Goal: Transaction & Acquisition: Download file/media

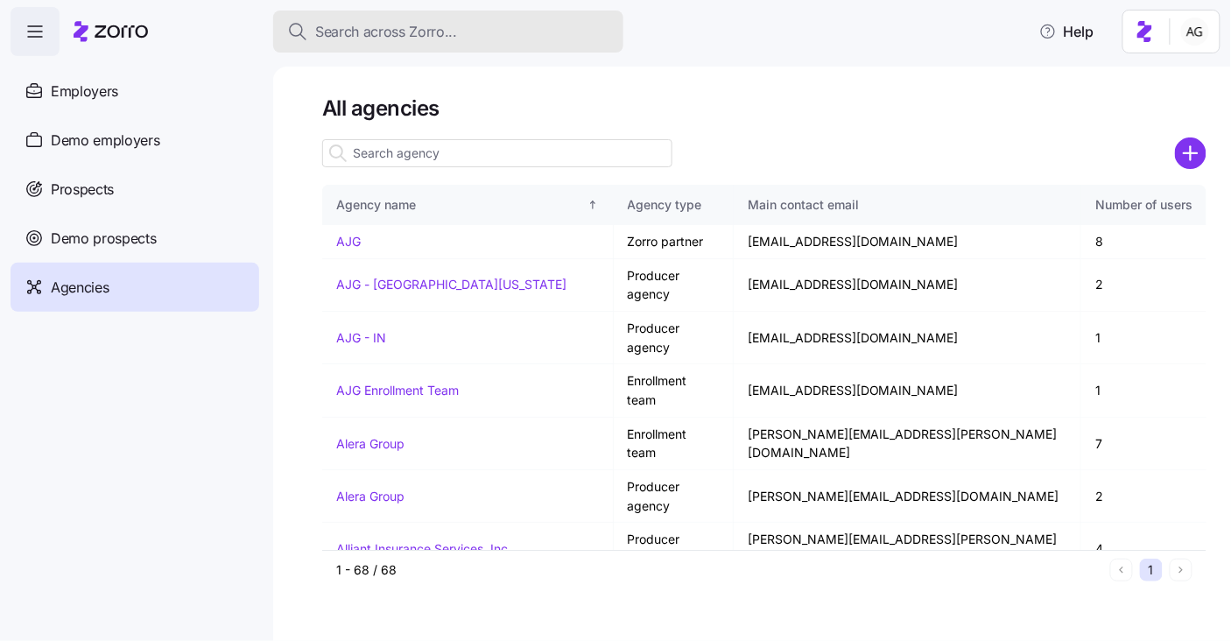
click at [538, 26] on div "Search across Zorro..." at bounding box center [448, 32] width 322 height 22
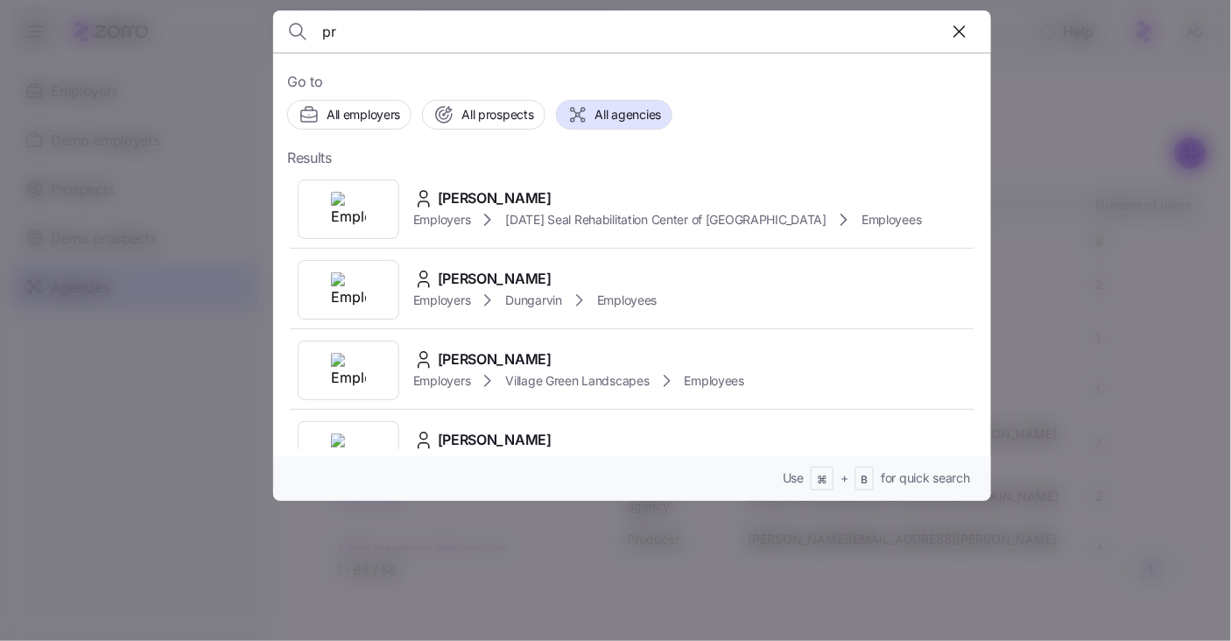
type input "p"
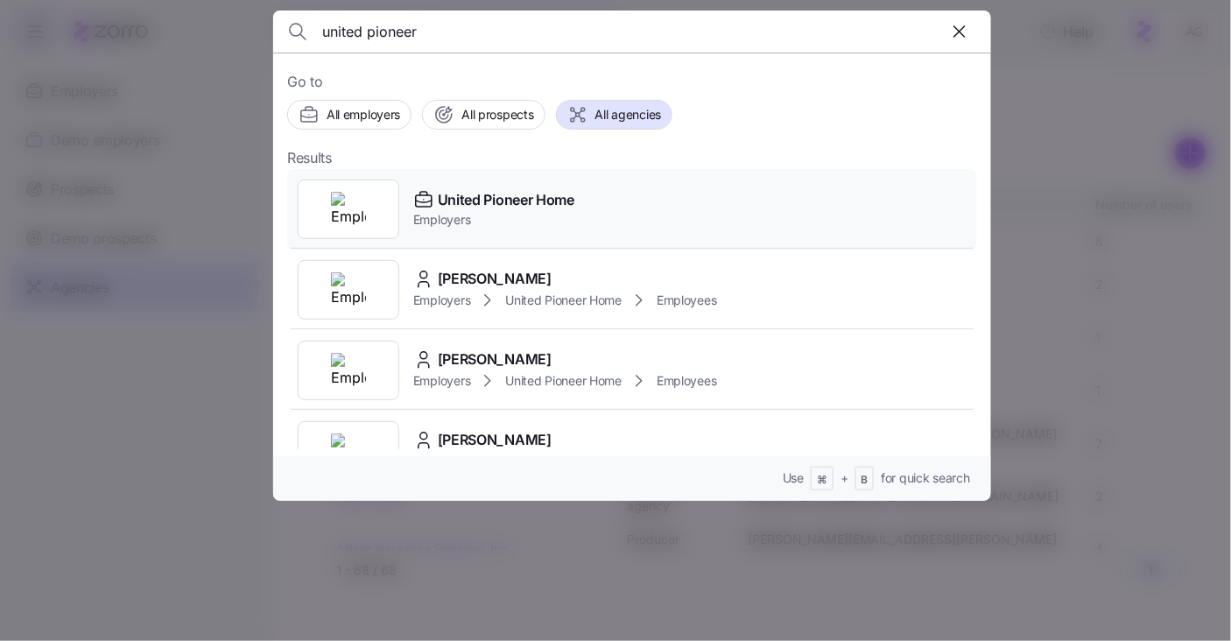
type input "united pioneer"
click at [443, 205] on span "United Pioneer Home" at bounding box center [506, 200] width 137 height 22
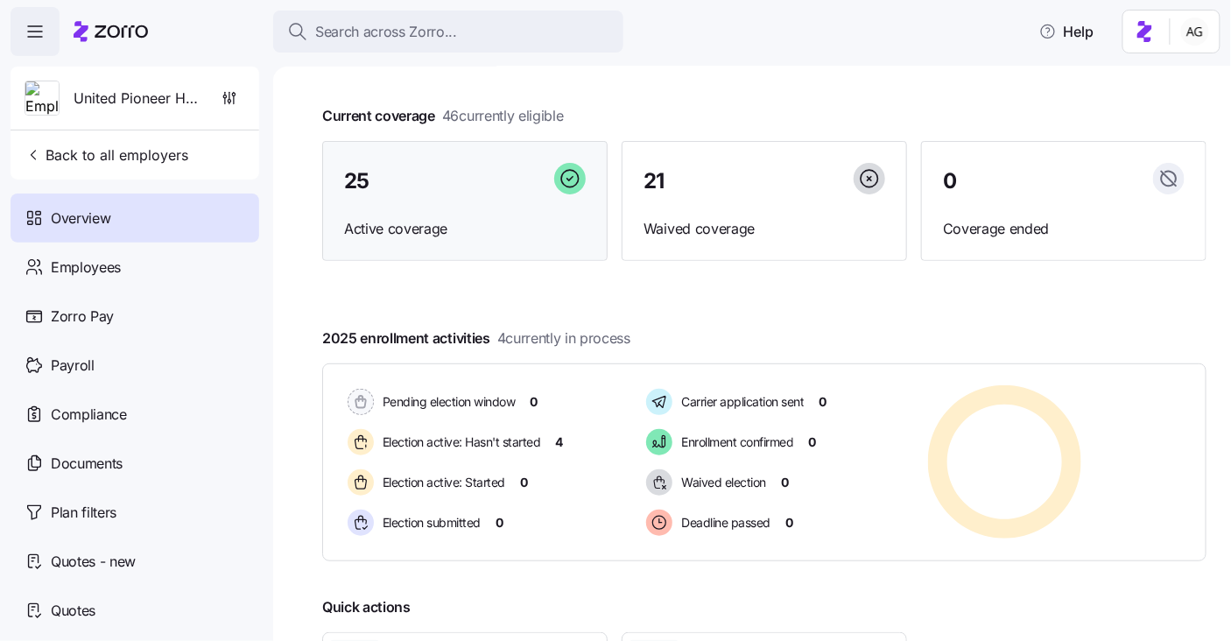
scroll to position [81, 0]
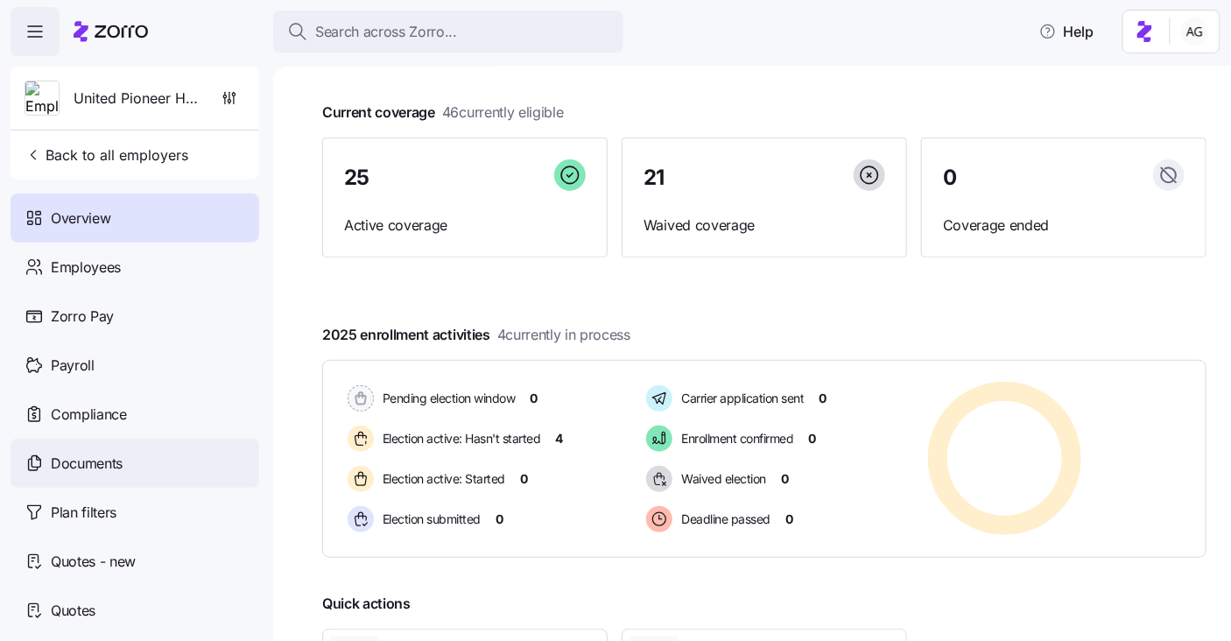
click at [115, 469] on span "Documents" at bounding box center [87, 464] width 72 height 22
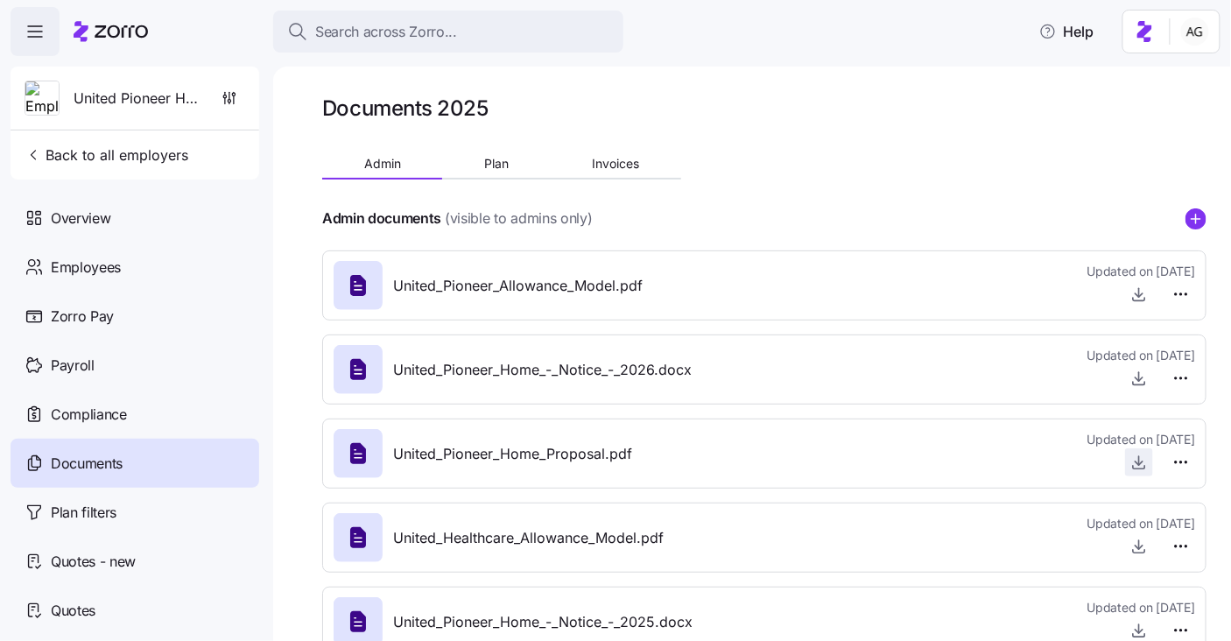
click at [1130, 458] on span "button" at bounding box center [1139, 462] width 26 height 26
click at [141, 560] on div "Quotes - new" at bounding box center [135, 561] width 249 height 49
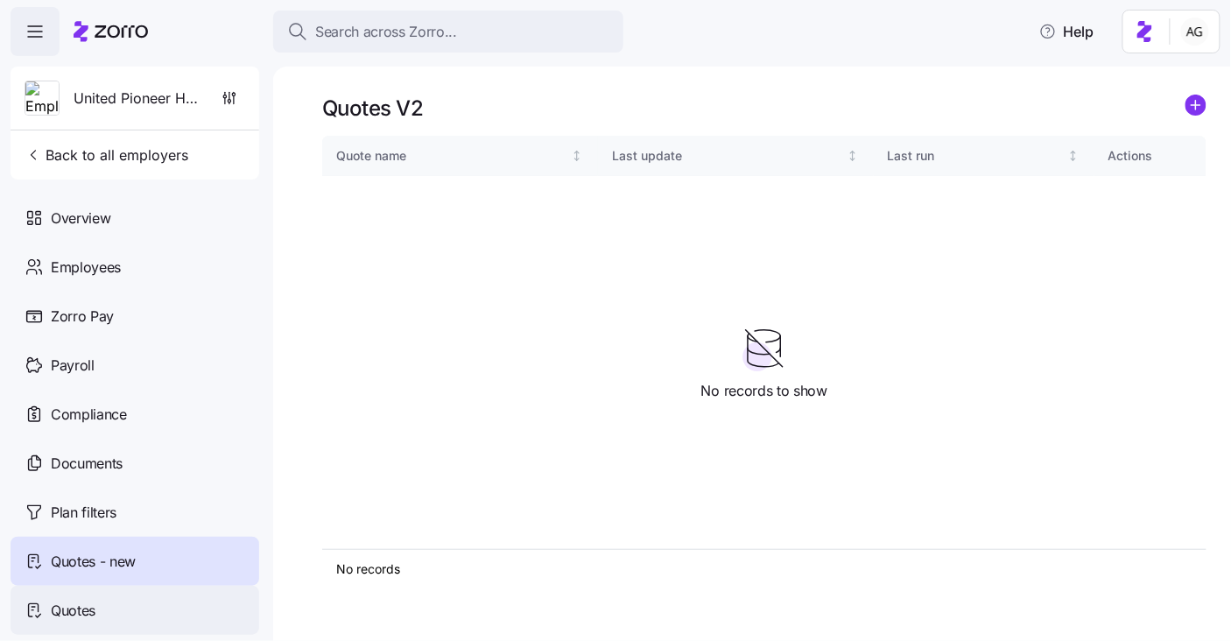
click at [71, 607] on span "Quotes" at bounding box center [73, 611] width 45 height 22
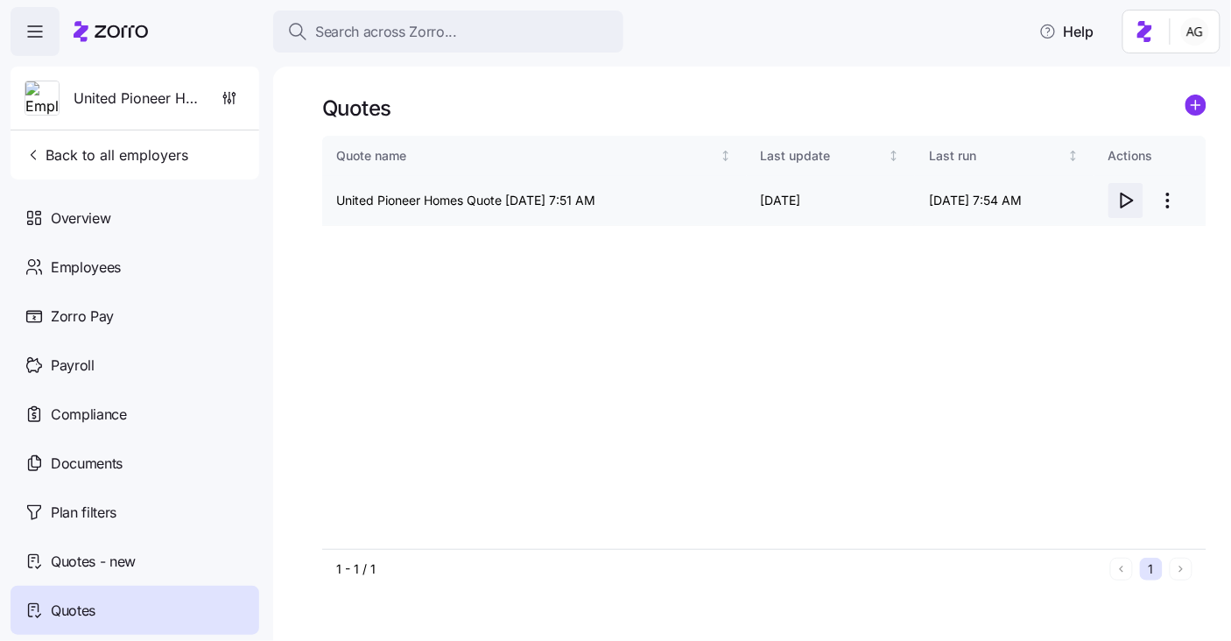
click at [1124, 197] on icon "button" at bounding box center [1126, 200] width 21 height 21
click at [77, 459] on span "Documents" at bounding box center [87, 464] width 72 height 22
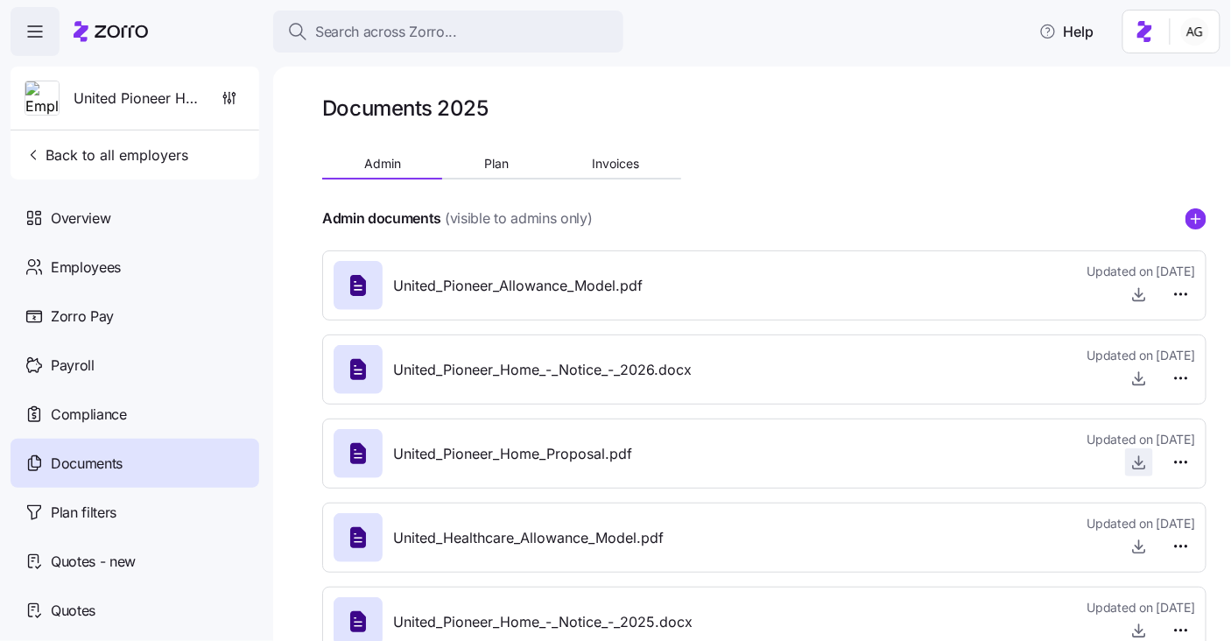
click at [1139, 458] on icon "button" at bounding box center [1140, 463] width 18 height 18
click at [1144, 458] on icon "button" at bounding box center [1140, 463] width 18 height 18
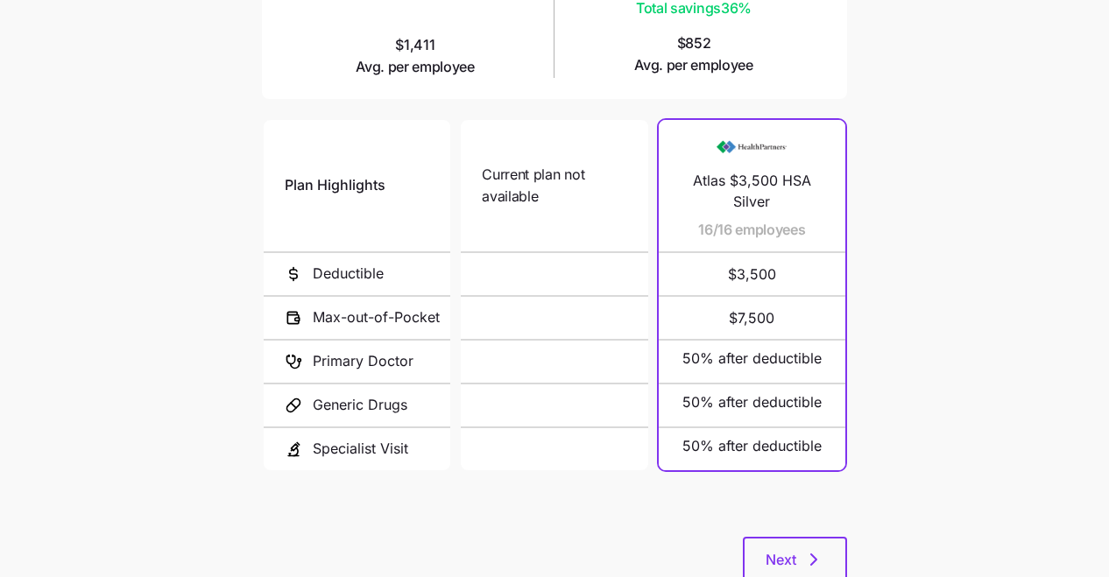
scroll to position [378, 0]
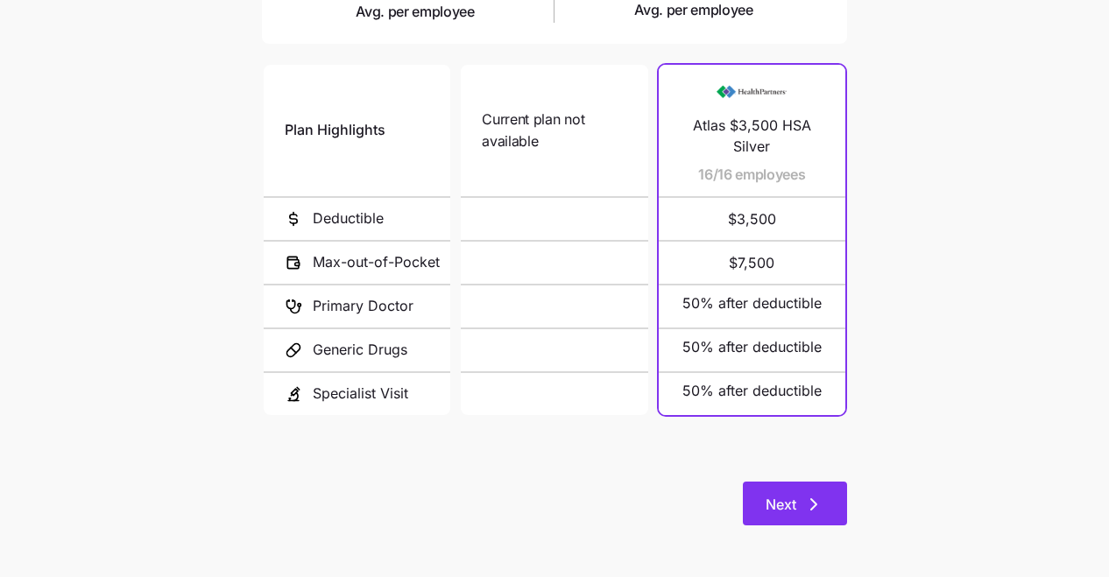
click at [796, 501] on span "Next" at bounding box center [794, 504] width 59 height 21
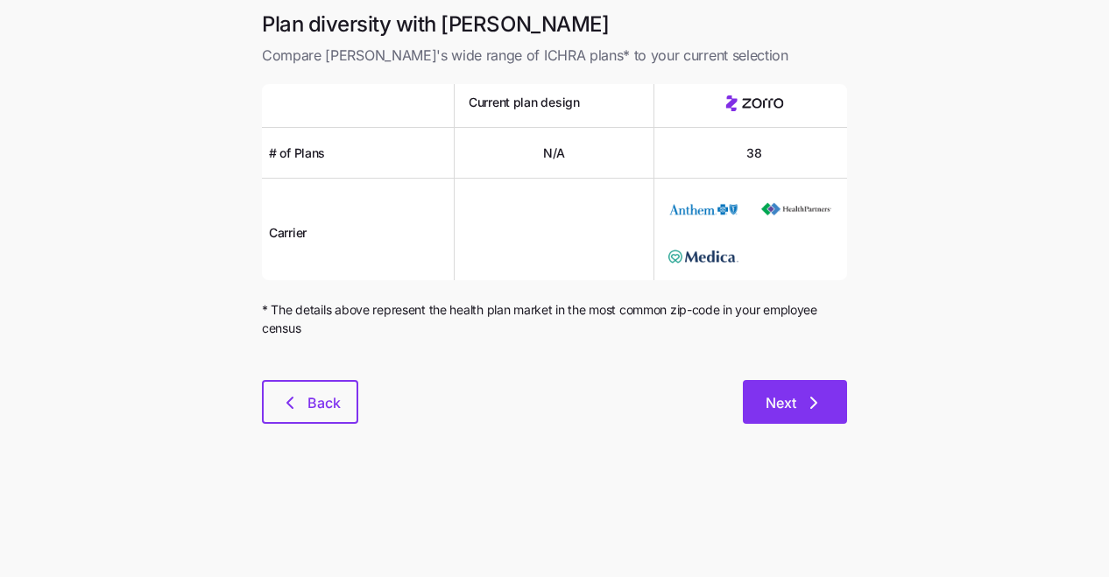
click at [772, 403] on span "Next" at bounding box center [780, 402] width 31 height 21
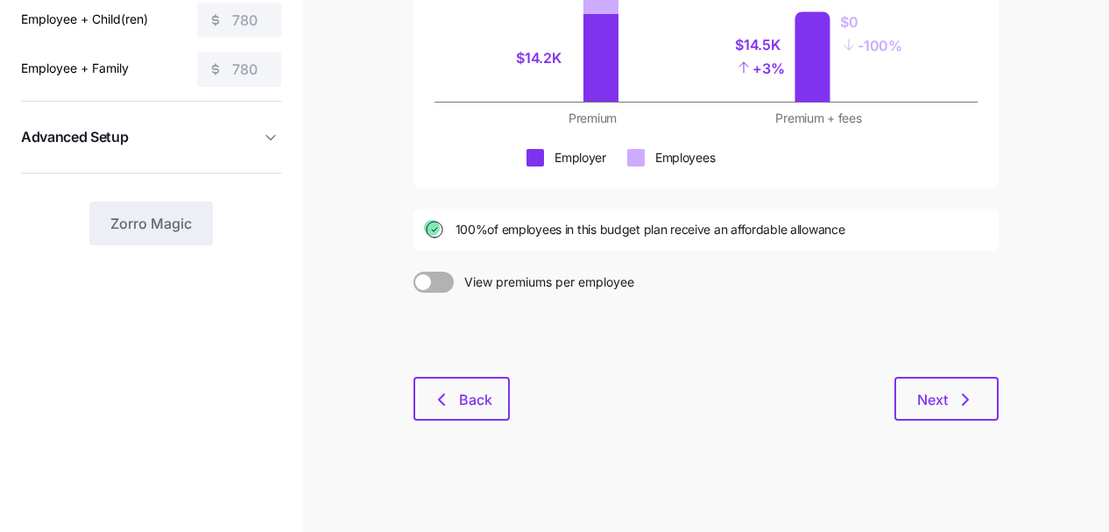
scroll to position [329, 0]
click at [453, 401] on span "Back" at bounding box center [461, 398] width 51 height 21
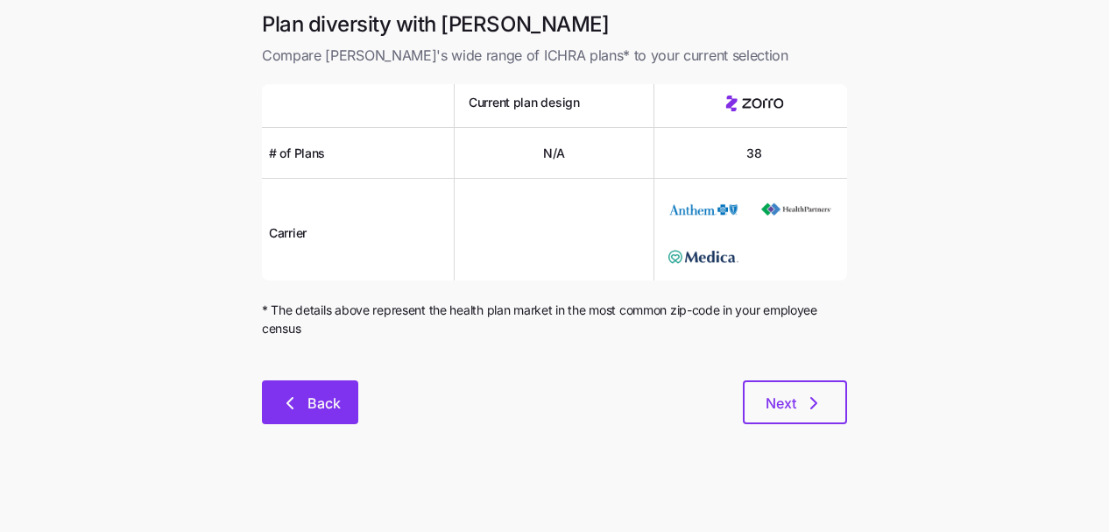
click at [285, 387] on button "Back" at bounding box center [310, 402] width 96 height 44
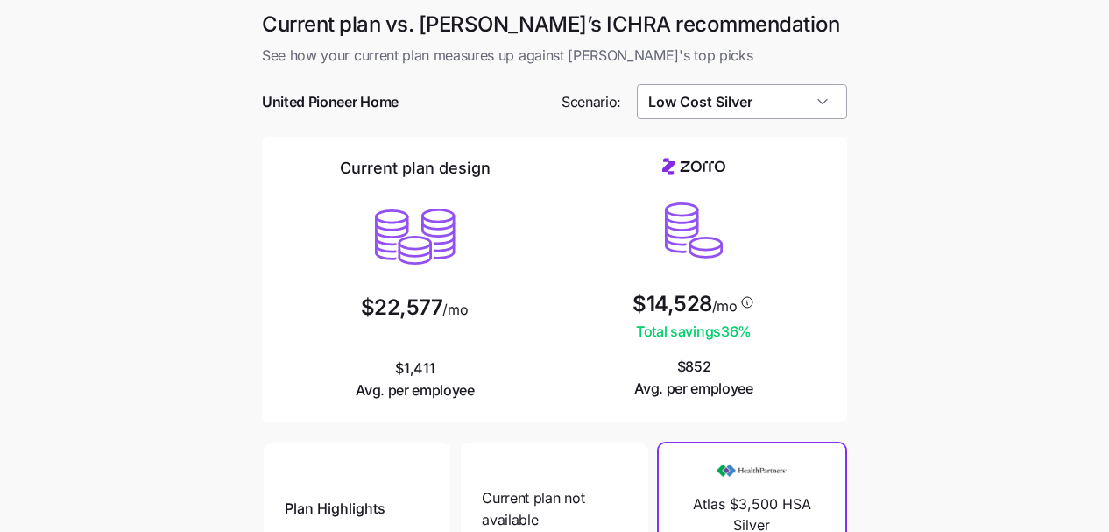
click at [791, 104] on input "Low Cost Silver" at bounding box center [742, 101] width 211 height 35
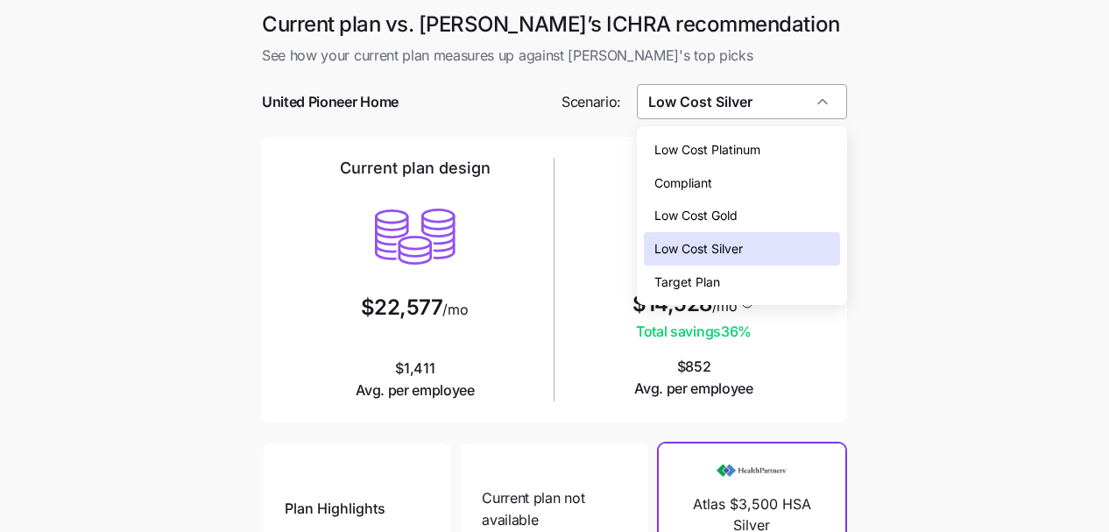
click at [791, 103] on input "Low Cost Silver" at bounding box center [742, 101] width 211 height 35
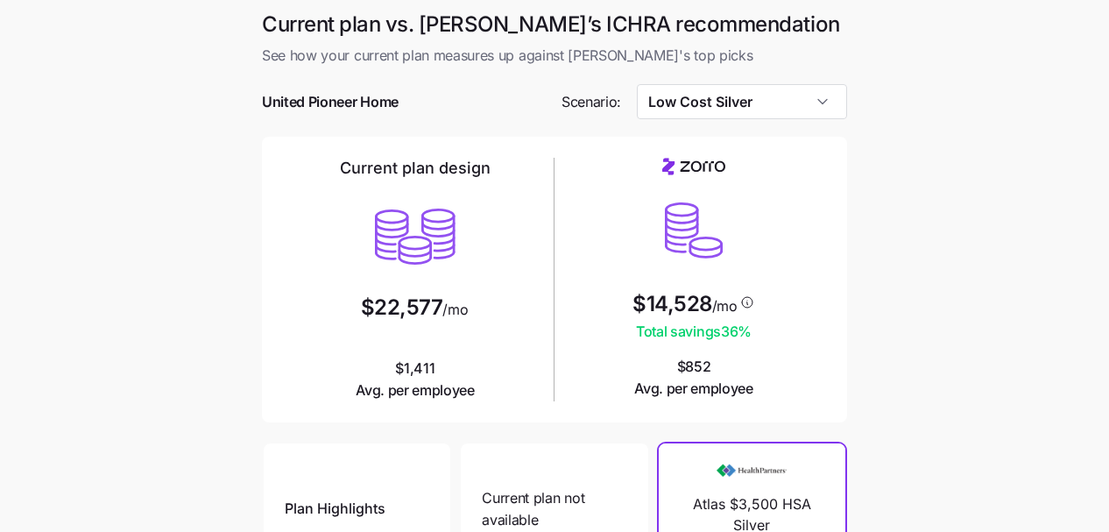
click at [930, 122] on main "Current plan vs. Zorro’s ICHRA recommendation See how your current plan measure…" at bounding box center [554, 478] width 1109 height 956
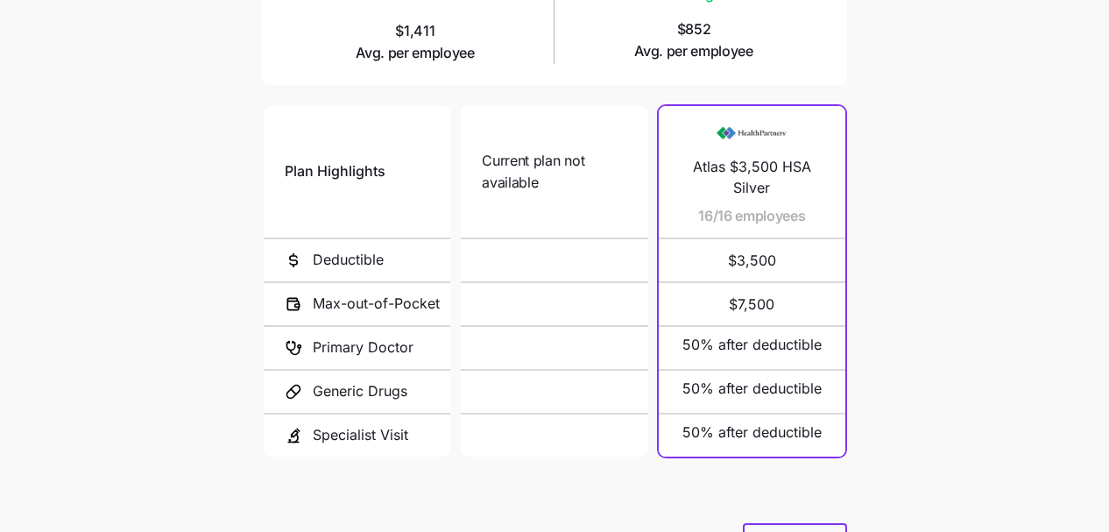
scroll to position [424, 0]
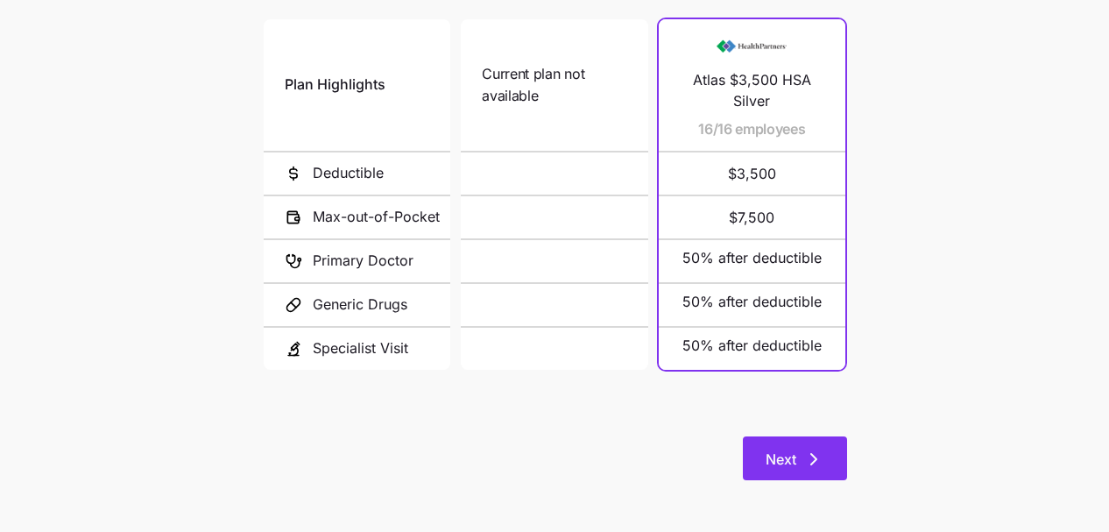
click at [815, 441] on button "Next" at bounding box center [795, 458] width 104 height 44
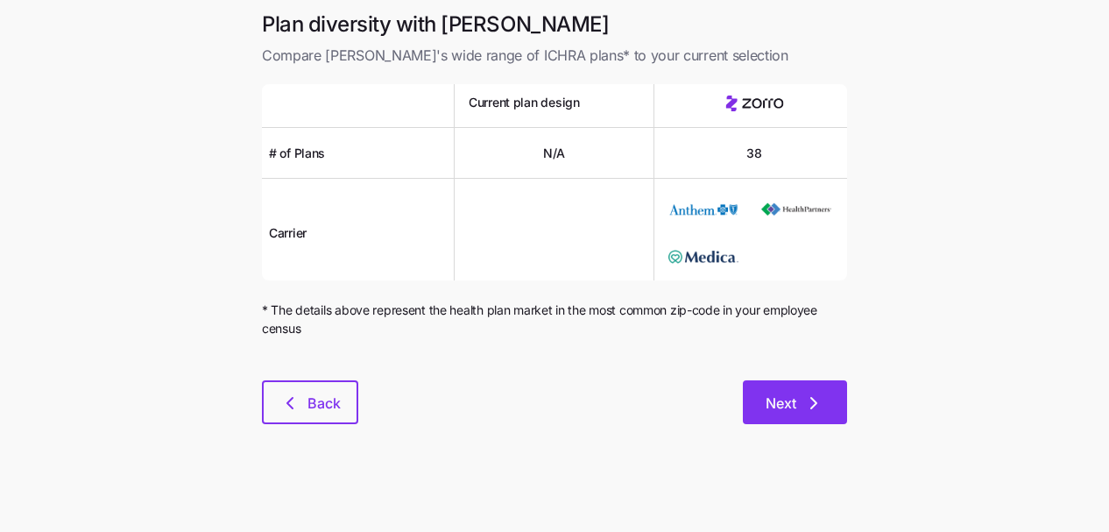
click at [798, 383] on button "Next" at bounding box center [795, 402] width 104 height 44
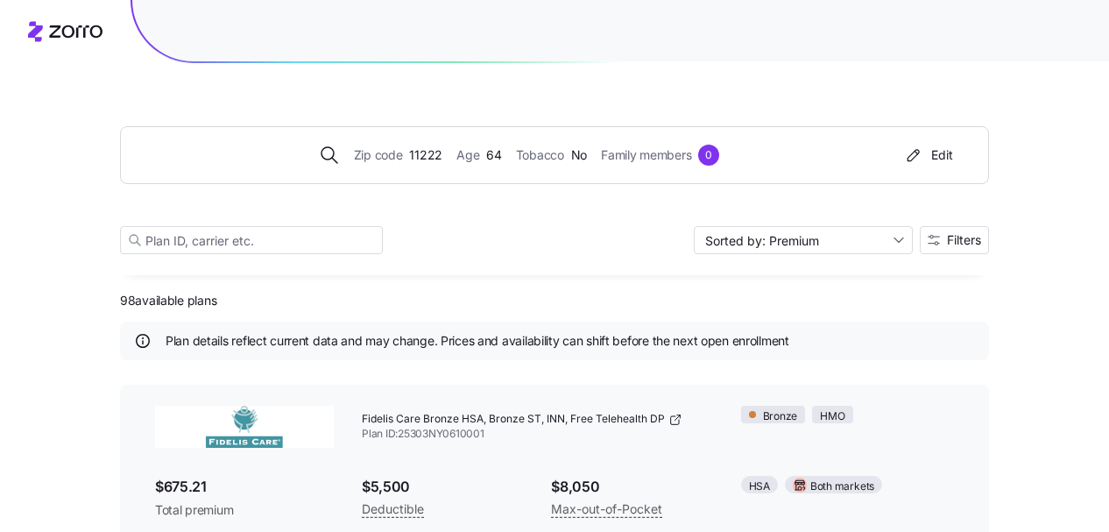
scroll to position [11, 0]
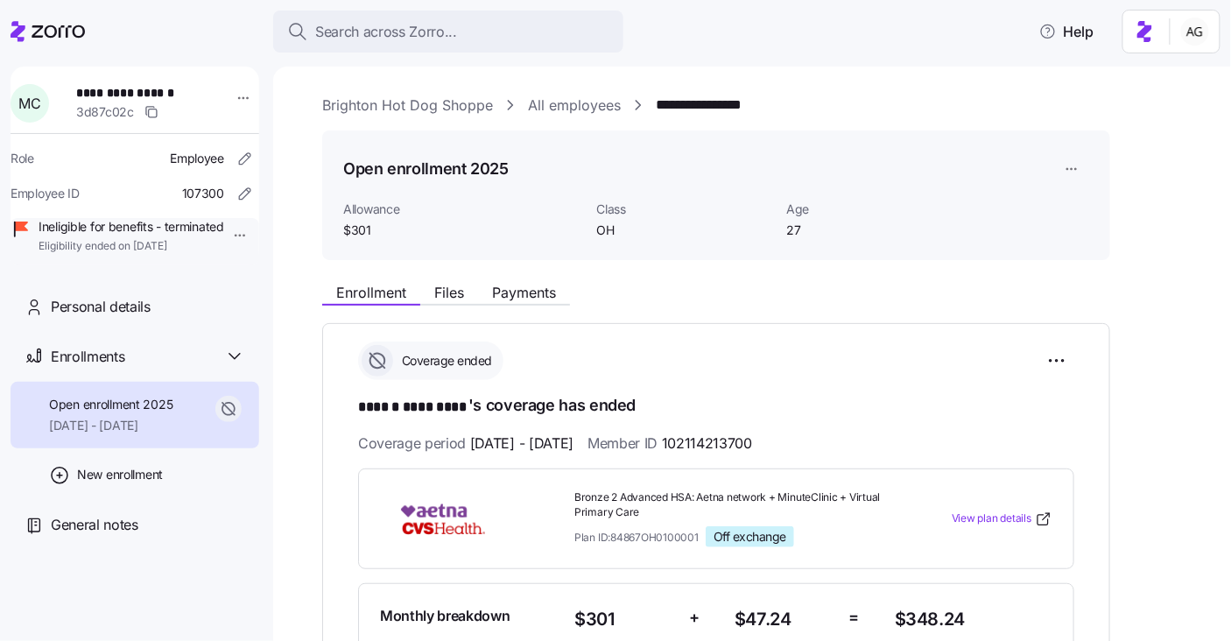
click at [91, 25] on div "Search across Zorro... Help" at bounding box center [616, 31] width 1210 height 49
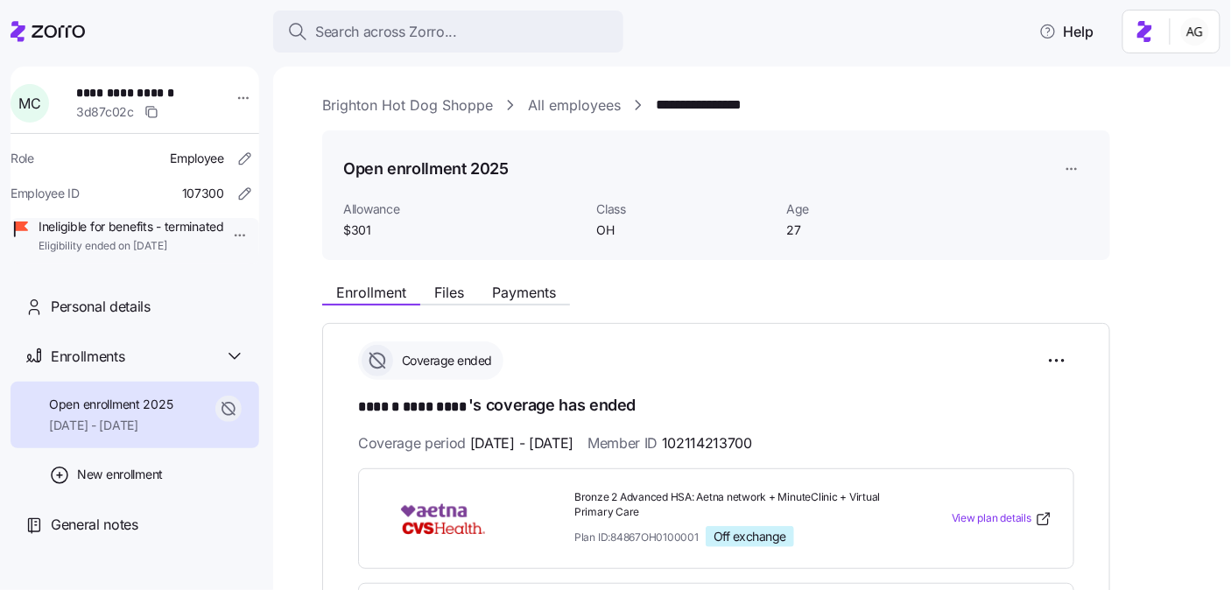
click at [62, 30] on icon at bounding box center [48, 31] width 74 height 21
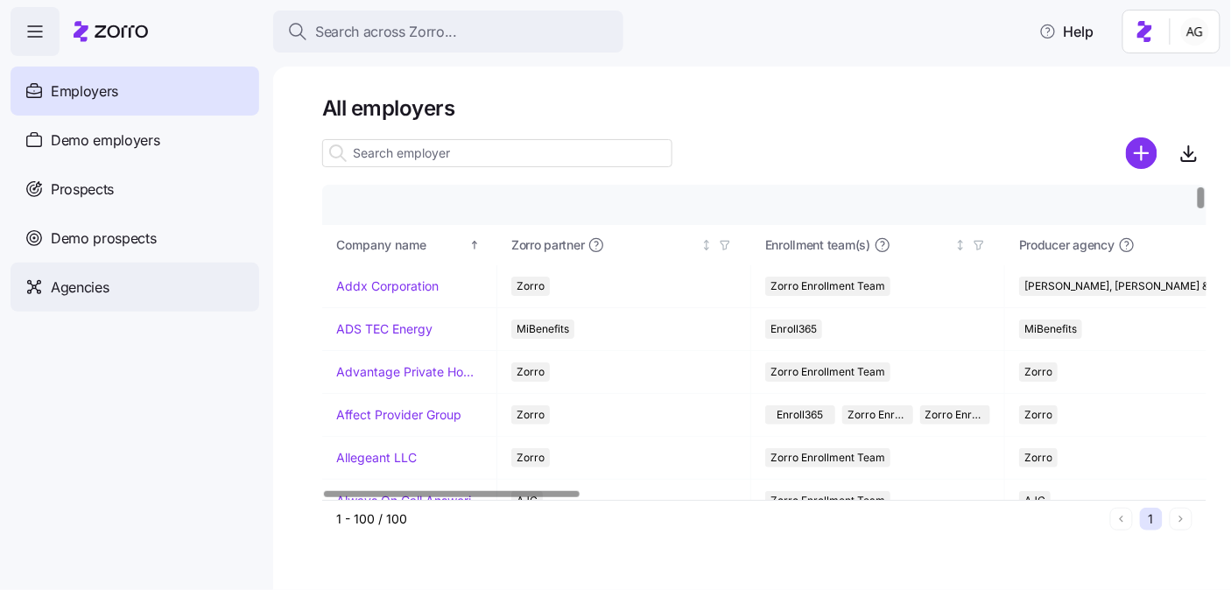
click at [178, 264] on div "Agencies" at bounding box center [135, 287] width 249 height 49
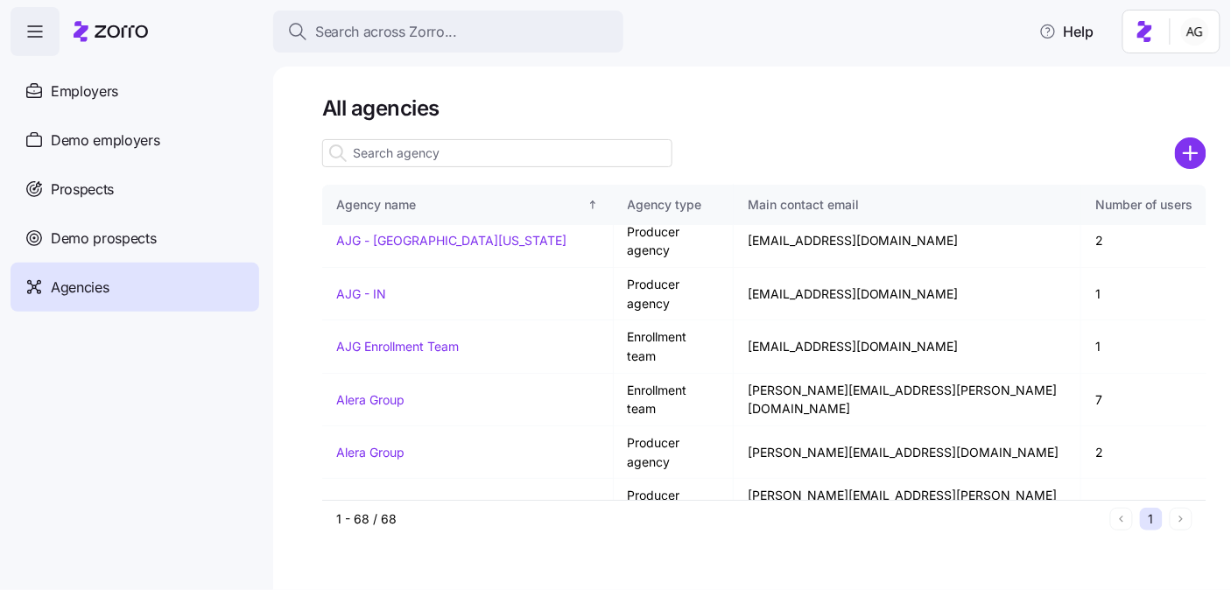
scroll to position [40, 0]
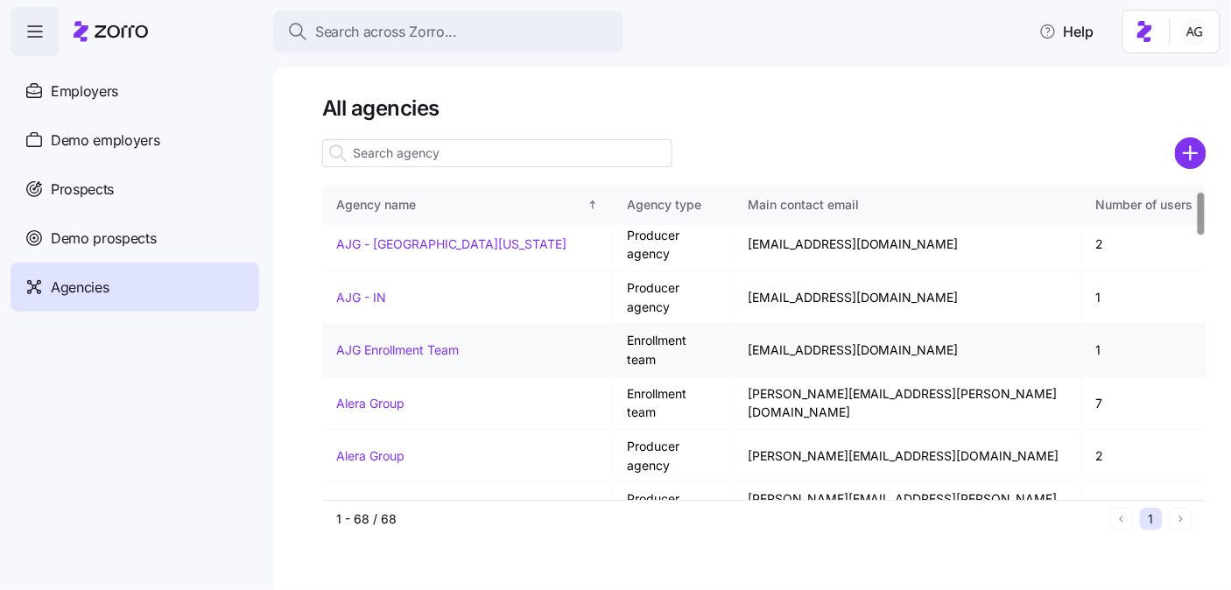
click at [414, 342] on link "AJG Enrollment Team" at bounding box center [397, 349] width 123 height 15
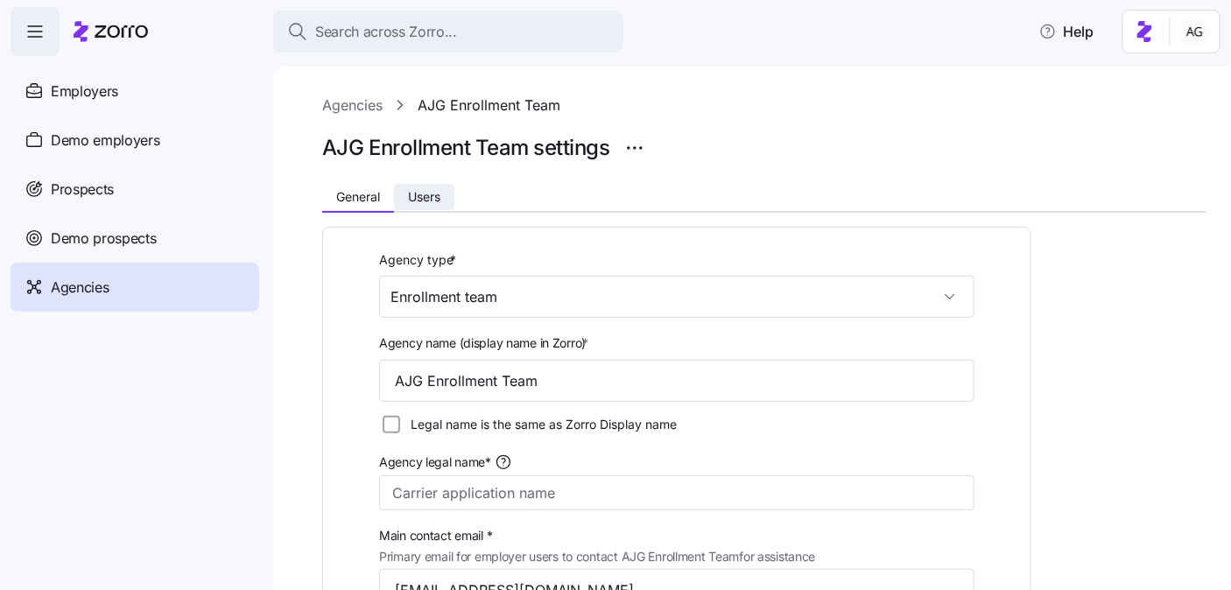
click at [425, 202] on span "Users" at bounding box center [424, 197] width 32 height 12
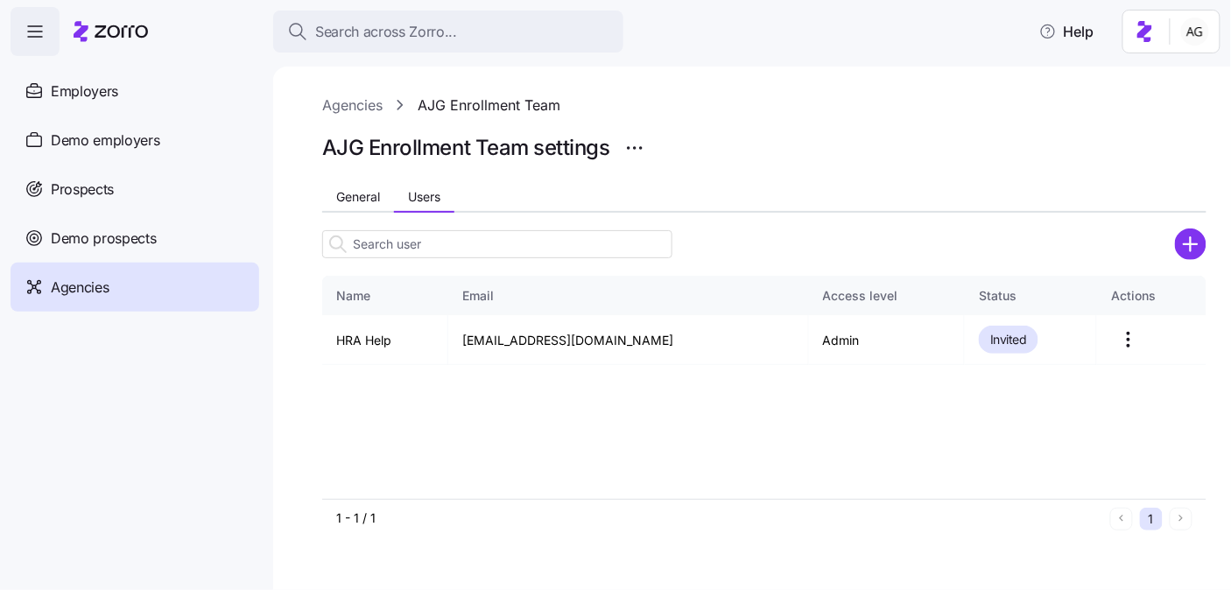
click at [351, 101] on link "Agencies" at bounding box center [352, 106] width 60 height 22
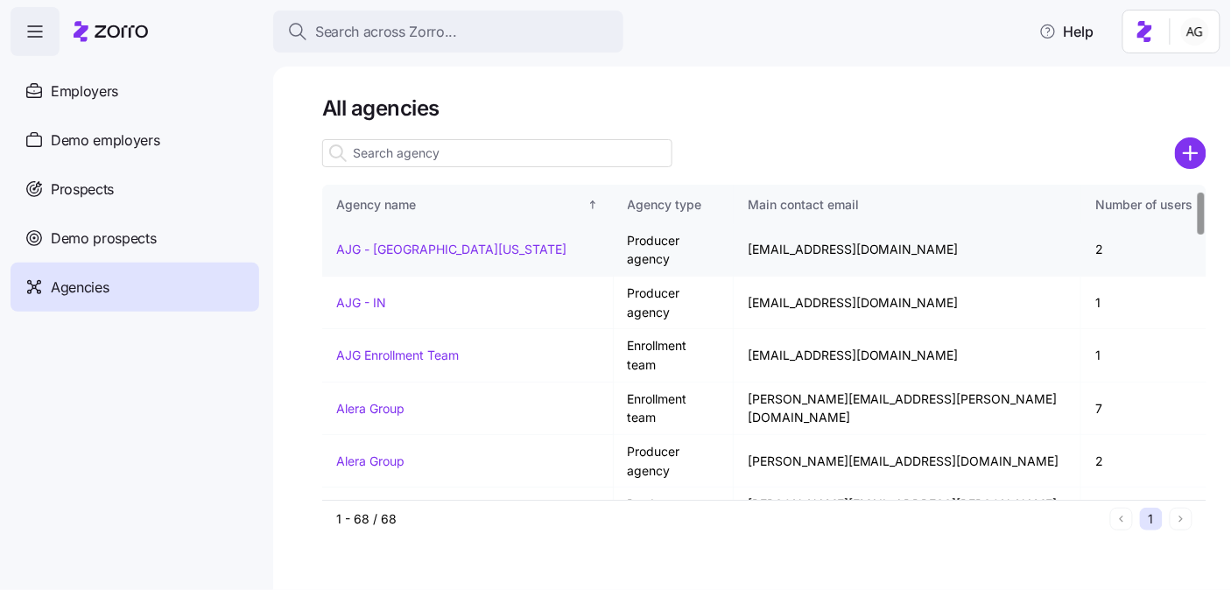
scroll to position [39, 0]
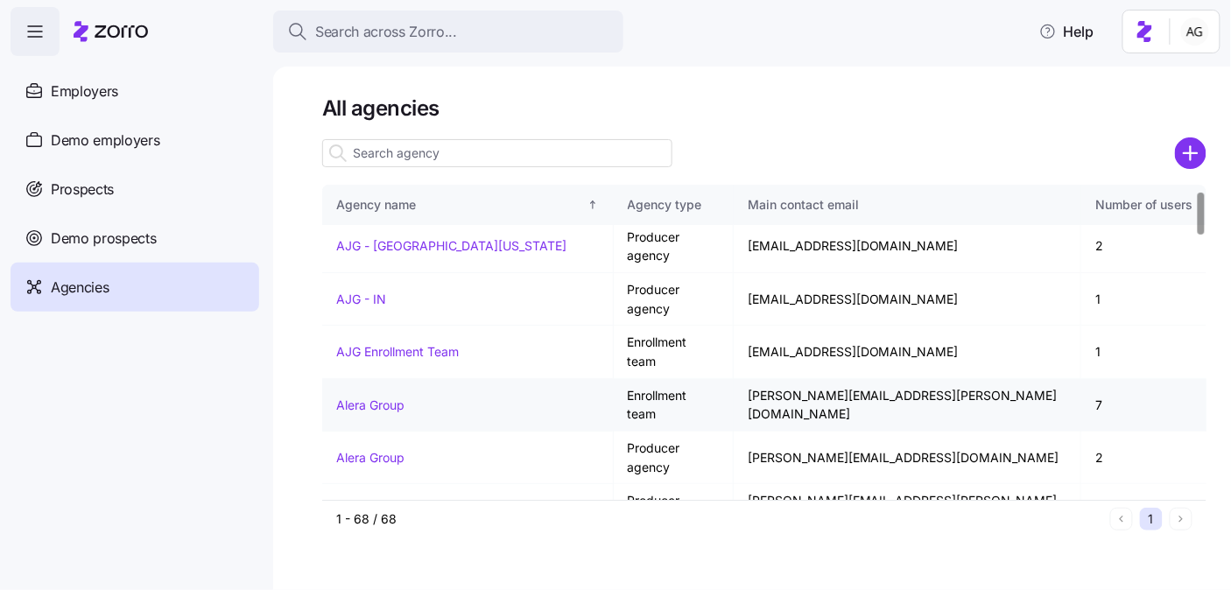
click at [397, 398] on link "Alera Group" at bounding box center [370, 405] width 68 height 15
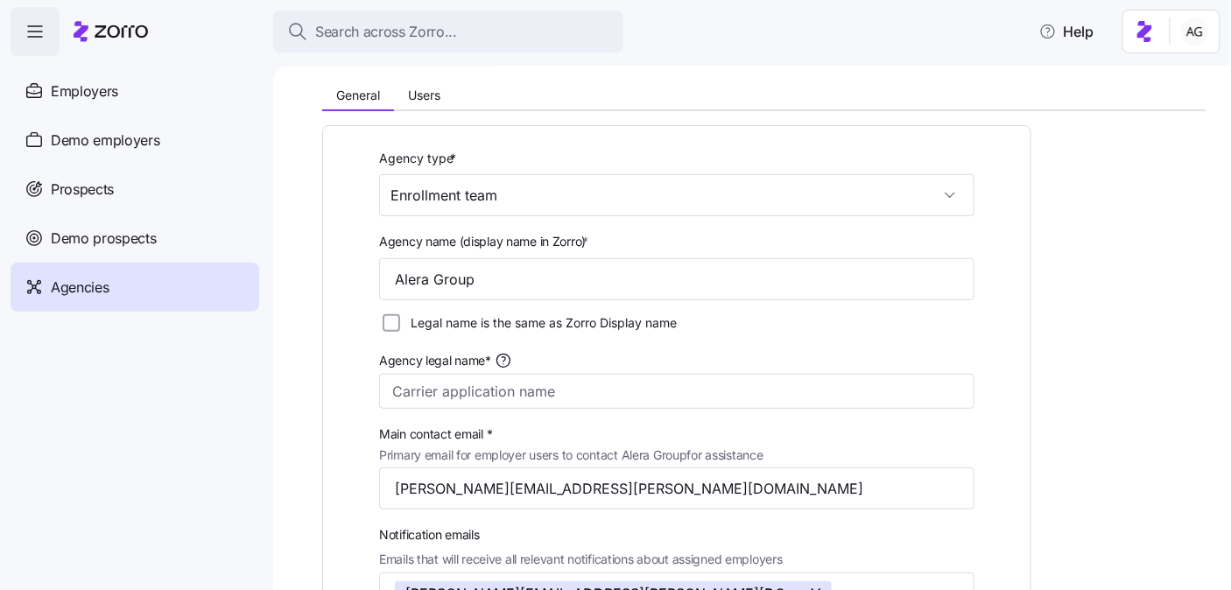
scroll to position [39, 0]
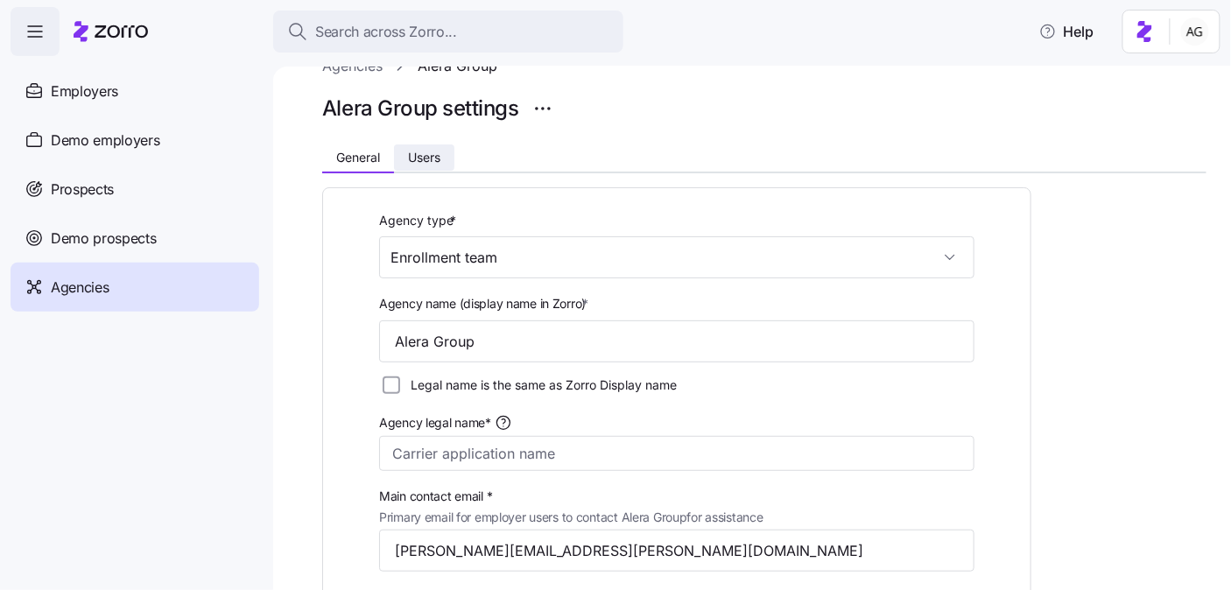
click at [414, 164] on button "Users" at bounding box center [424, 158] width 60 height 26
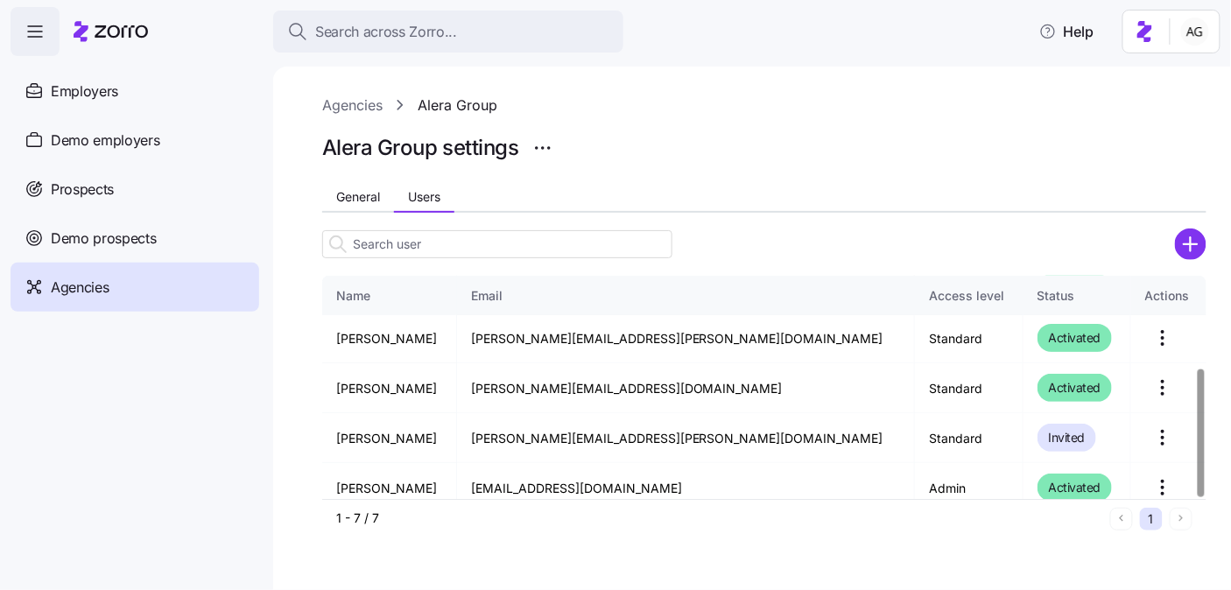
scroll to position [162, 0]
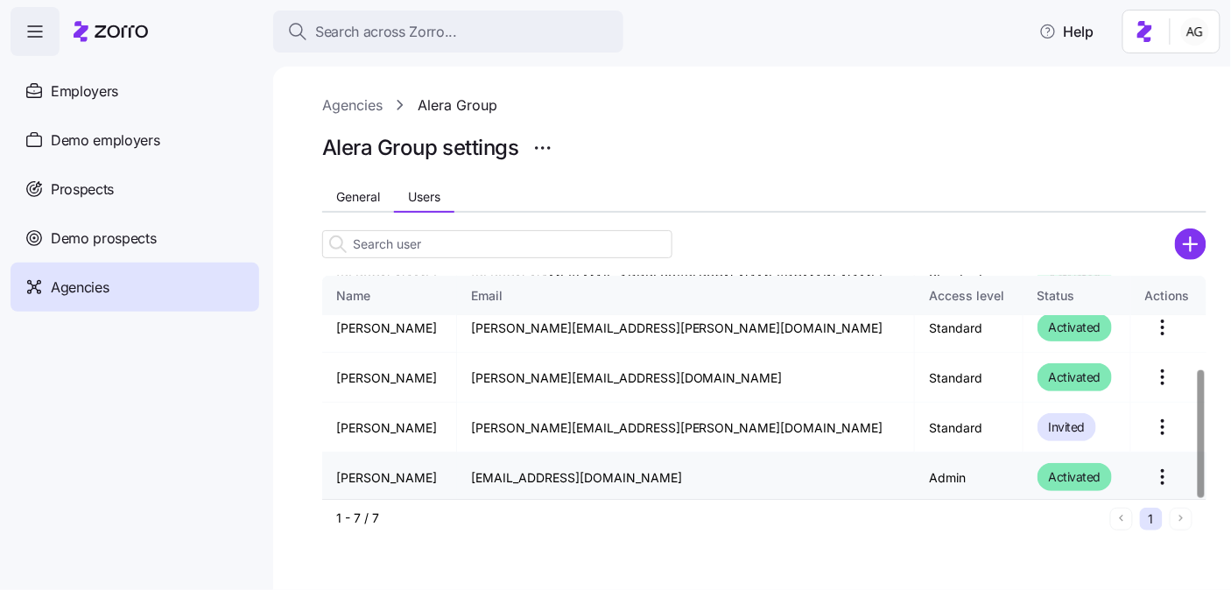
drag, startPoint x: 733, startPoint y: 477, endPoint x: 517, endPoint y: 477, distance: 216.3
click at [517, 477] on td "abrianna.utgaard@aleragroup.com" at bounding box center [686, 477] width 458 height 49
click at [580, 476] on td "abrianna.utgaard@aleragroup.com" at bounding box center [686, 477] width 458 height 49
drag, startPoint x: 727, startPoint y: 476, endPoint x: 488, endPoint y: 485, distance: 239.3
click at [488, 485] on tr "Abrianna Utgaard abrianna.utgaard@aleragroup.com Admin Activated" at bounding box center [764, 477] width 885 height 49
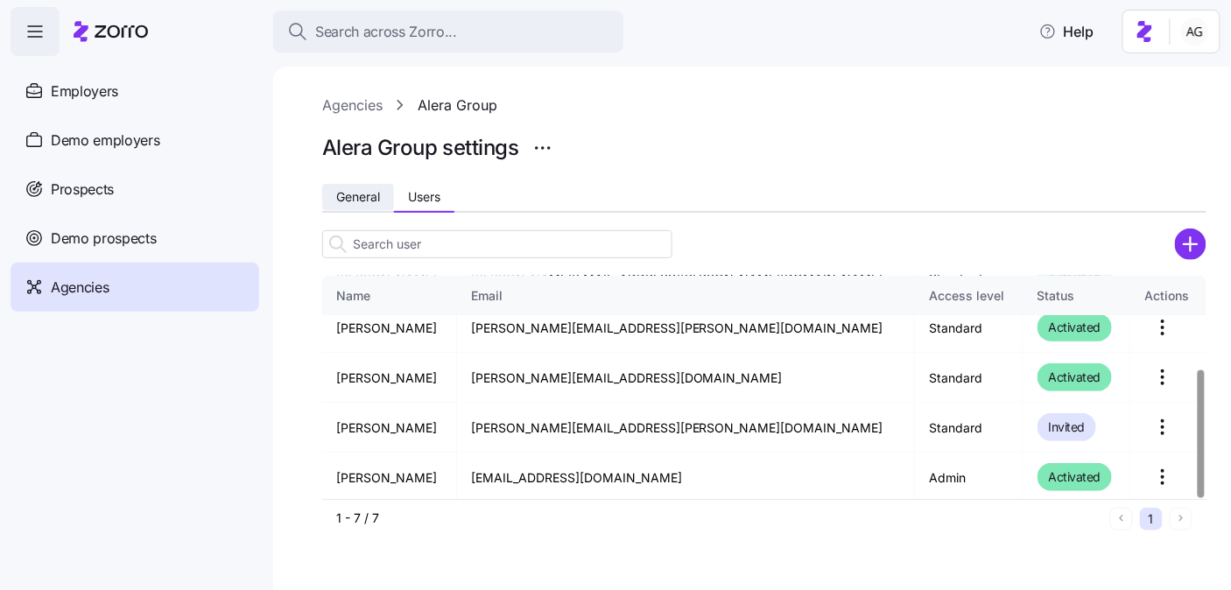
click at [363, 196] on span "General" at bounding box center [358, 197] width 44 height 12
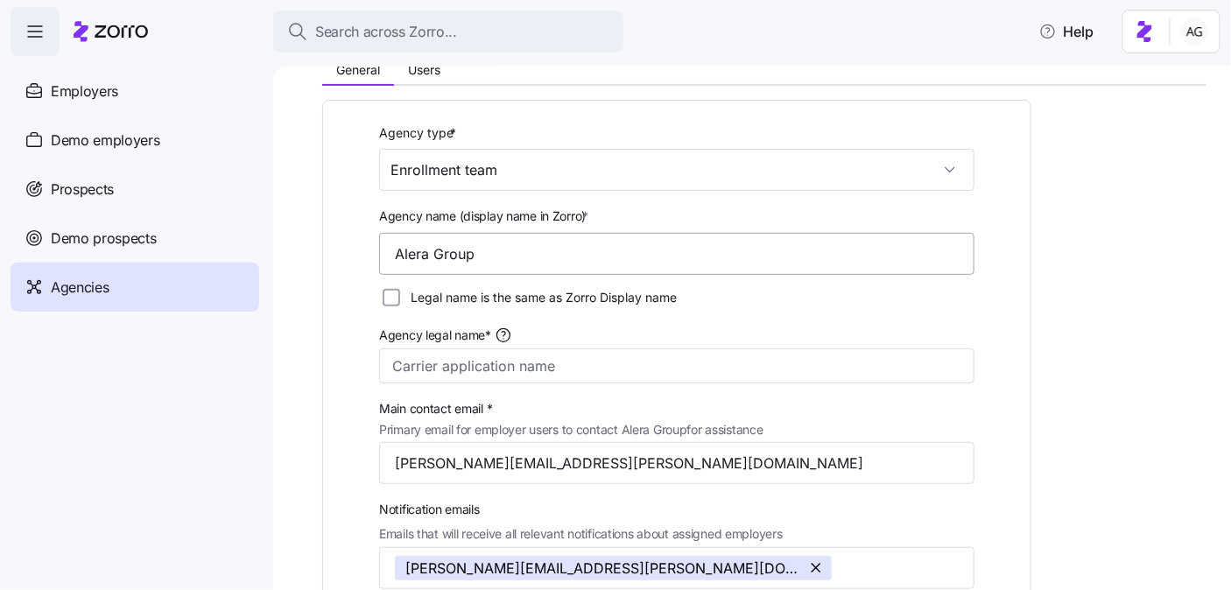
scroll to position [0, 0]
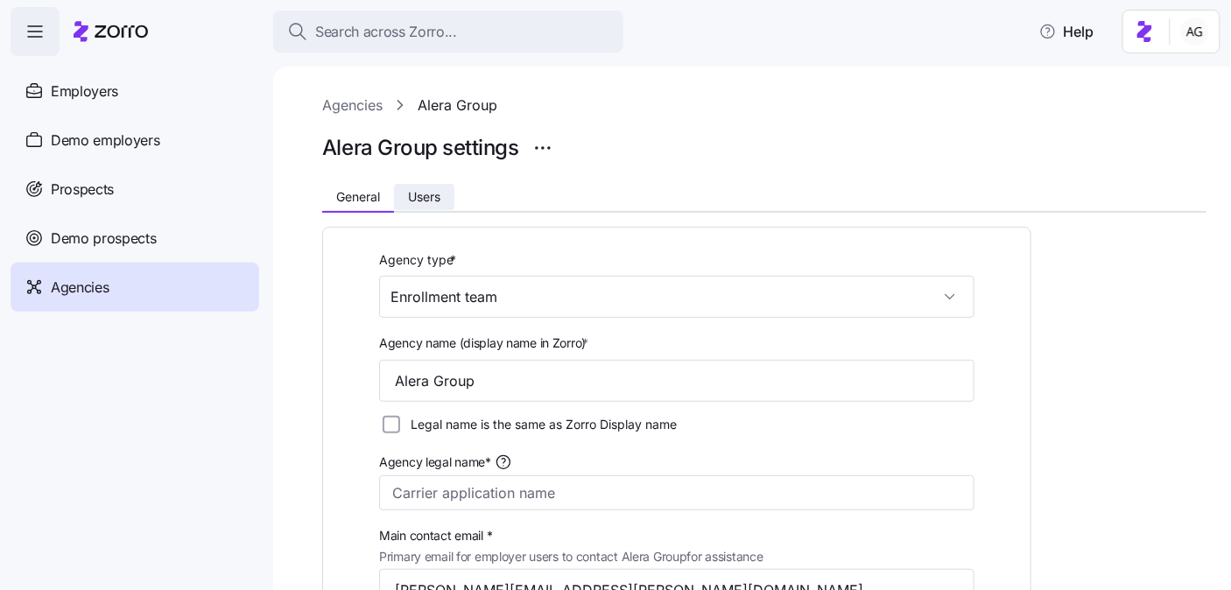
click at [434, 196] on span "Users" at bounding box center [424, 197] width 32 height 12
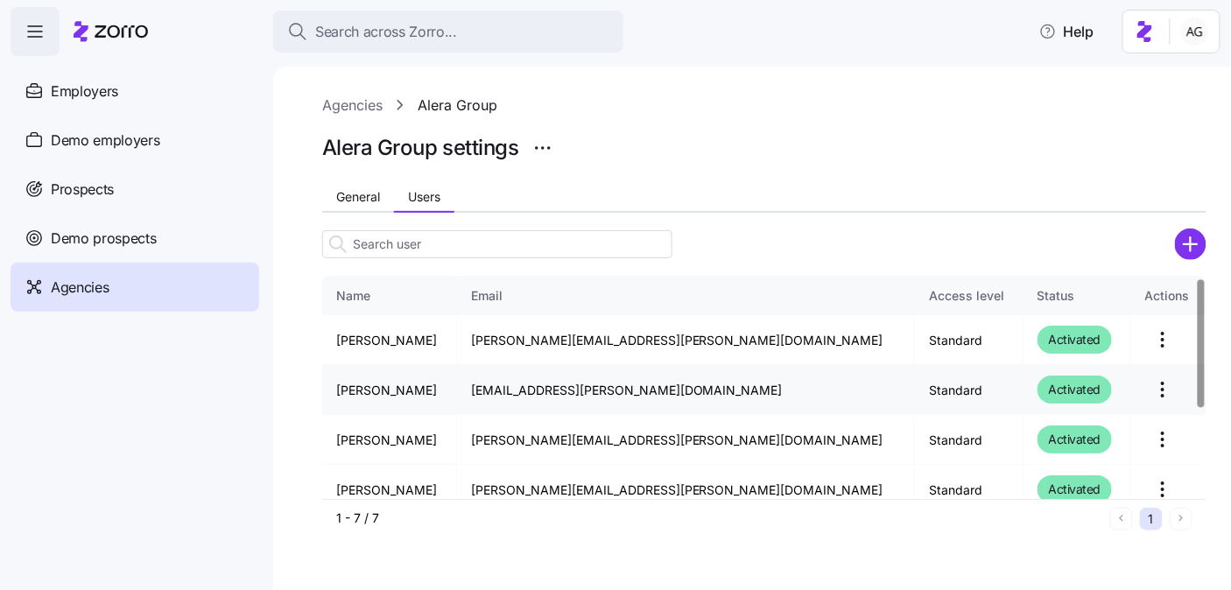
scroll to position [162, 0]
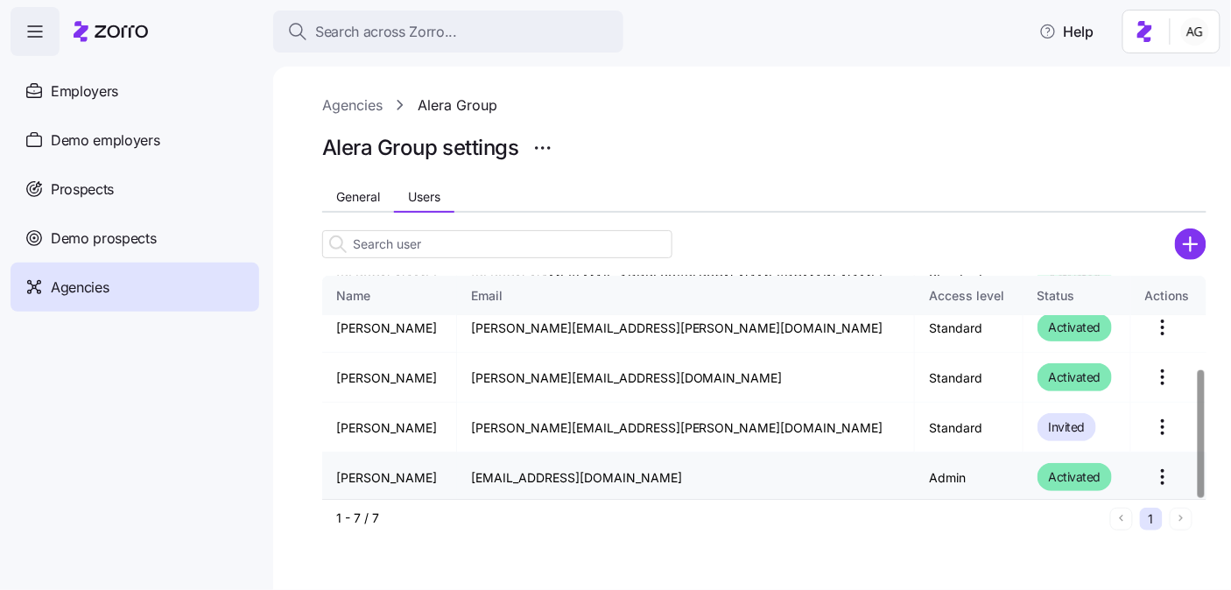
click at [666, 472] on td "abrianna.utgaard@aleragroup.com" at bounding box center [686, 477] width 458 height 49
drag, startPoint x: 727, startPoint y: 483, endPoint x: 521, endPoint y: 485, distance: 205.8
click at [521, 485] on td "abrianna.utgaard@aleragroup.com" at bounding box center [686, 477] width 458 height 49
drag, startPoint x: 881, startPoint y: 471, endPoint x: 834, endPoint y: 472, distance: 47.3
click at [915, 472] on td "Admin" at bounding box center [969, 477] width 109 height 49
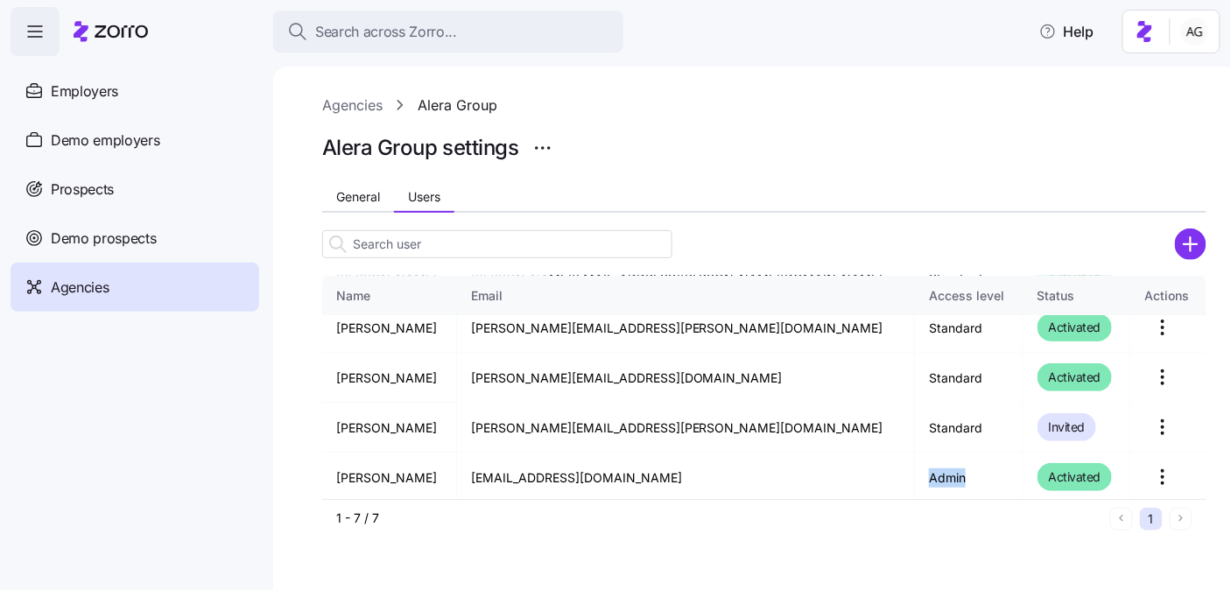
click at [356, 107] on link "Agencies" at bounding box center [352, 106] width 60 height 22
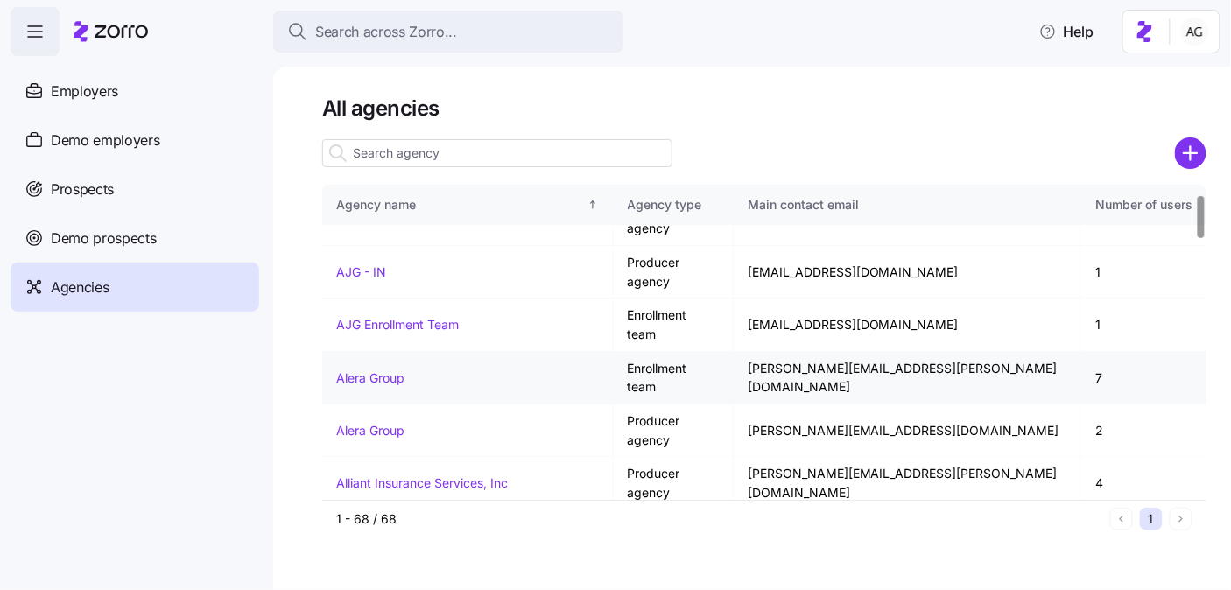
scroll to position [68, 0]
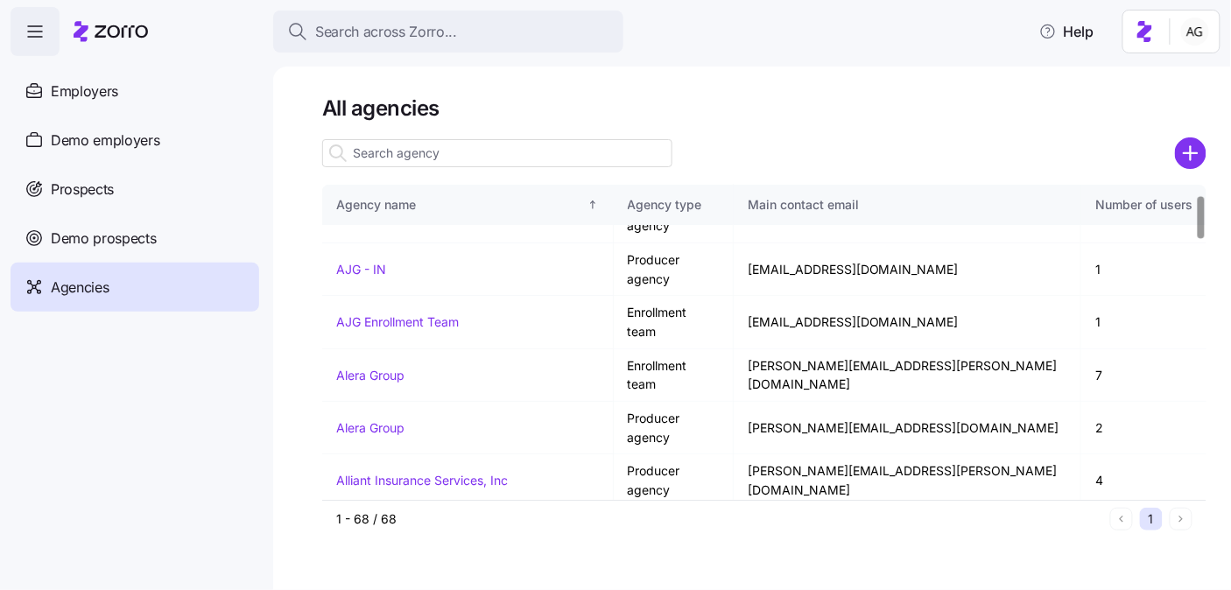
click at [687, 508] on td "Enrollment team" at bounding box center [674, 534] width 120 height 53
click at [393, 526] on link "[PERSON_NAME]" at bounding box center [386, 533] width 101 height 15
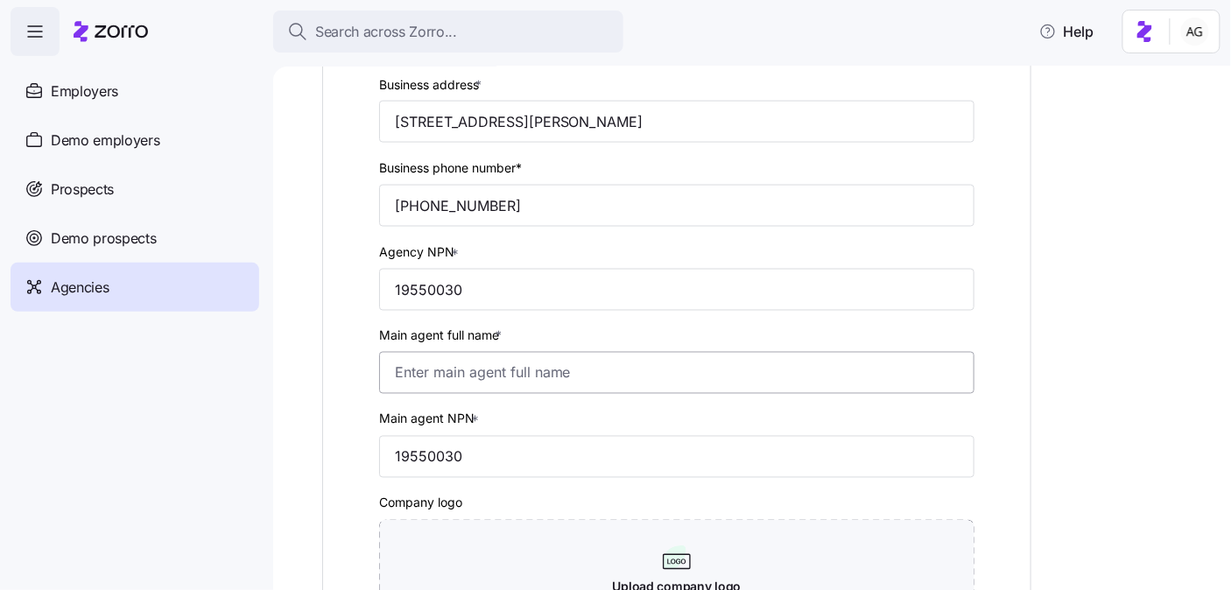
scroll to position [654, 0]
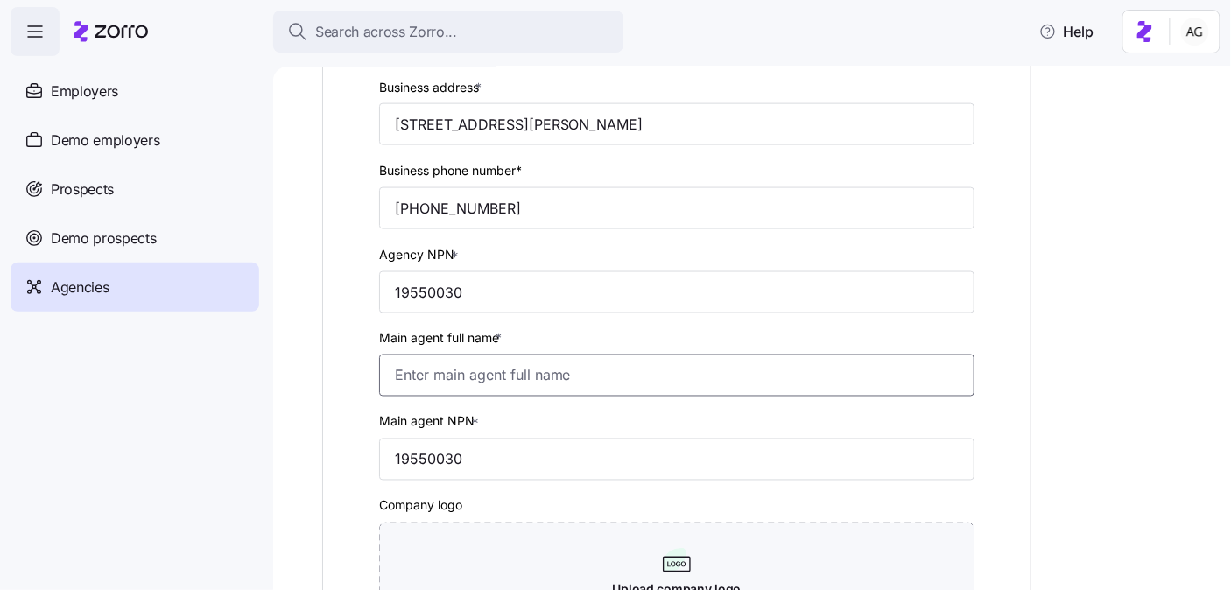
click at [404, 375] on input "Main agent full name *" at bounding box center [677, 376] width 596 height 42
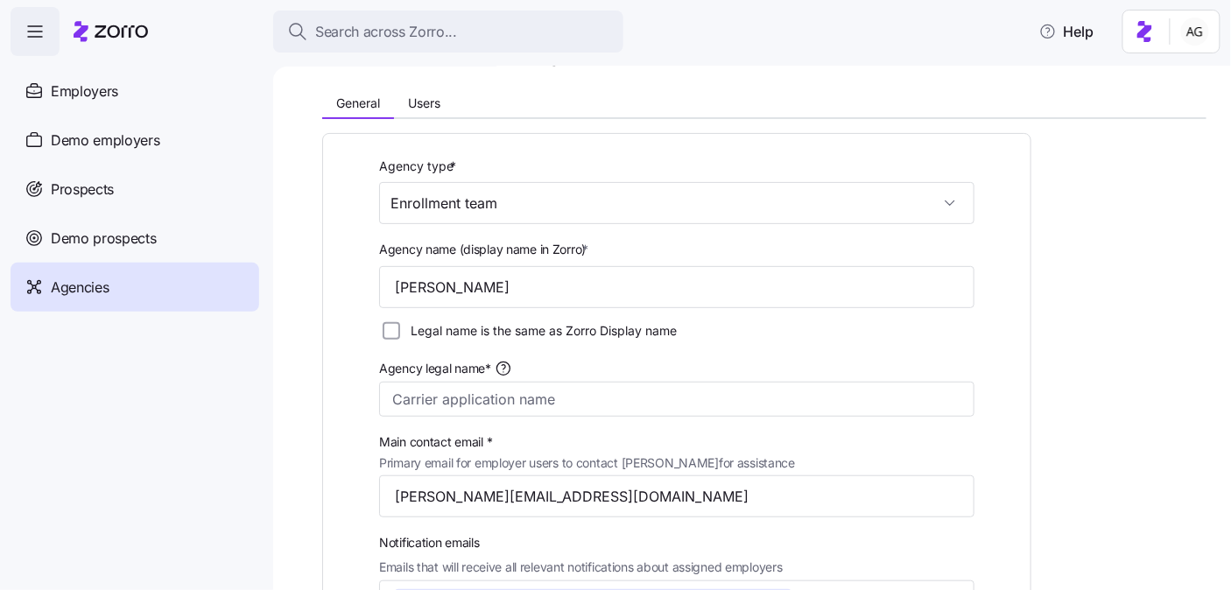
scroll to position [28, 0]
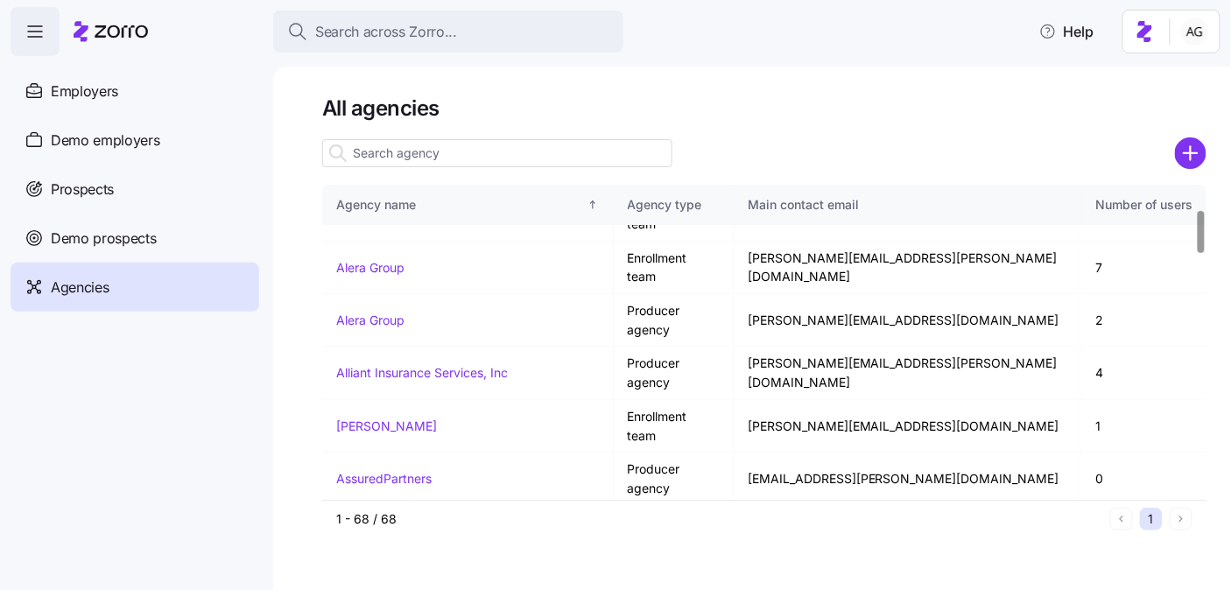
scroll to position [175, 0]
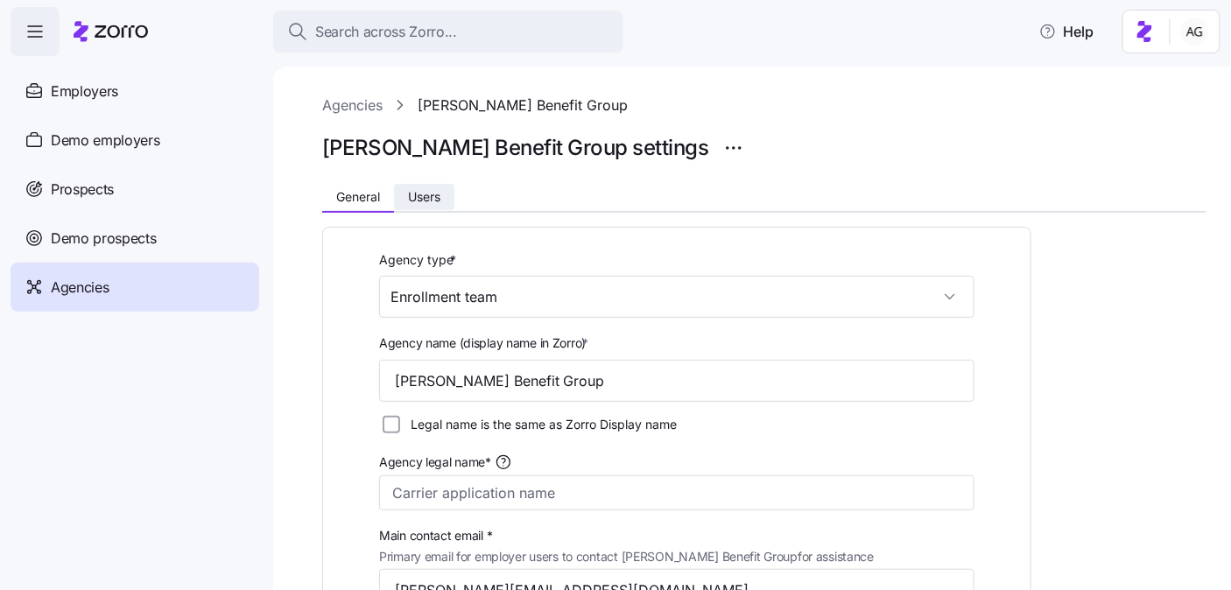
click at [439, 200] on span "Users" at bounding box center [424, 197] width 32 height 12
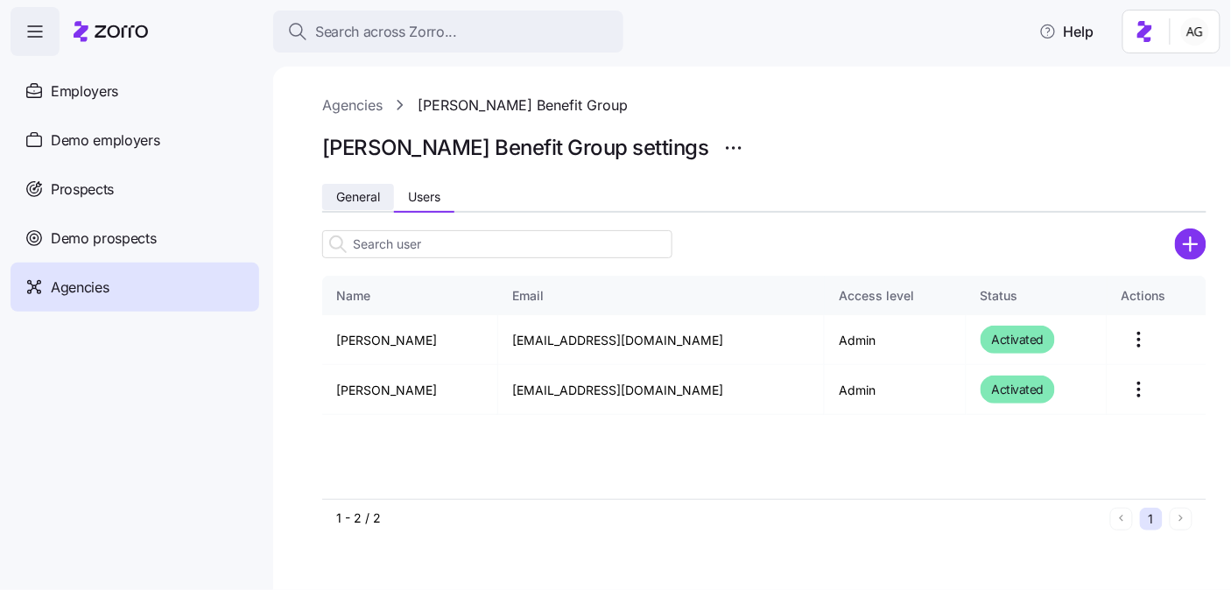
click at [363, 202] on span "General" at bounding box center [358, 197] width 44 height 12
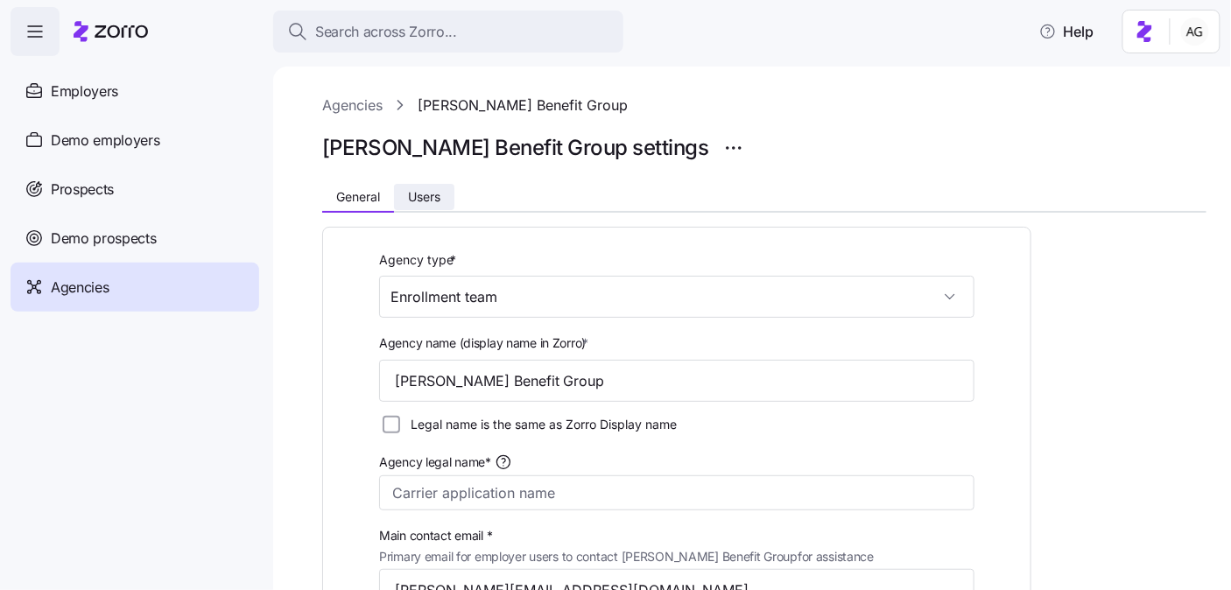
click at [438, 191] on span "Users" at bounding box center [424, 197] width 32 height 12
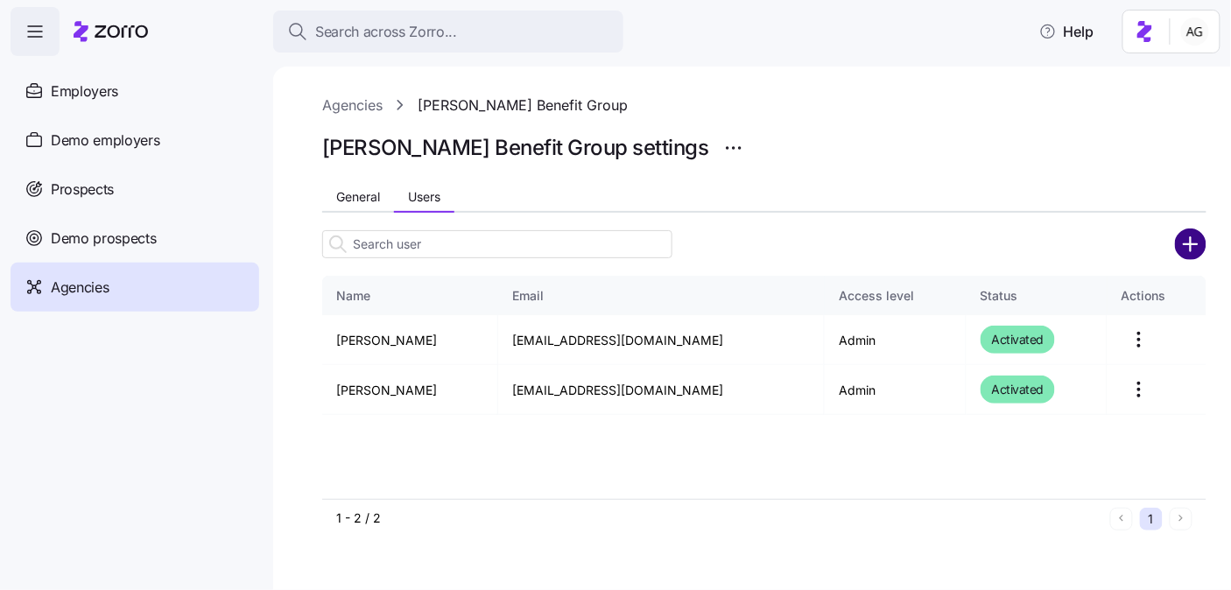
click at [1192, 255] on circle "add icon" at bounding box center [1191, 243] width 29 height 29
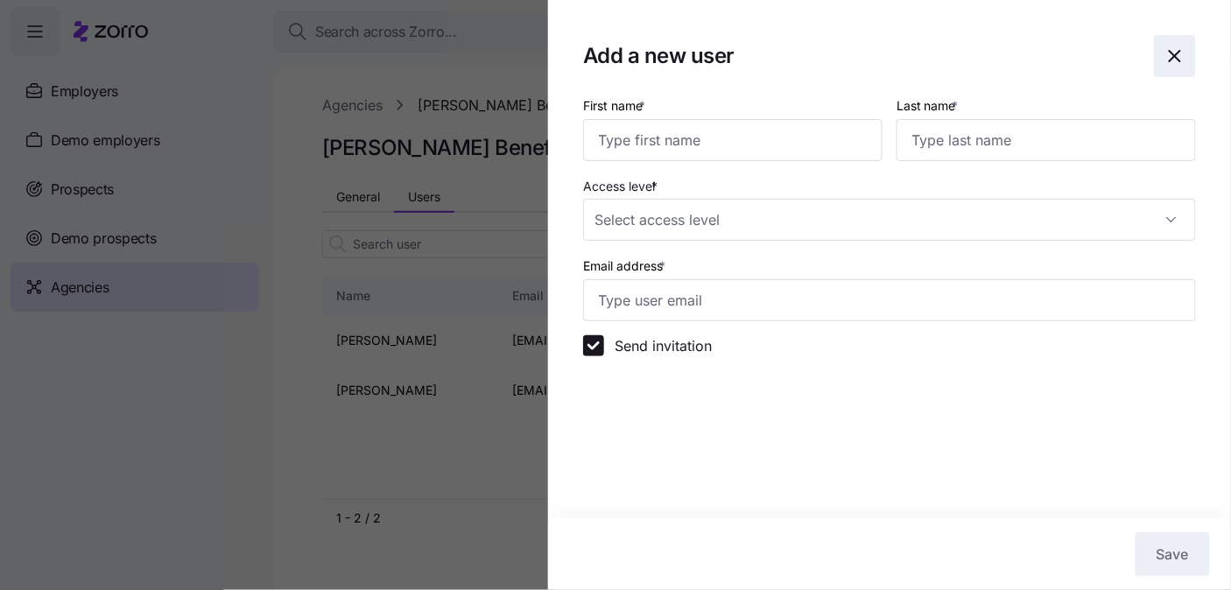
click at [1170, 59] on icon "button" at bounding box center [1175, 56] width 21 height 21
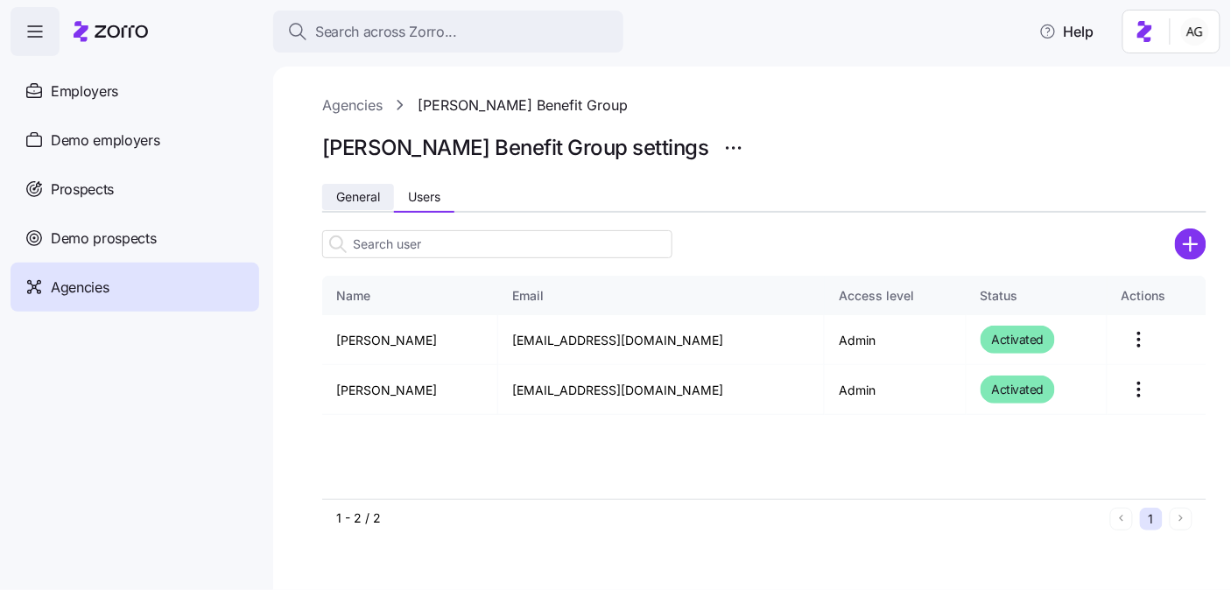
click at [348, 200] on span "General" at bounding box center [358, 197] width 44 height 12
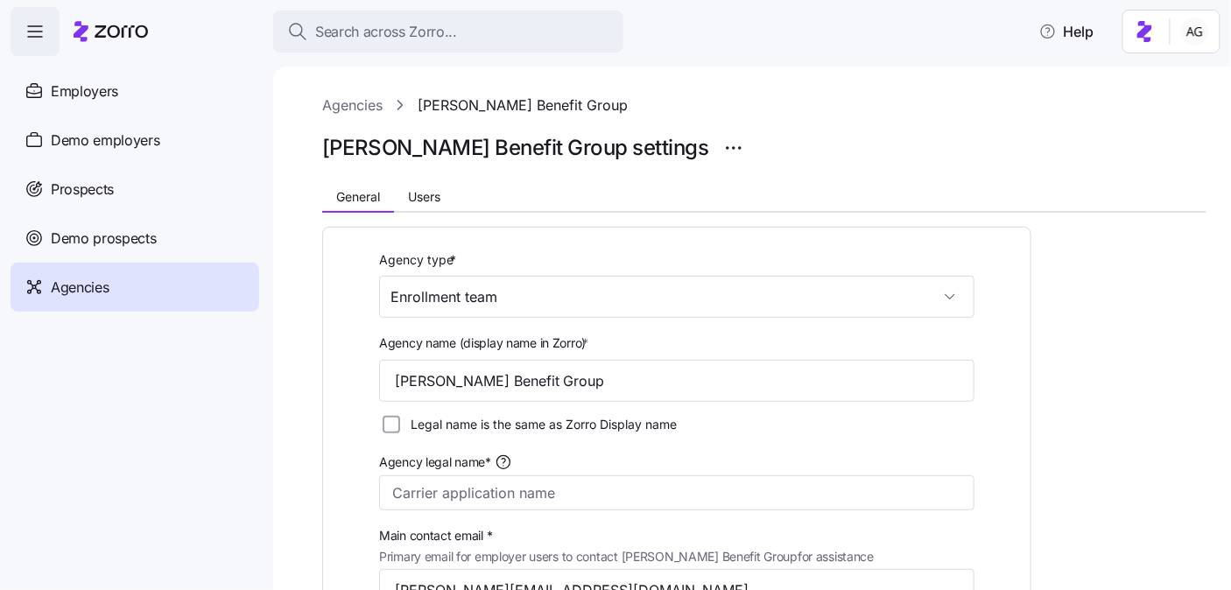
click at [163, 287] on div "Agencies" at bounding box center [135, 287] width 249 height 49
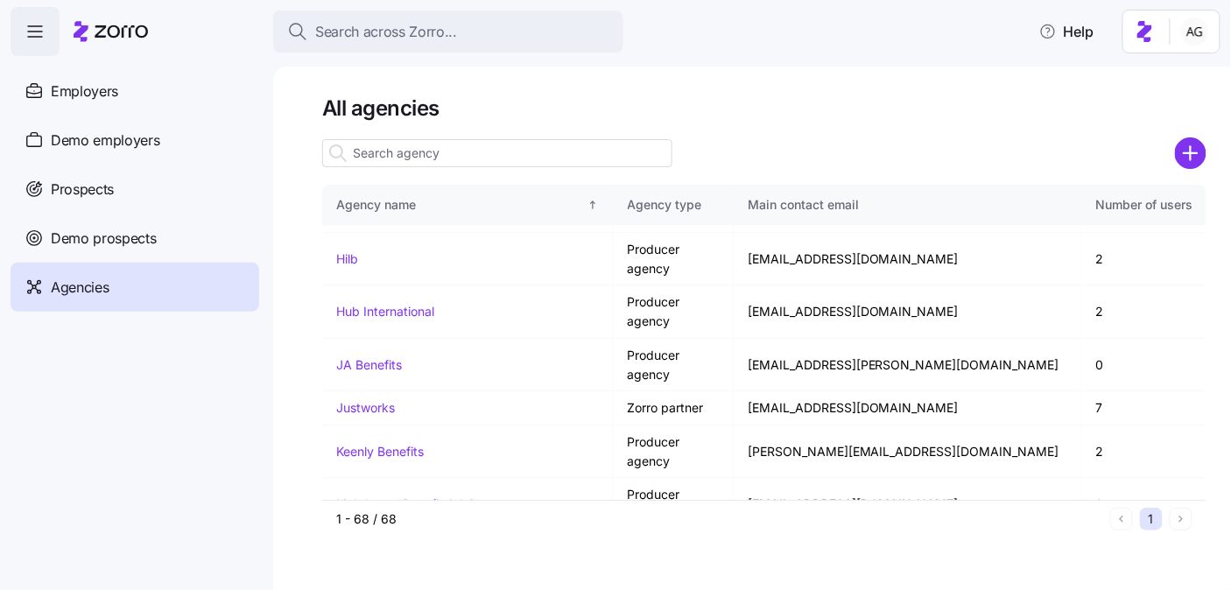
scroll to position [1524, 0]
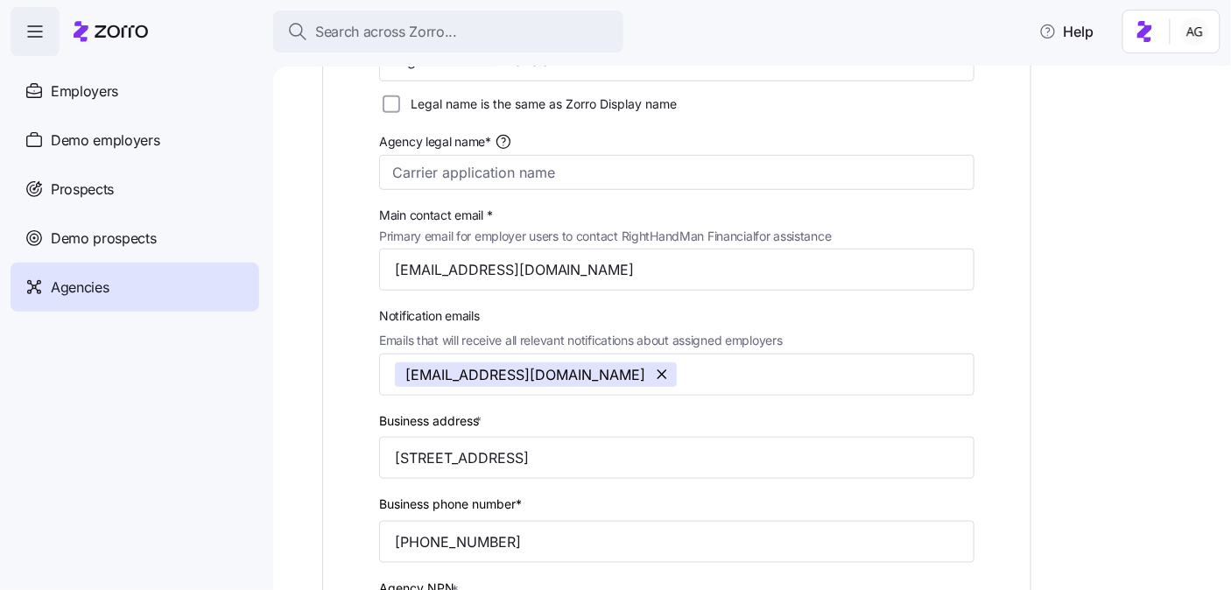
scroll to position [283, 0]
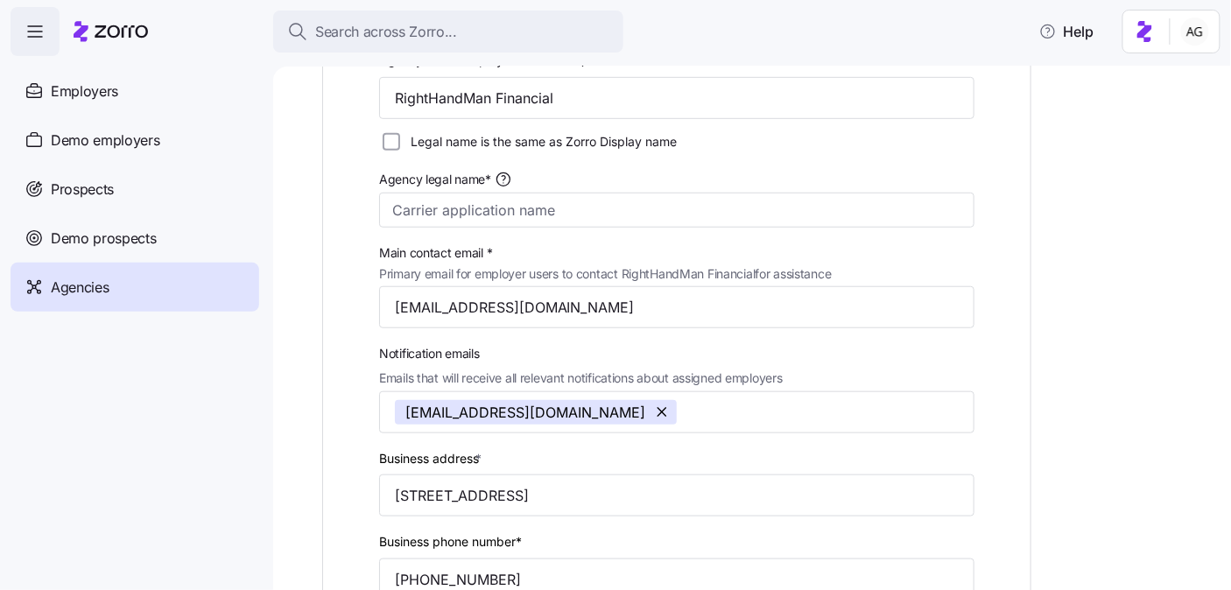
click at [113, 303] on div "Agencies" at bounding box center [135, 287] width 249 height 49
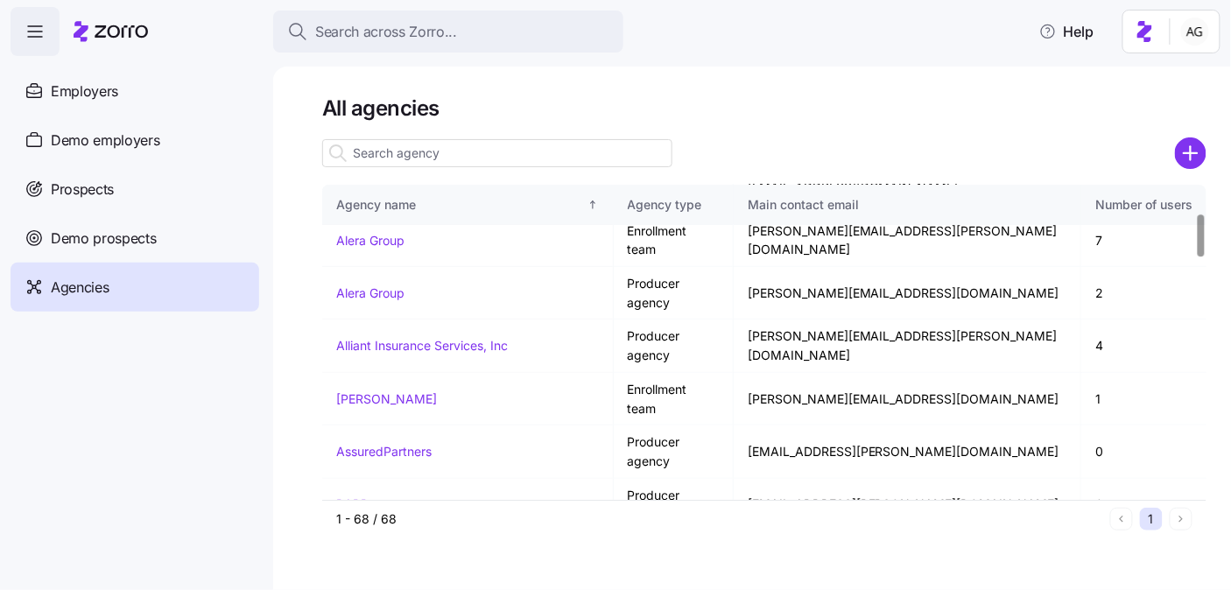
scroll to position [202, 0]
click at [382, 551] on link "[PERSON_NAME] Benefit Group" at bounding box center [427, 558] width 183 height 15
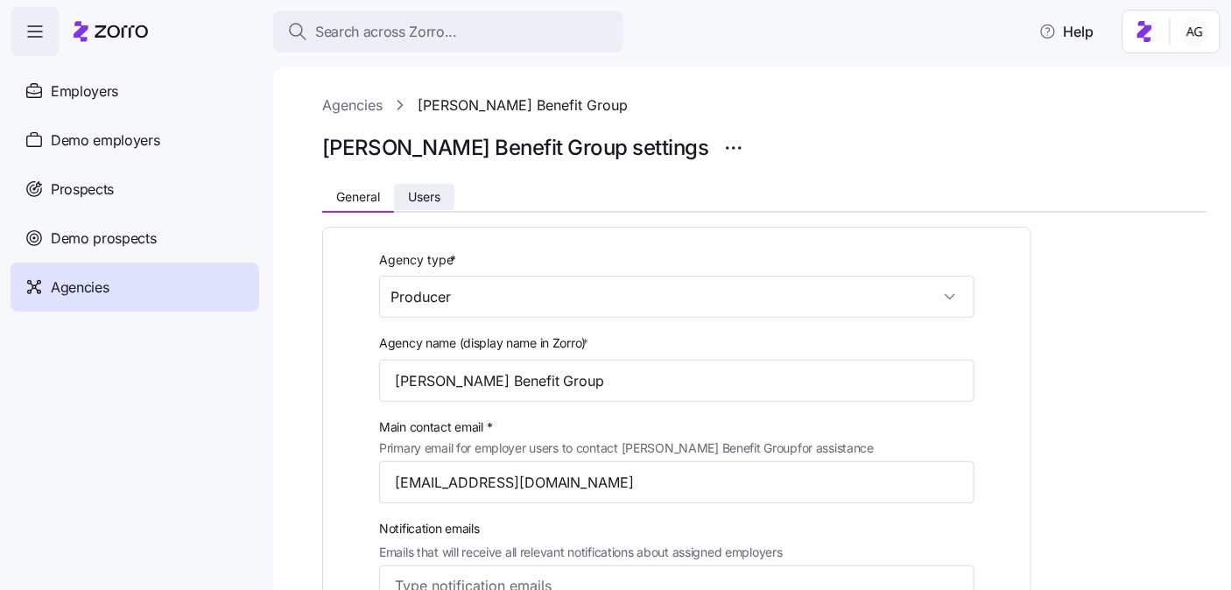
click at [440, 194] on span "Users" at bounding box center [424, 197] width 32 height 12
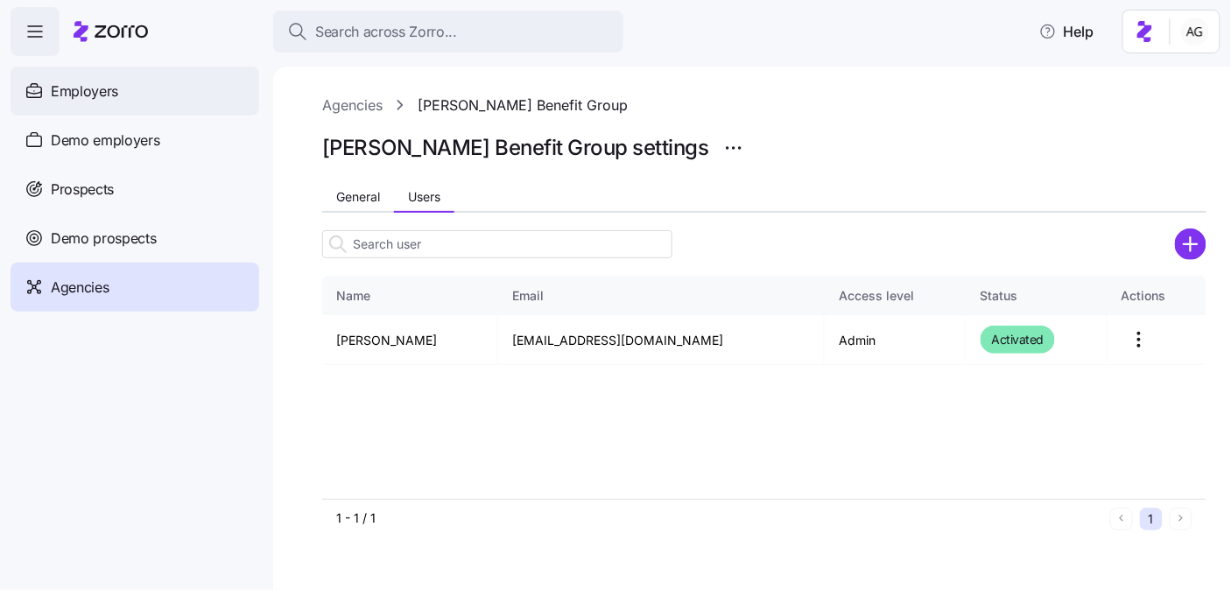
click at [188, 98] on div "Employers" at bounding box center [135, 91] width 249 height 49
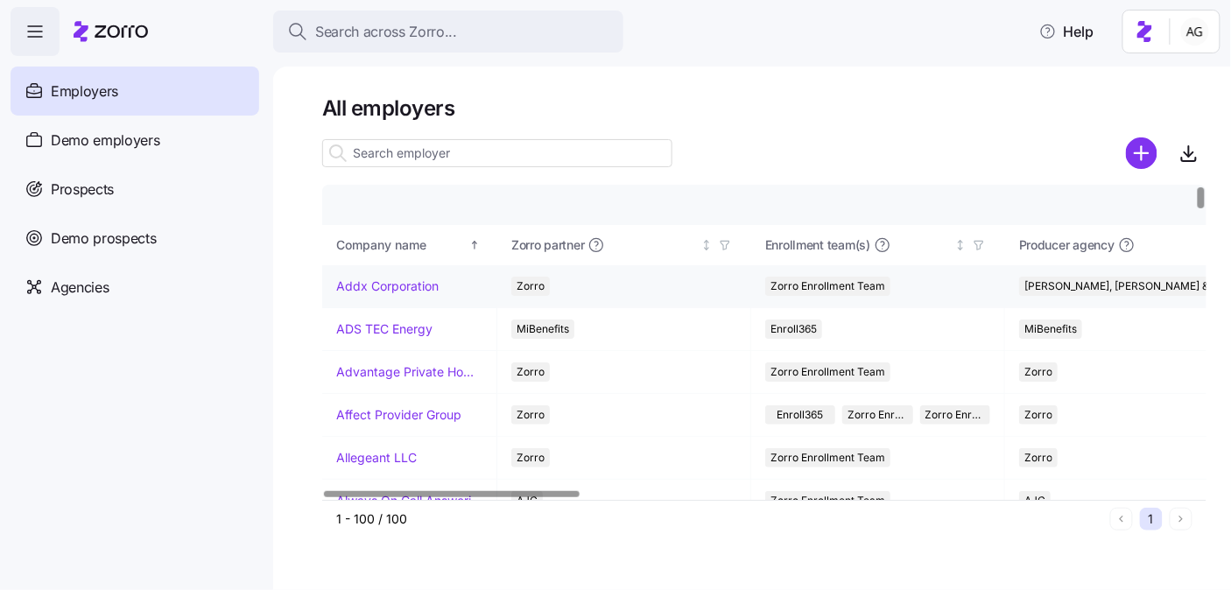
click at [394, 289] on link "Addx Corporation" at bounding box center [387, 287] width 102 height 18
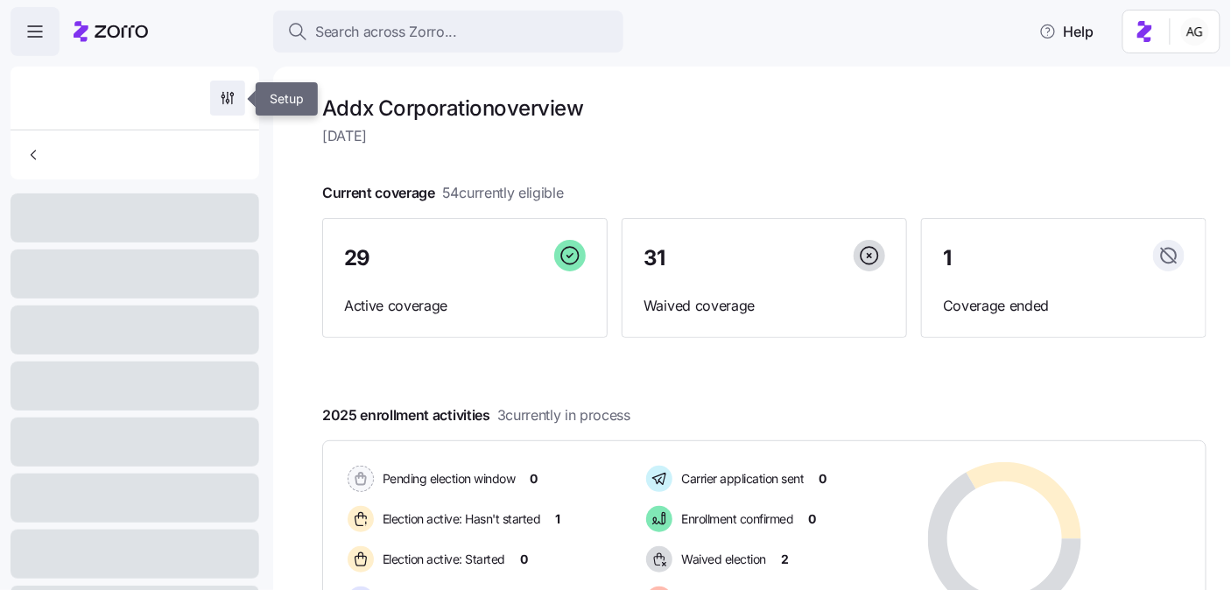
click at [232, 95] on icon "button" at bounding box center [228, 98] width 18 height 18
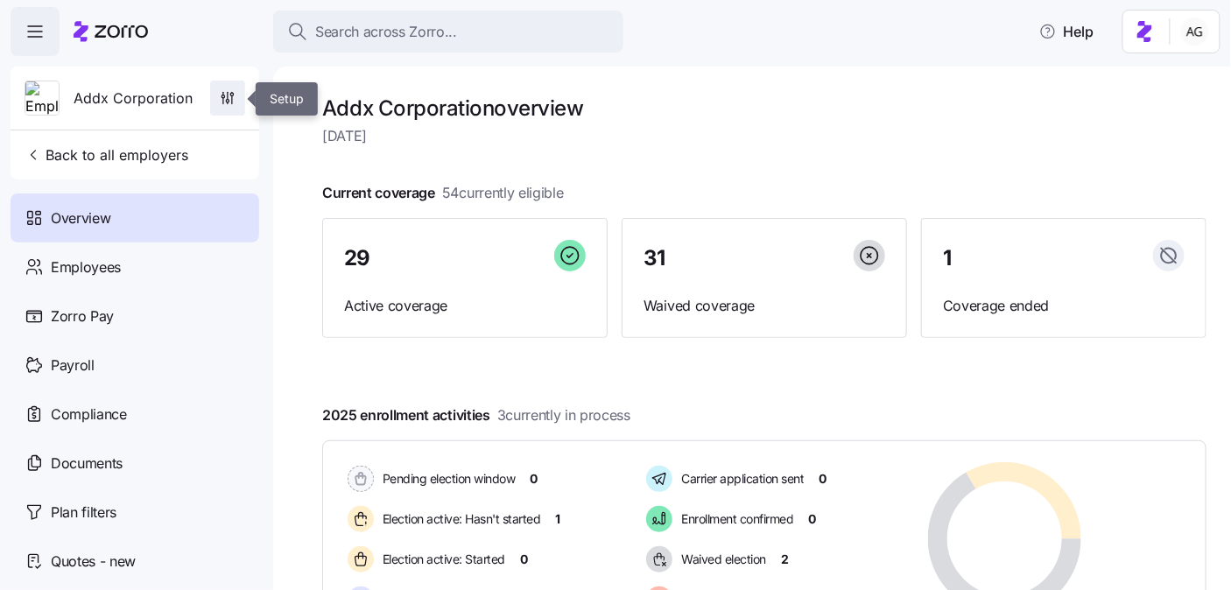
click at [235, 98] on icon "button" at bounding box center [228, 98] width 18 height 18
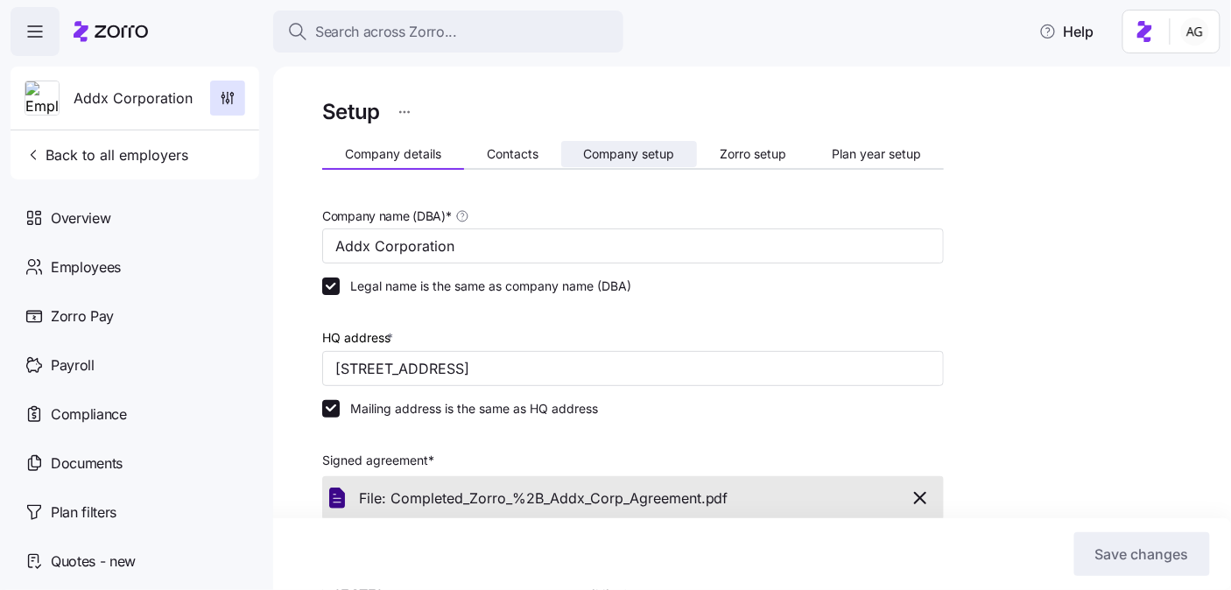
click at [616, 145] on button "Company setup" at bounding box center [629, 154] width 137 height 26
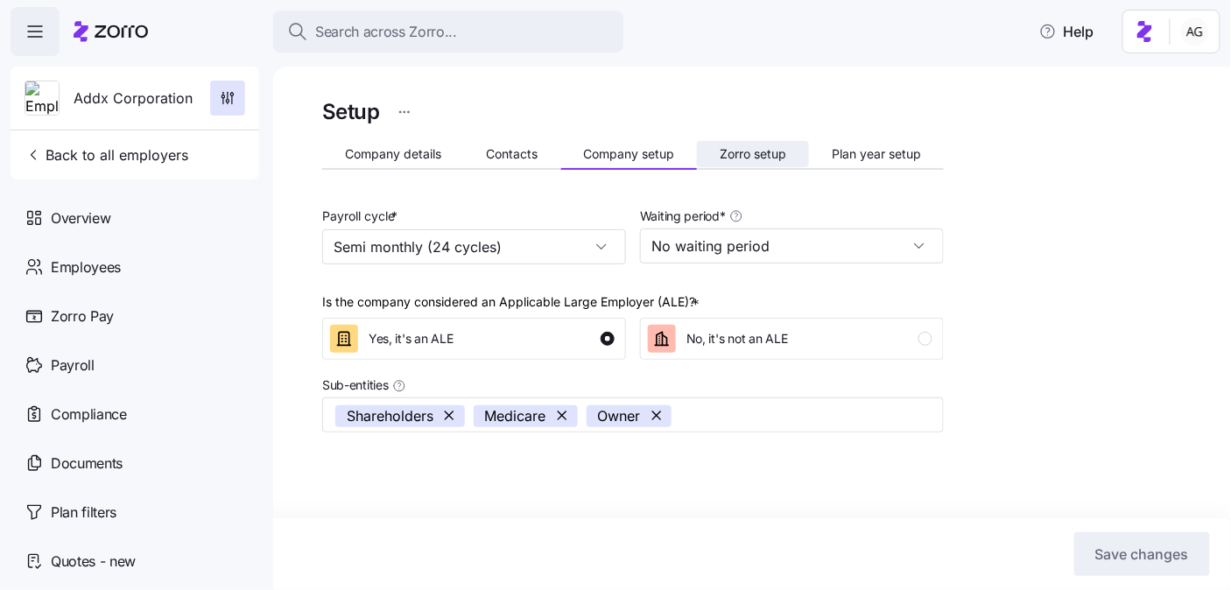
click at [740, 159] on span "Zorro setup" at bounding box center [753, 154] width 67 height 12
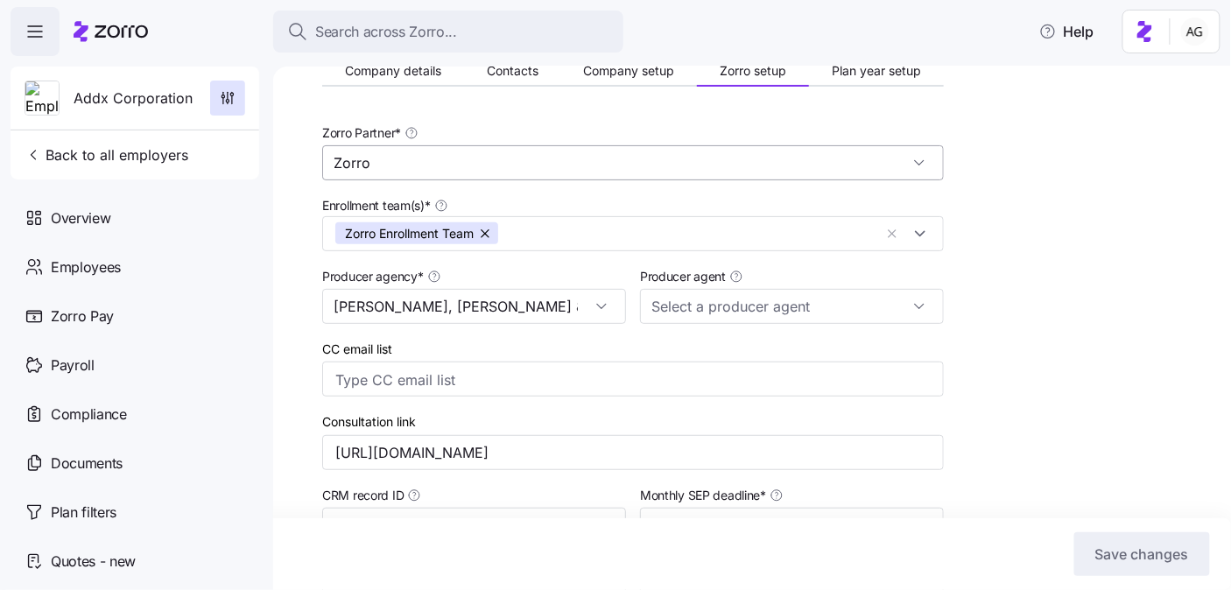
scroll to position [92, 0]
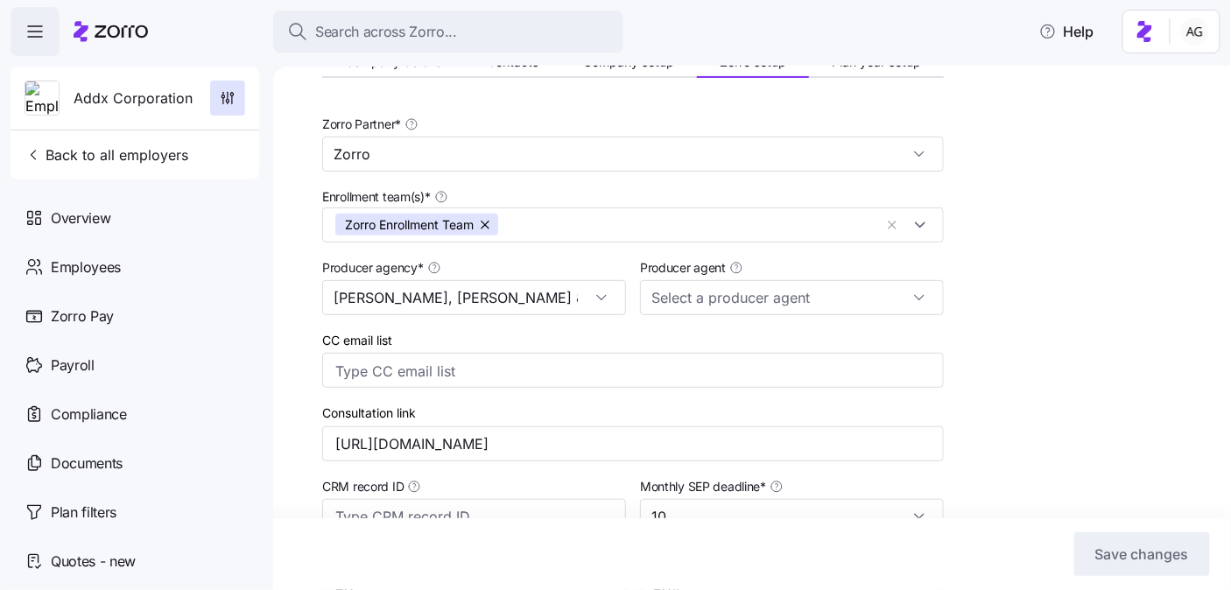
click at [101, 34] on icon at bounding box center [111, 31] width 74 height 21
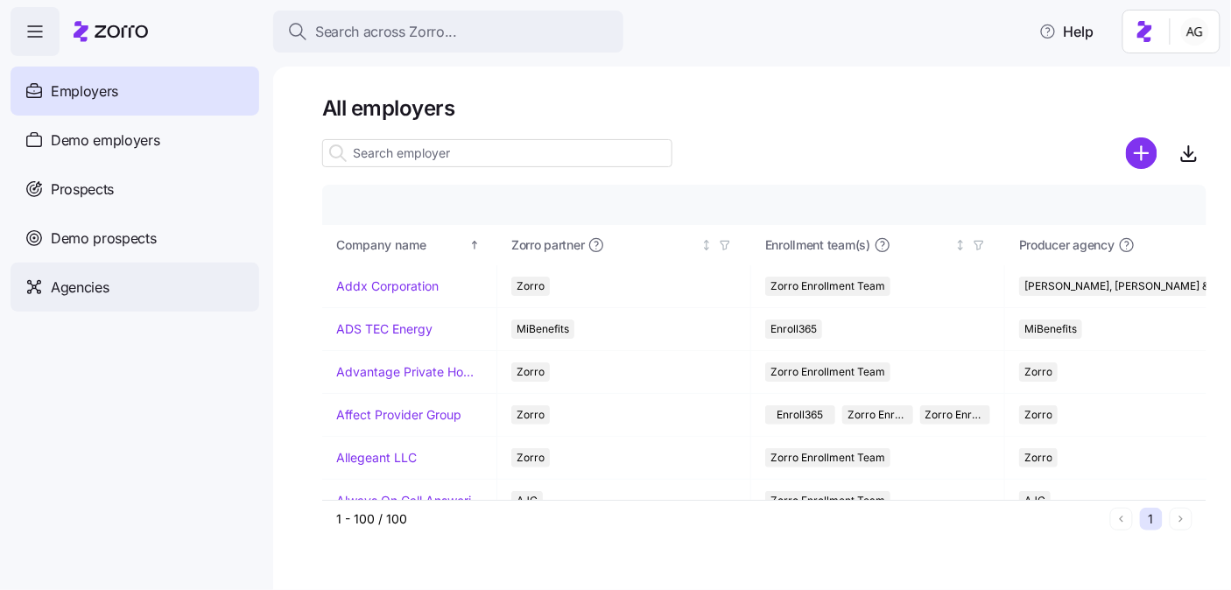
click at [81, 279] on span "Agencies" at bounding box center [80, 288] width 58 height 22
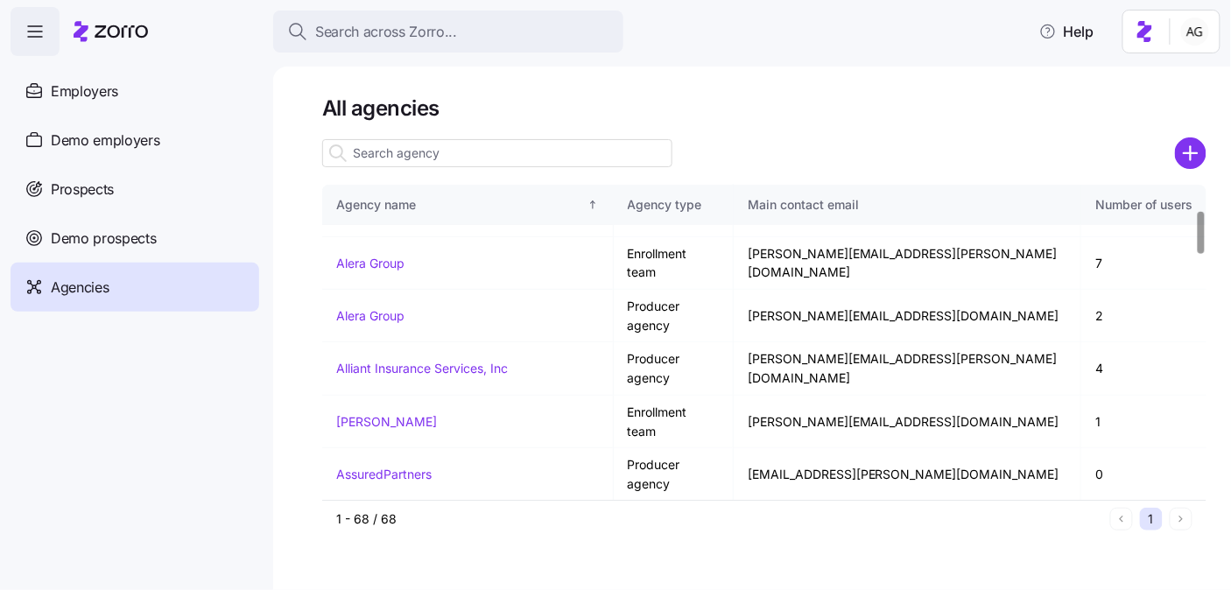
scroll to position [191, 0]
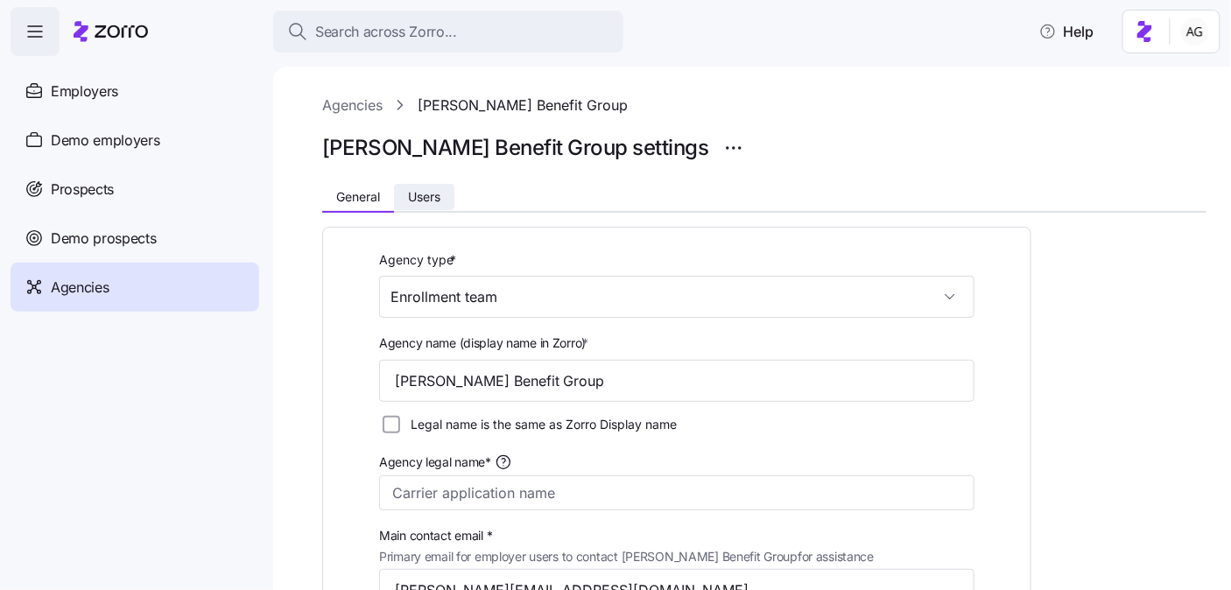
click at [432, 201] on span "Users" at bounding box center [424, 197] width 32 height 12
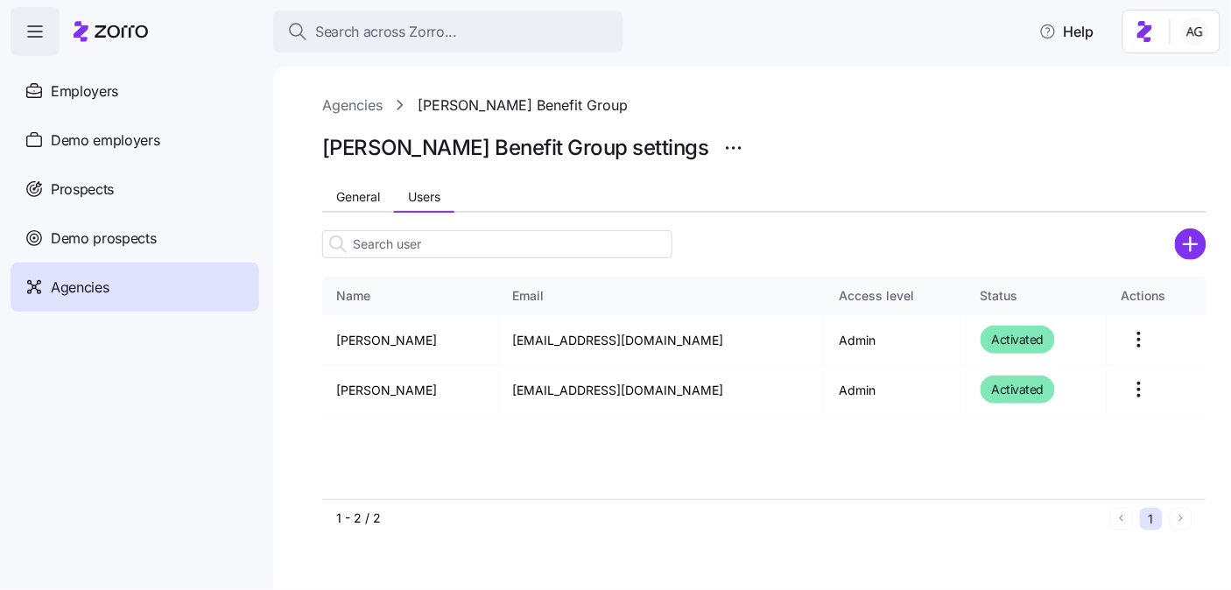
click at [334, 181] on div at bounding box center [764, 176] width 885 height 21
click at [338, 193] on span "General" at bounding box center [358, 197] width 44 height 12
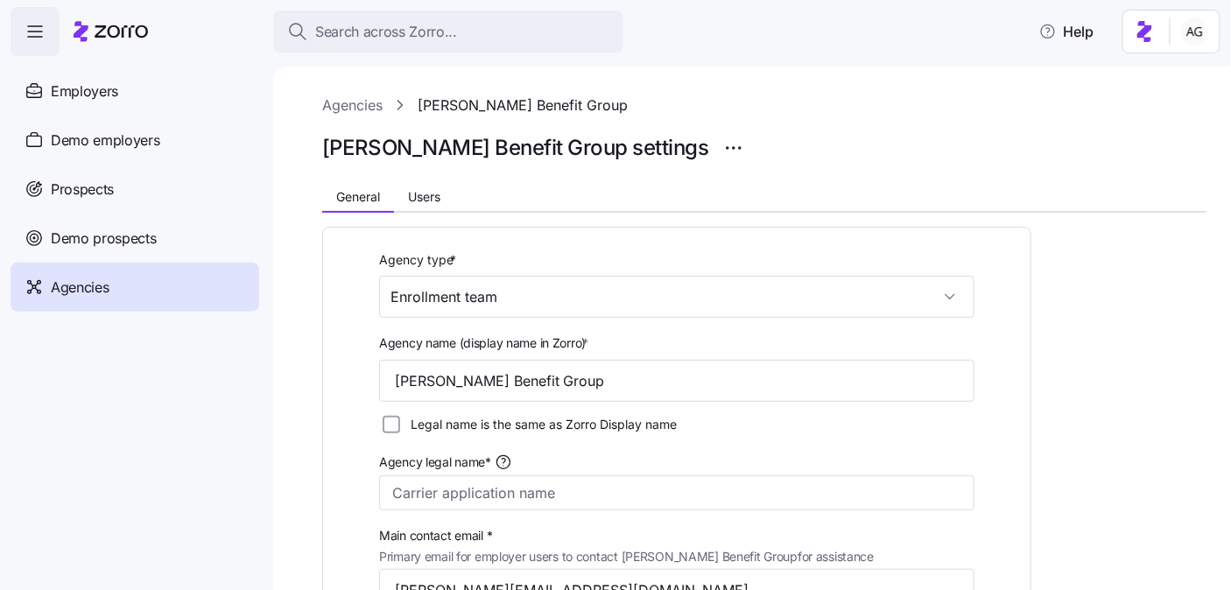
click at [178, 272] on div "Agencies" at bounding box center [135, 287] width 249 height 49
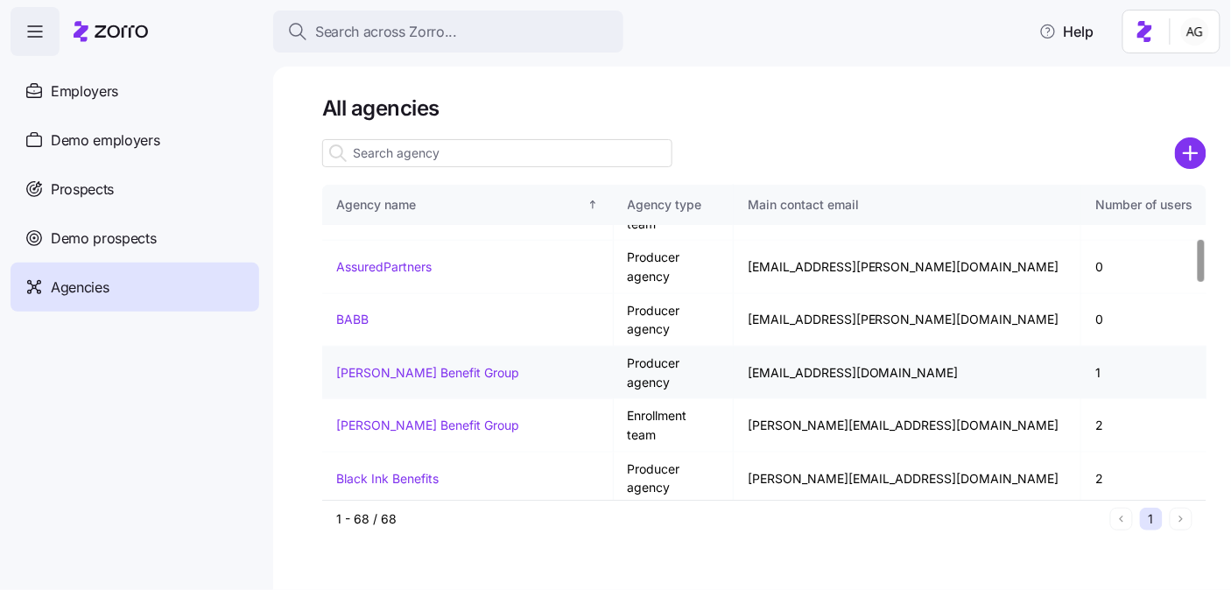
scroll to position [391, 0]
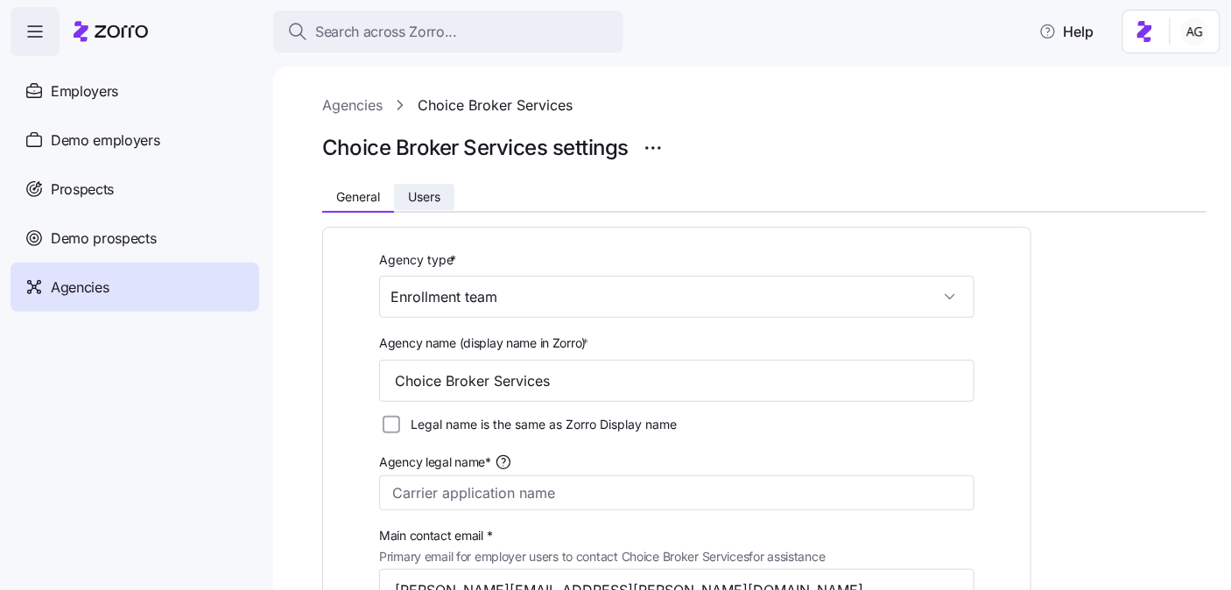
click at [429, 198] on span "Users" at bounding box center [424, 197] width 32 height 12
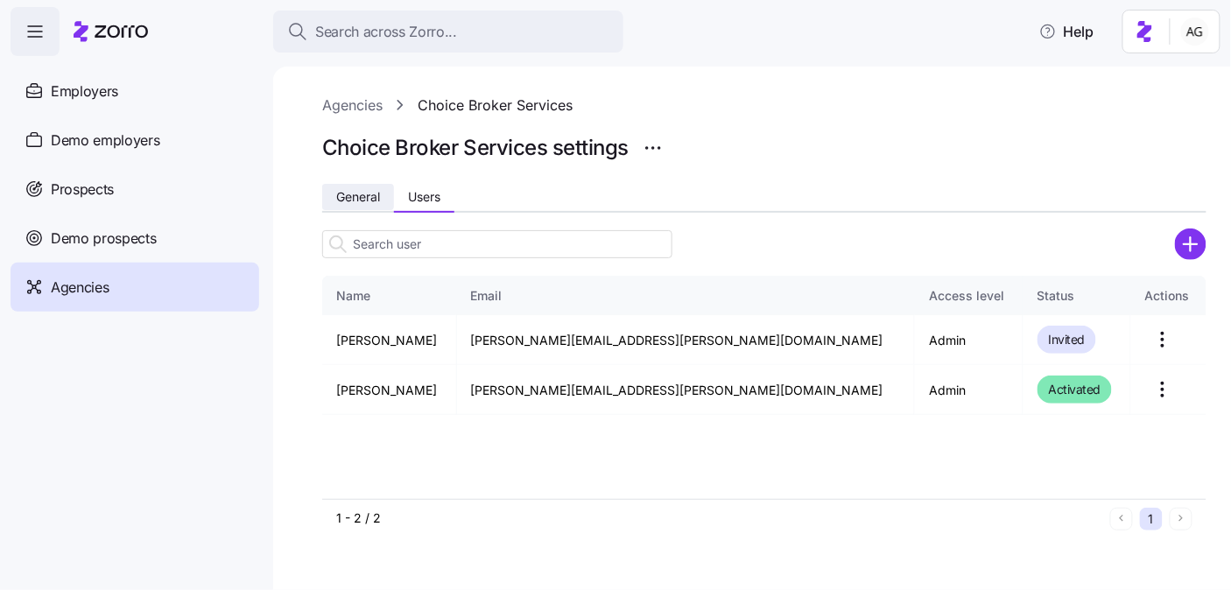
click at [357, 197] on span "General" at bounding box center [358, 197] width 44 height 12
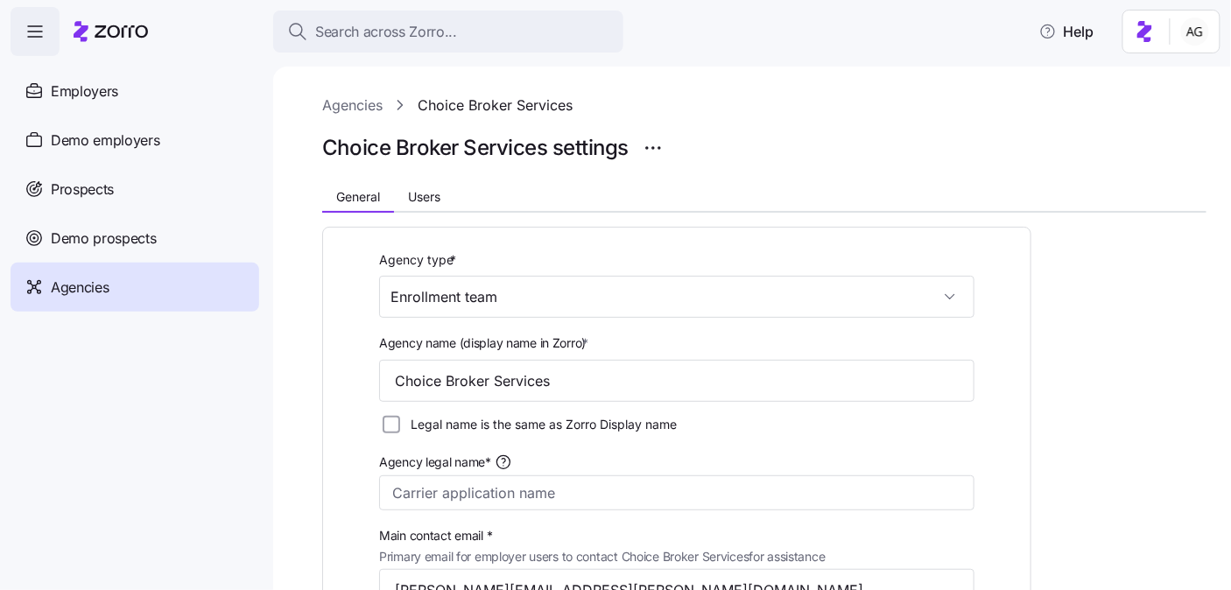
click at [124, 283] on div "Agencies" at bounding box center [135, 287] width 249 height 49
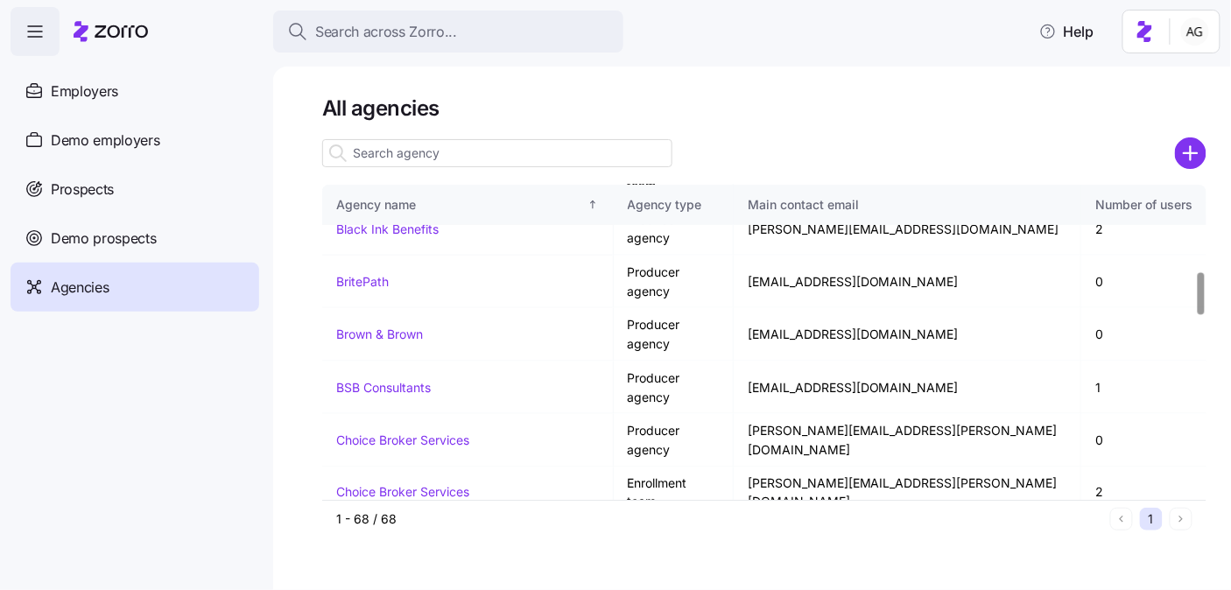
scroll to position [639, 0]
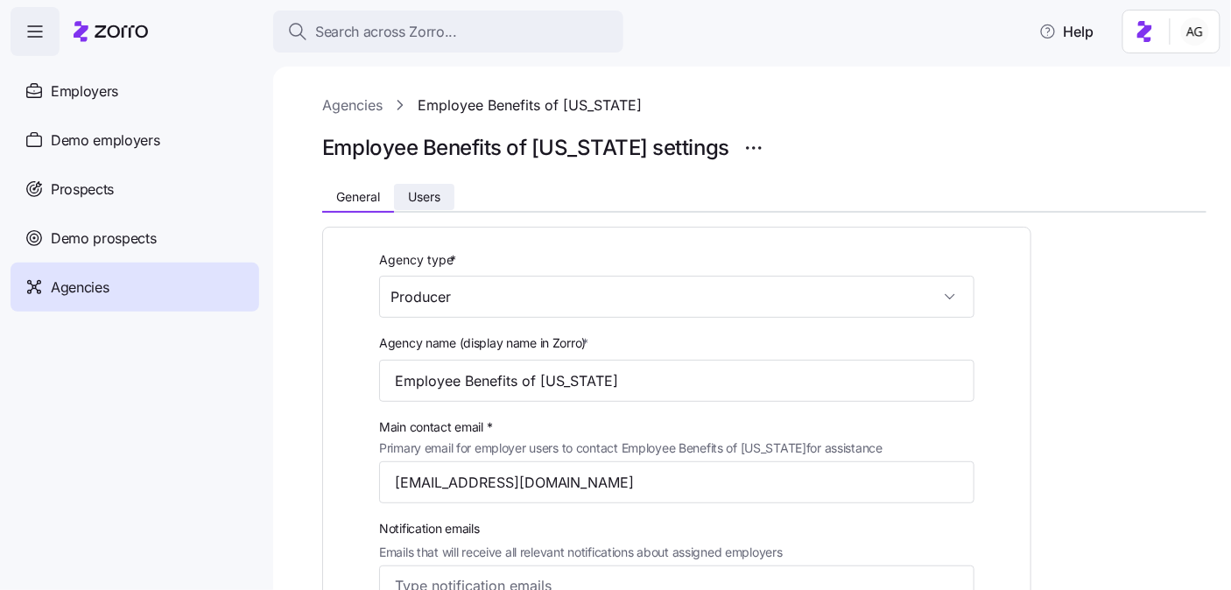
click at [433, 191] on span "Users" at bounding box center [424, 197] width 32 height 12
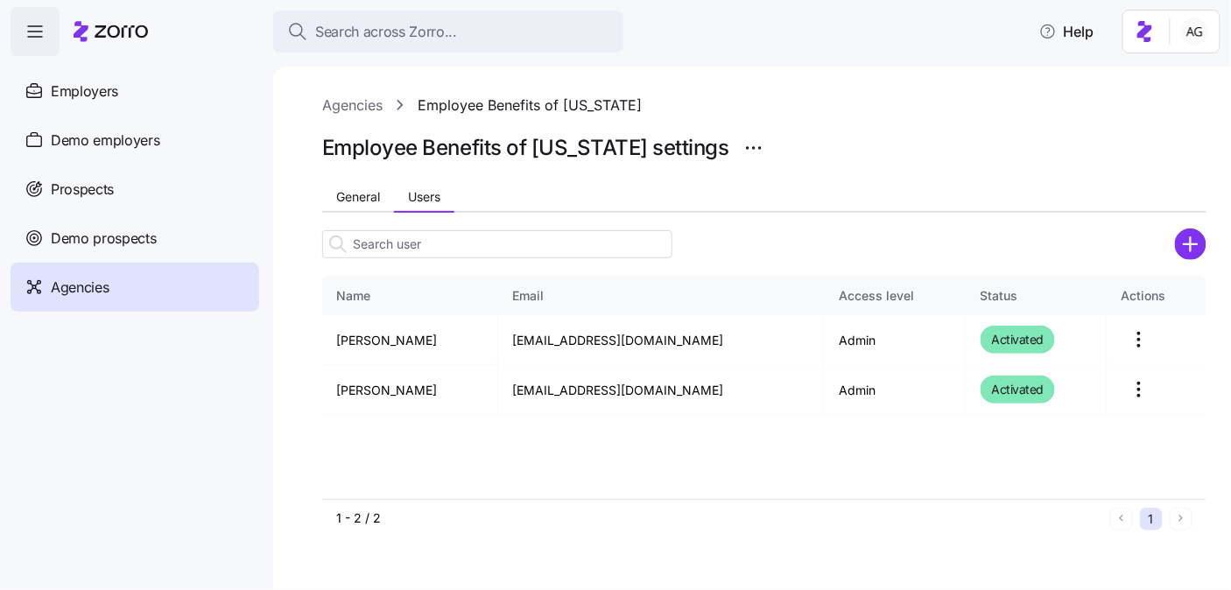
click at [363, 109] on link "Agencies" at bounding box center [352, 106] width 60 height 22
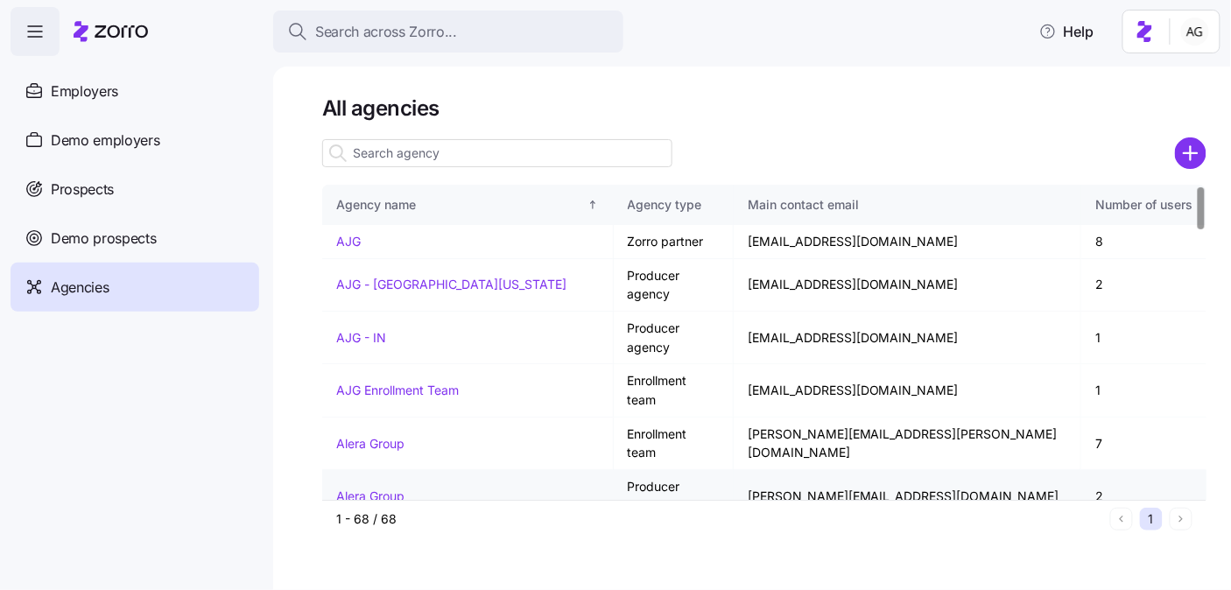
click at [369, 489] on link "Alera Group" at bounding box center [370, 496] width 68 height 15
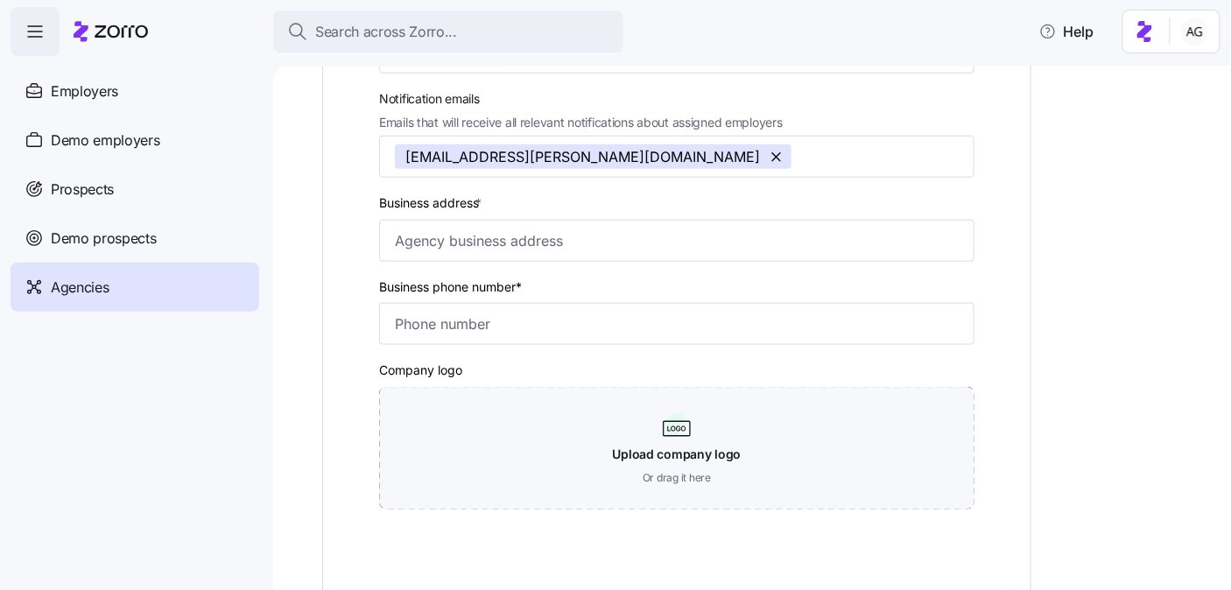
scroll to position [436, 0]
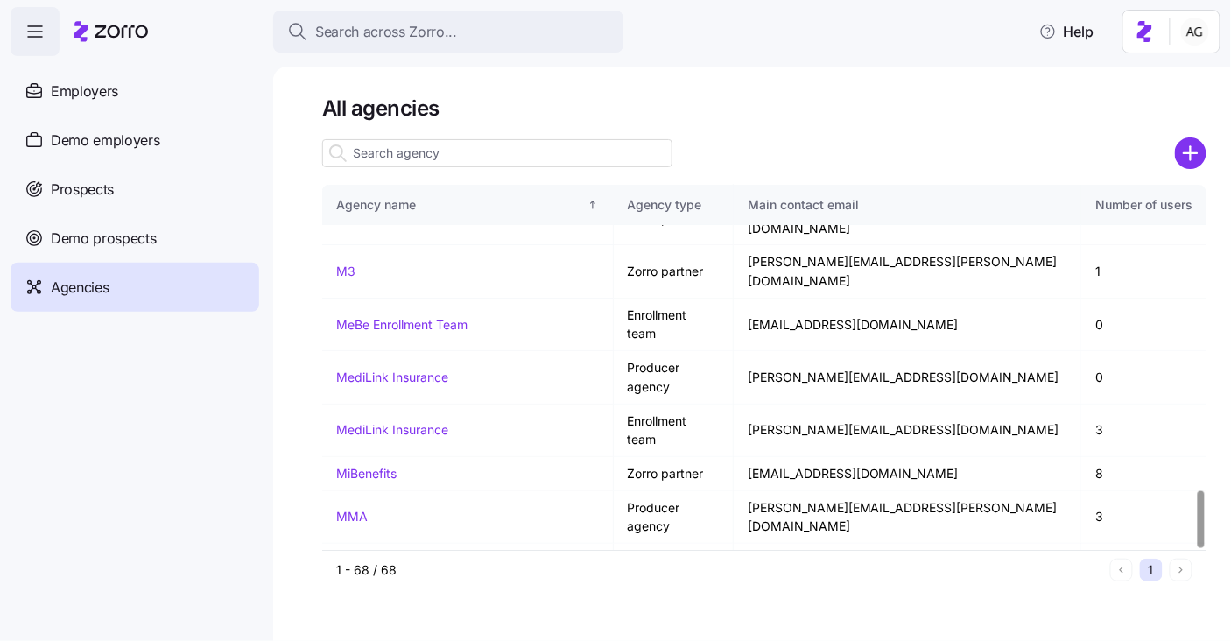
scroll to position [1951, 0]
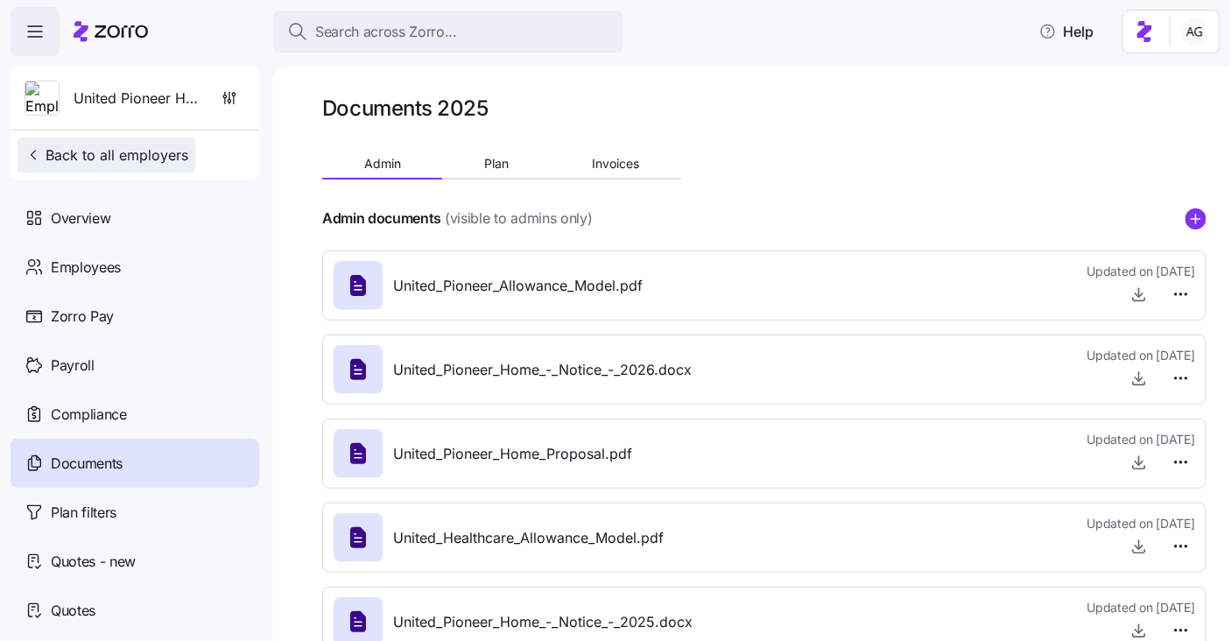
click at [111, 149] on span "Back to all employers" at bounding box center [107, 155] width 164 height 21
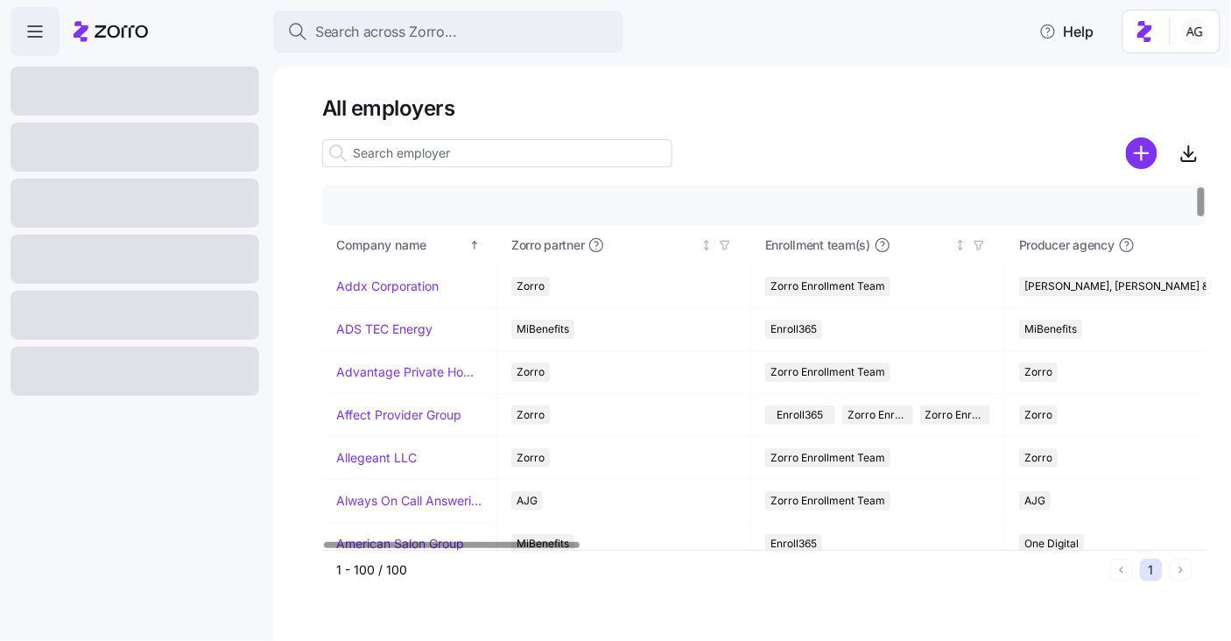
click at [372, 153] on input at bounding box center [497, 153] width 350 height 28
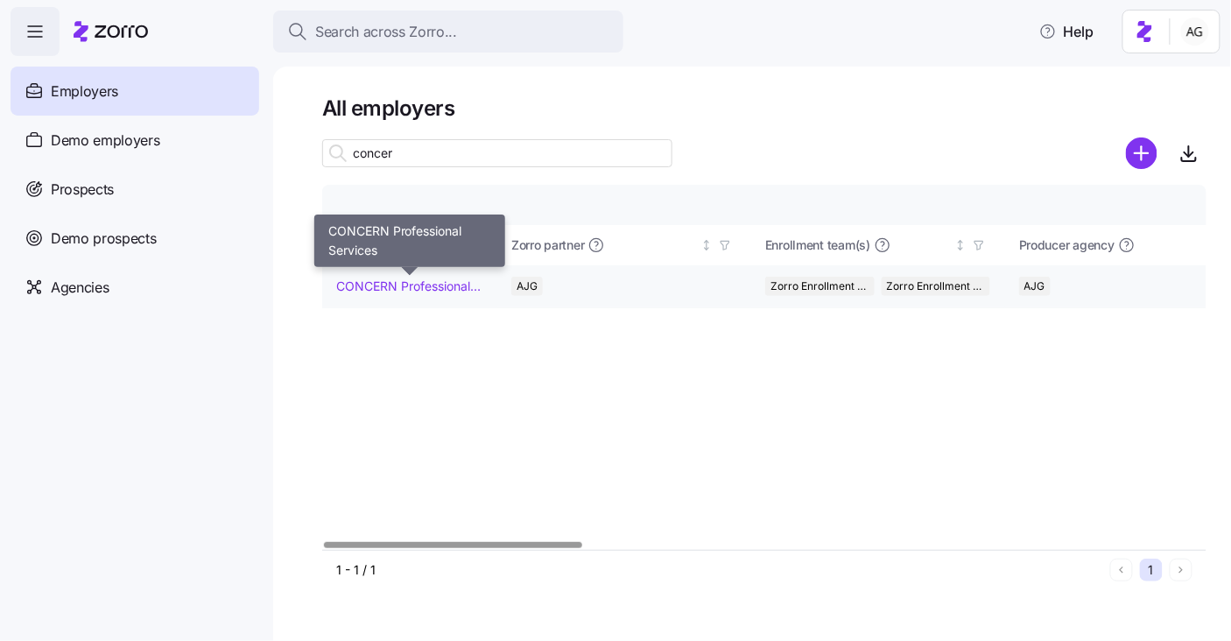
type input "concer"
click at [439, 288] on link "CONCERN Professional Services" at bounding box center [409, 287] width 146 height 18
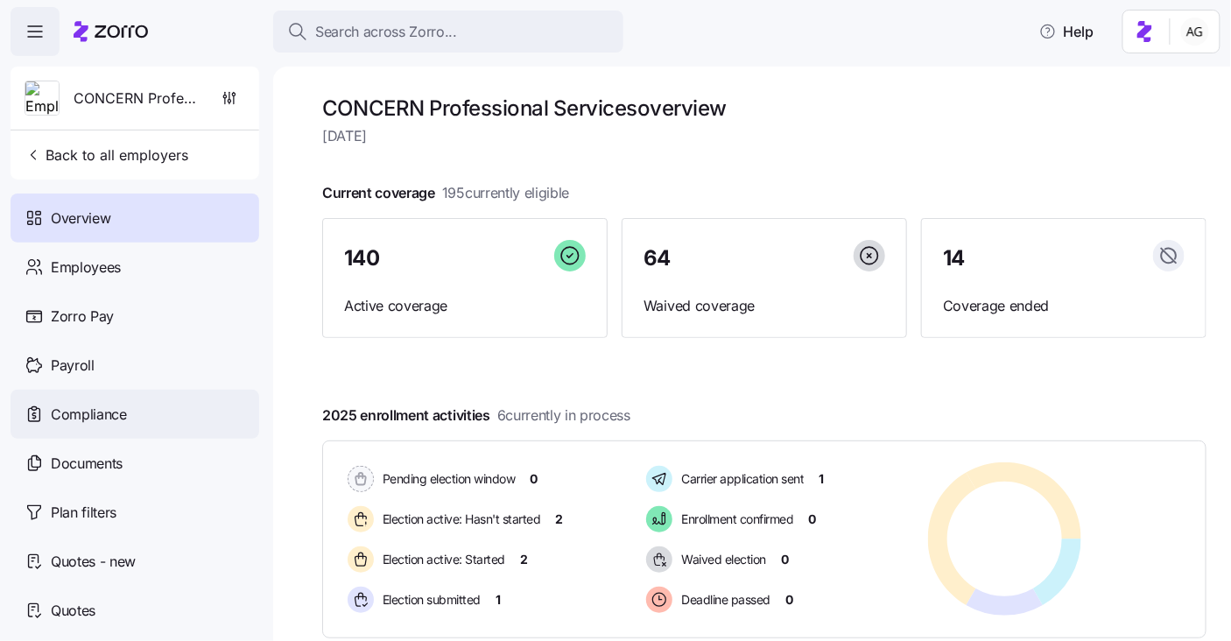
click at [58, 419] on span "Compliance" at bounding box center [89, 415] width 76 height 22
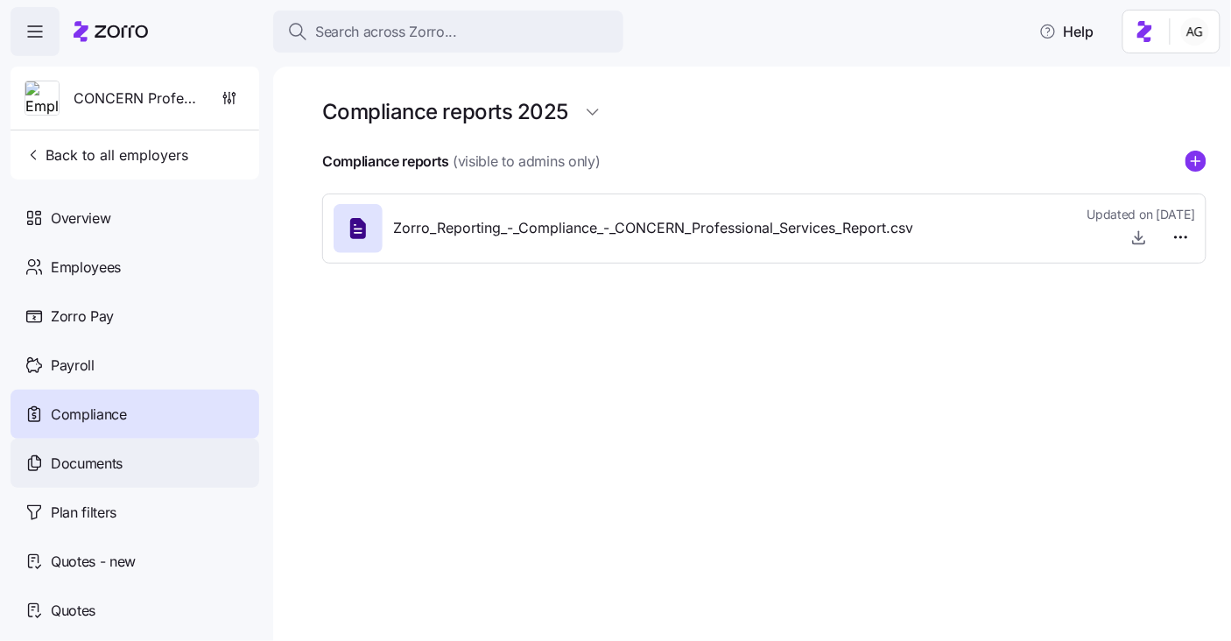
click at [123, 461] on div "Documents" at bounding box center [135, 463] width 249 height 49
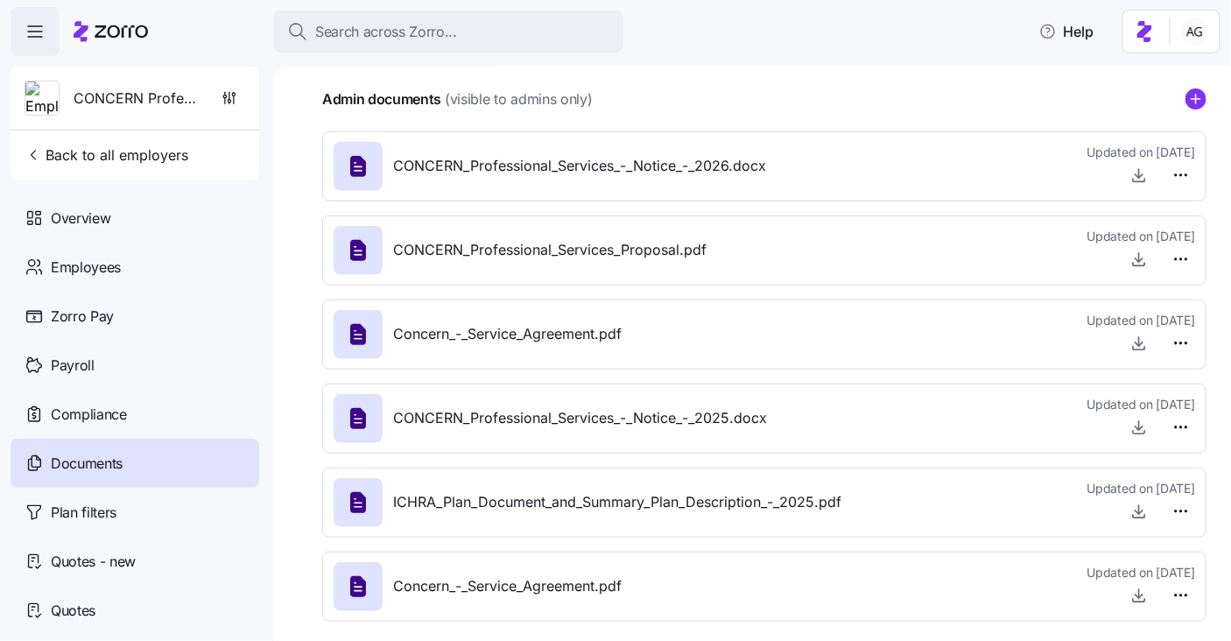
scroll to position [142, 0]
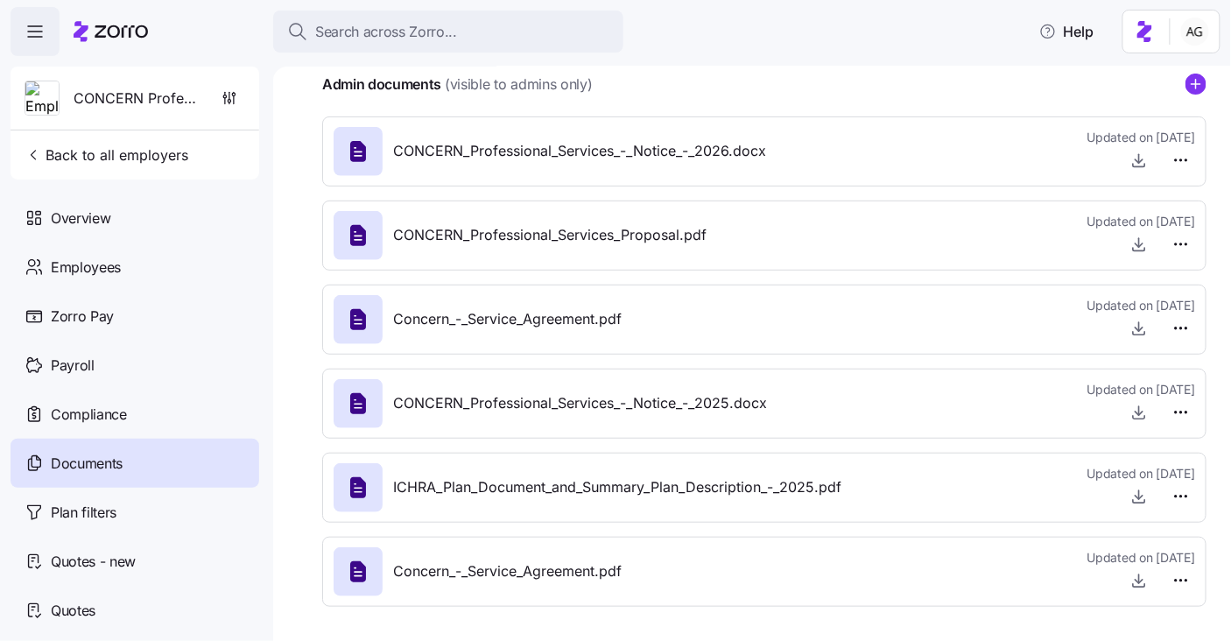
click at [627, 327] on div "Concern_-_Service_Agreement.pdf Updated on [DATE]" at bounding box center [765, 319] width 862 height 47
click at [666, 398] on span "CONCERN_Professional_Services_-_Notice_-_2025.docx" at bounding box center [580, 403] width 374 height 22
click at [658, 476] on span "ICHRA_Plan_Document_and_Summary_Plan_Description_-_2025.pdf" at bounding box center [617, 487] width 448 height 22
click at [588, 140] on span "CONCERN_Professional_Services_-_Notice_-_2026.docx" at bounding box center [579, 151] width 373 height 22
click at [155, 264] on div "Employees" at bounding box center [135, 267] width 249 height 49
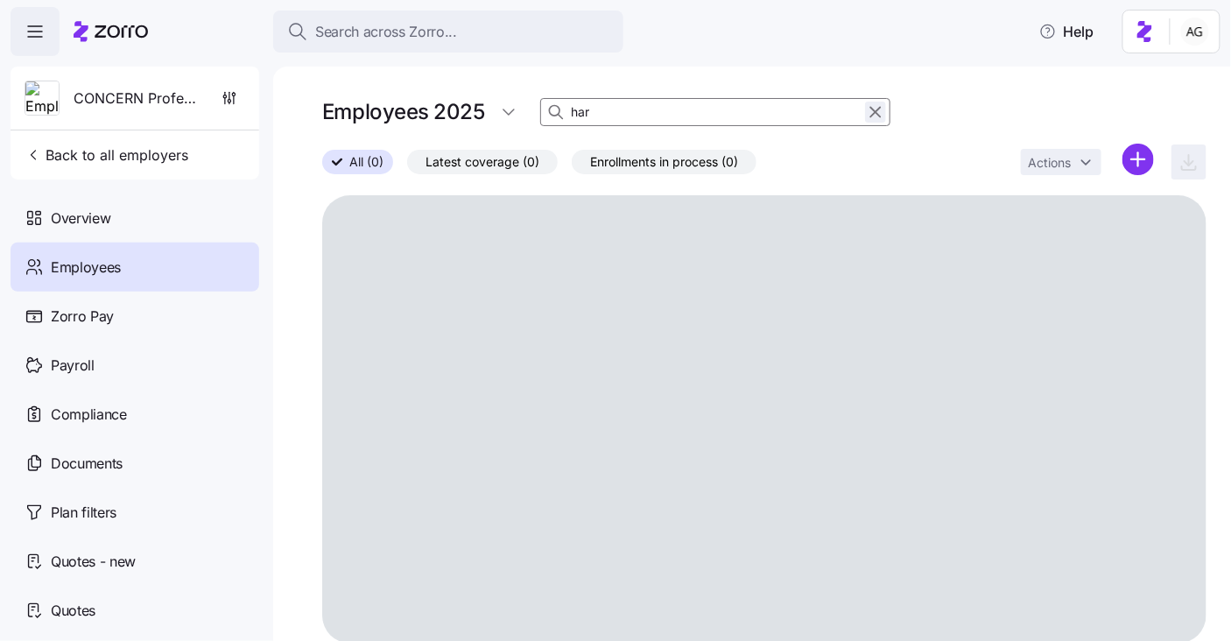
click at [874, 108] on icon "button" at bounding box center [875, 112] width 19 height 21
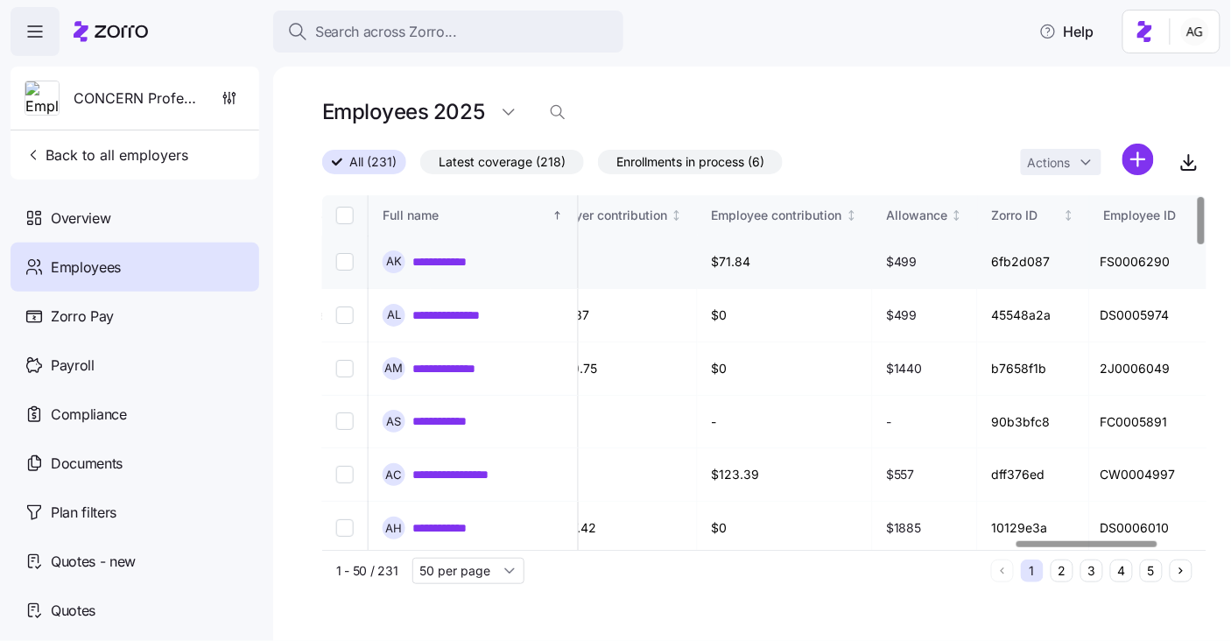
scroll to position [0, 4353]
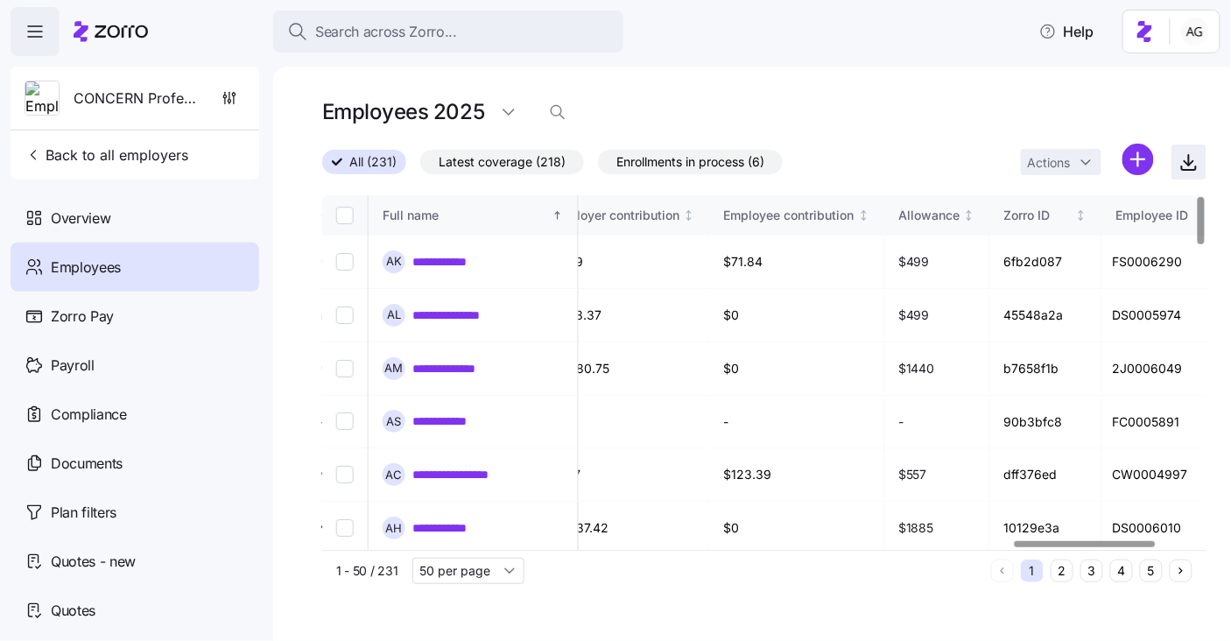
click at [1194, 161] on icon "button" at bounding box center [1189, 163] width 9 height 4
click at [152, 462] on div "Documents" at bounding box center [135, 463] width 249 height 49
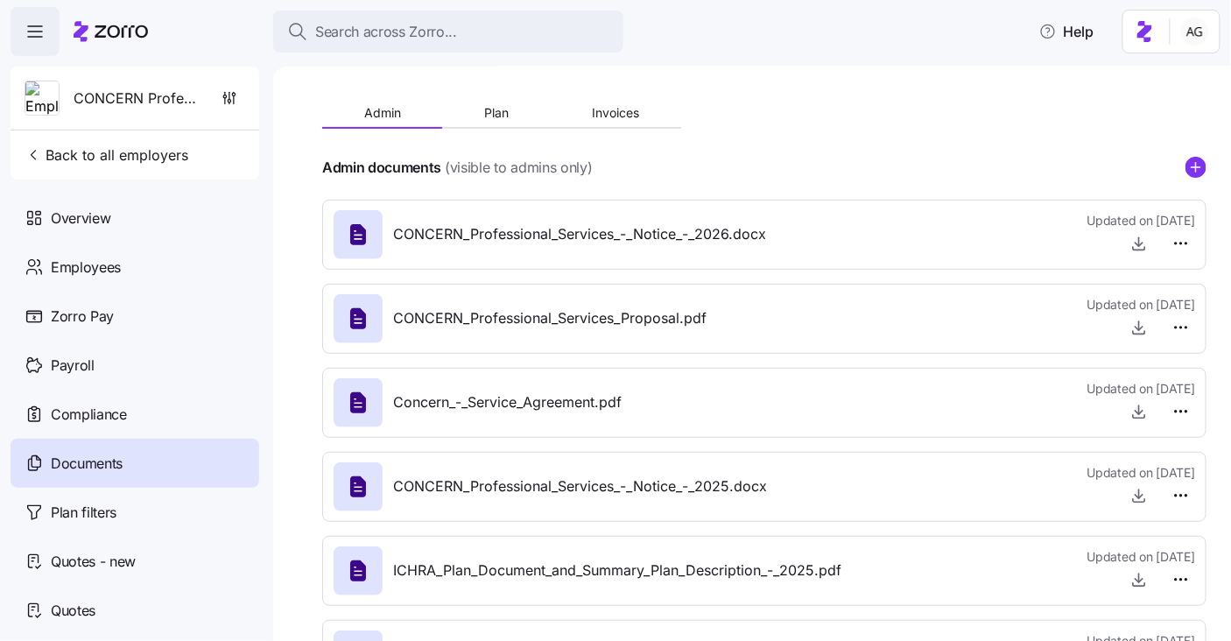
scroll to position [8, 0]
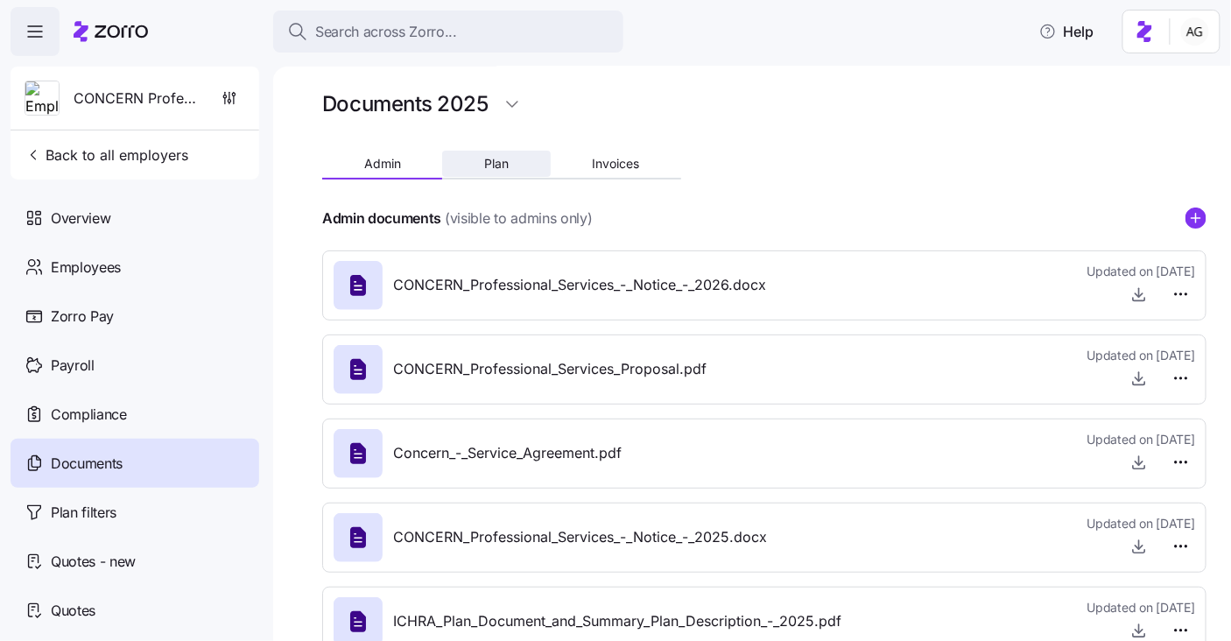
click at [508, 164] on span "Plan" at bounding box center [496, 164] width 25 height 12
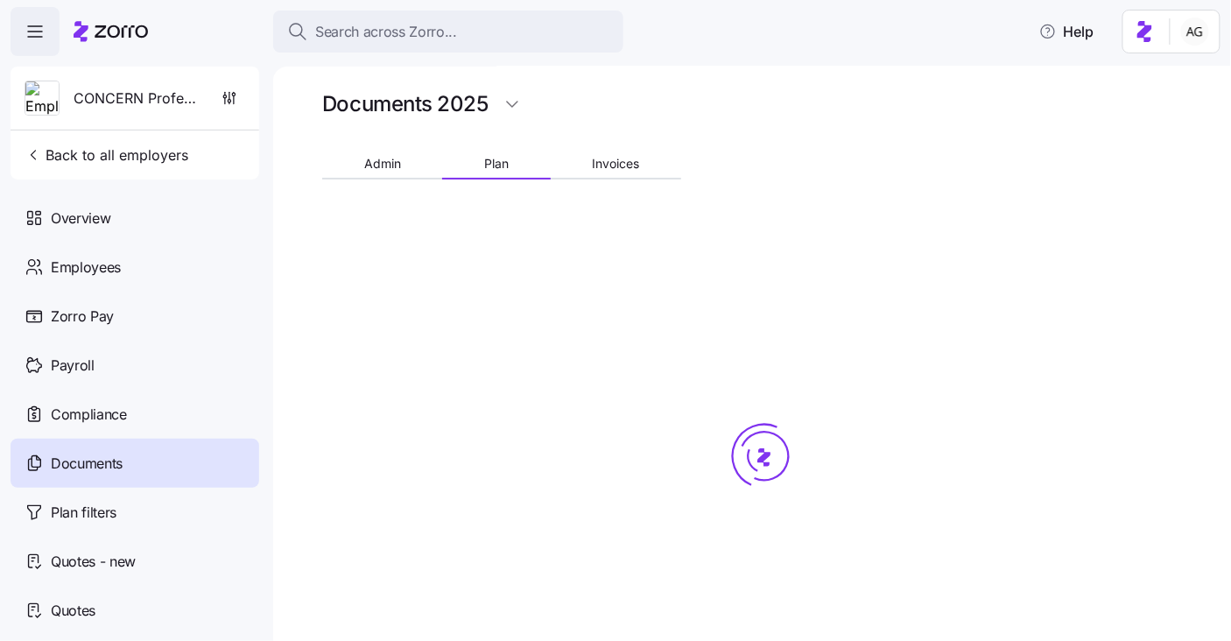
scroll to position [0, 0]
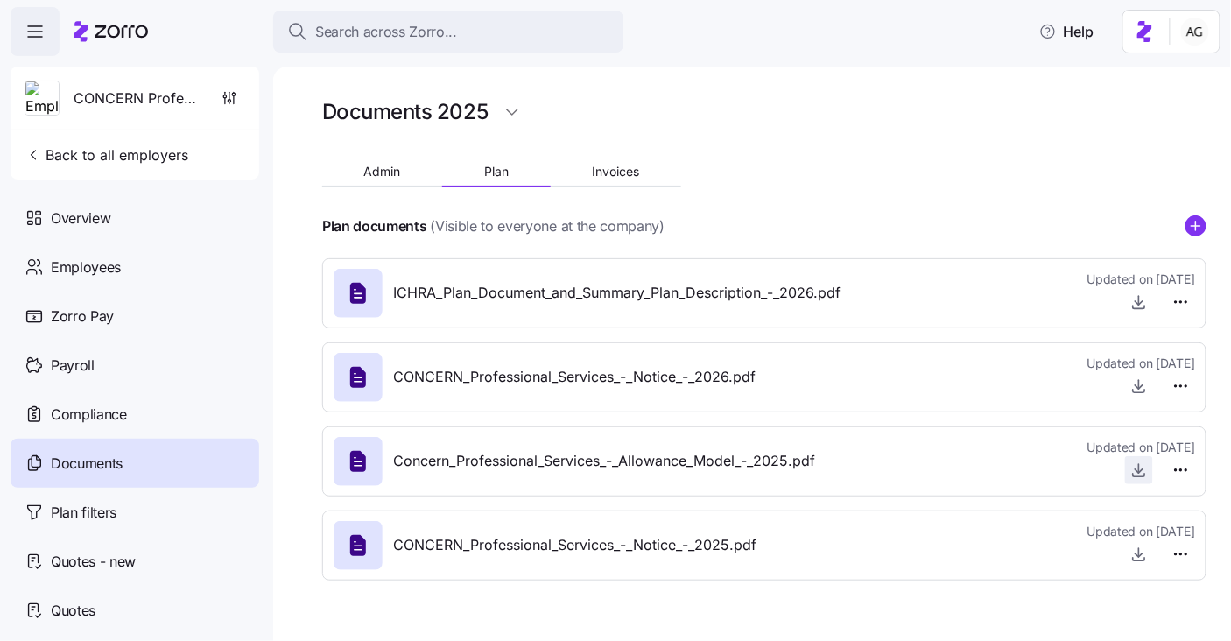
click at [1143, 467] on icon "button" at bounding box center [1140, 471] width 18 height 18
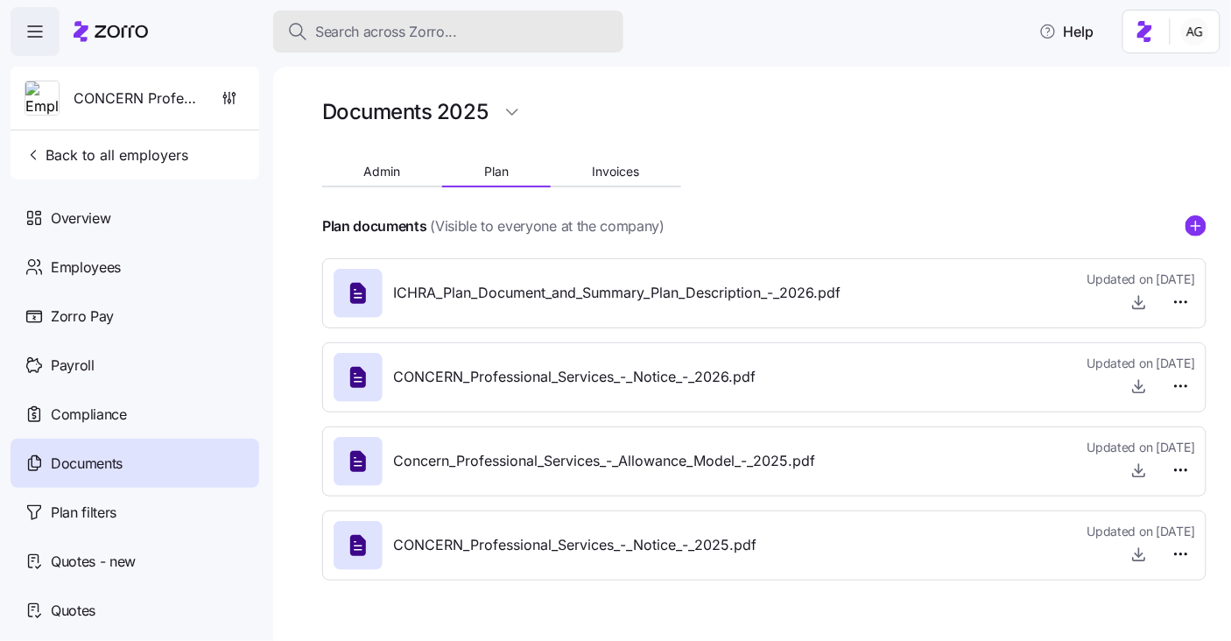
click at [478, 23] on div "Search across Zorro..." at bounding box center [448, 32] width 322 height 22
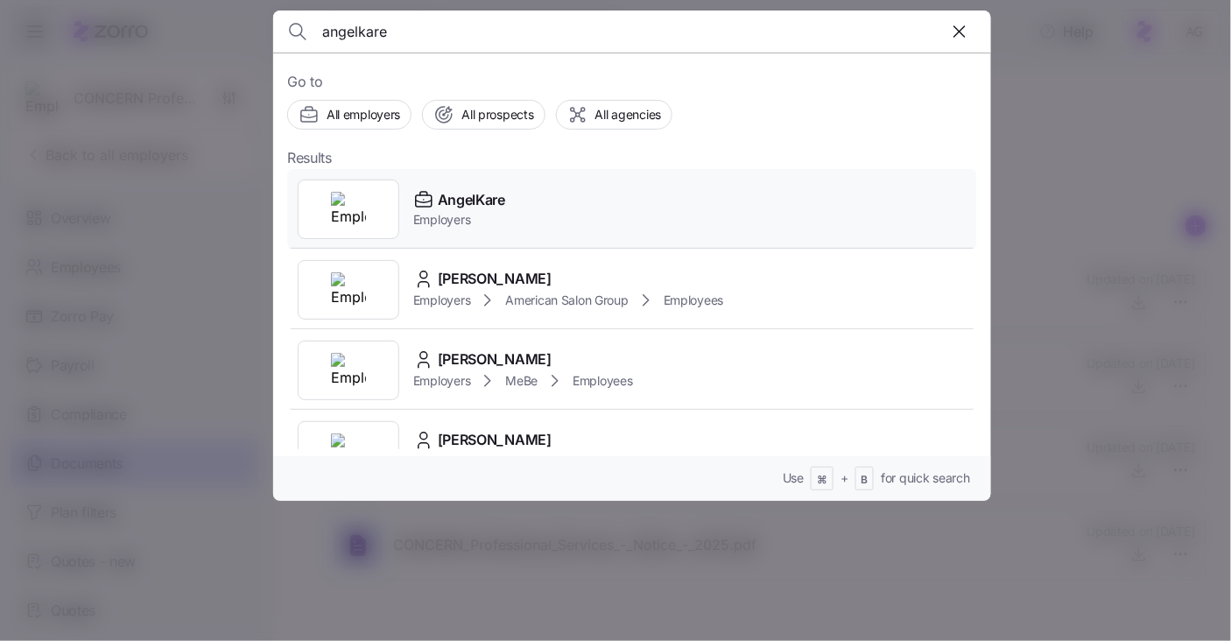
type input "angelkare"
click at [459, 203] on span "AngelKare" at bounding box center [471, 200] width 67 height 22
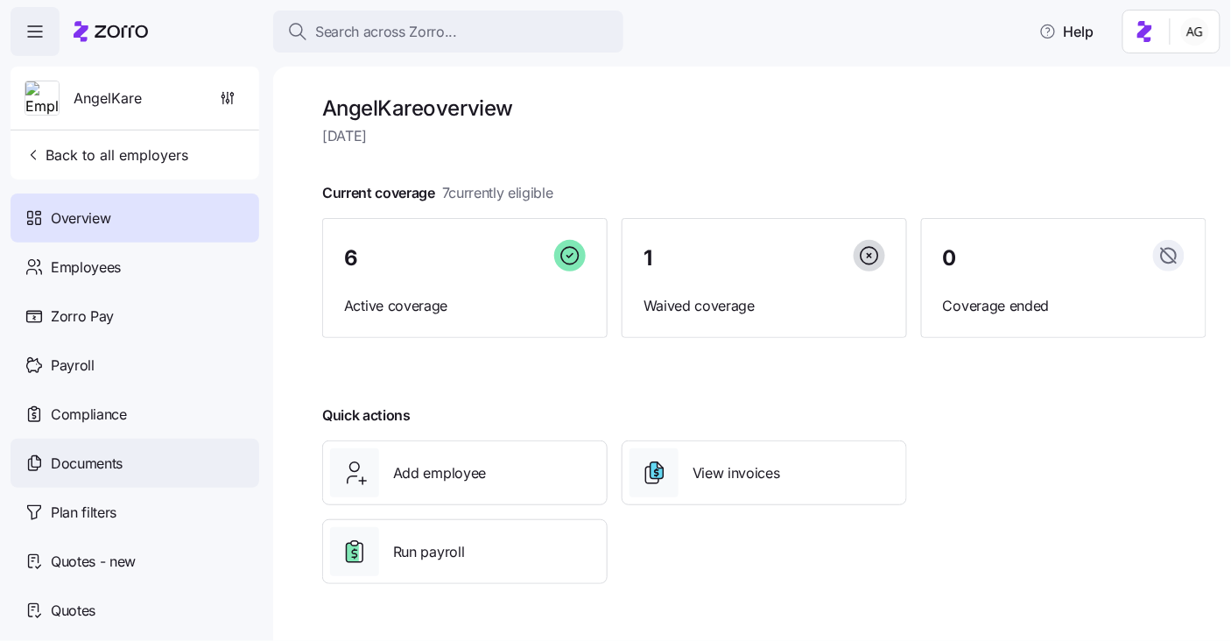
click at [130, 454] on div "Documents" at bounding box center [135, 463] width 249 height 49
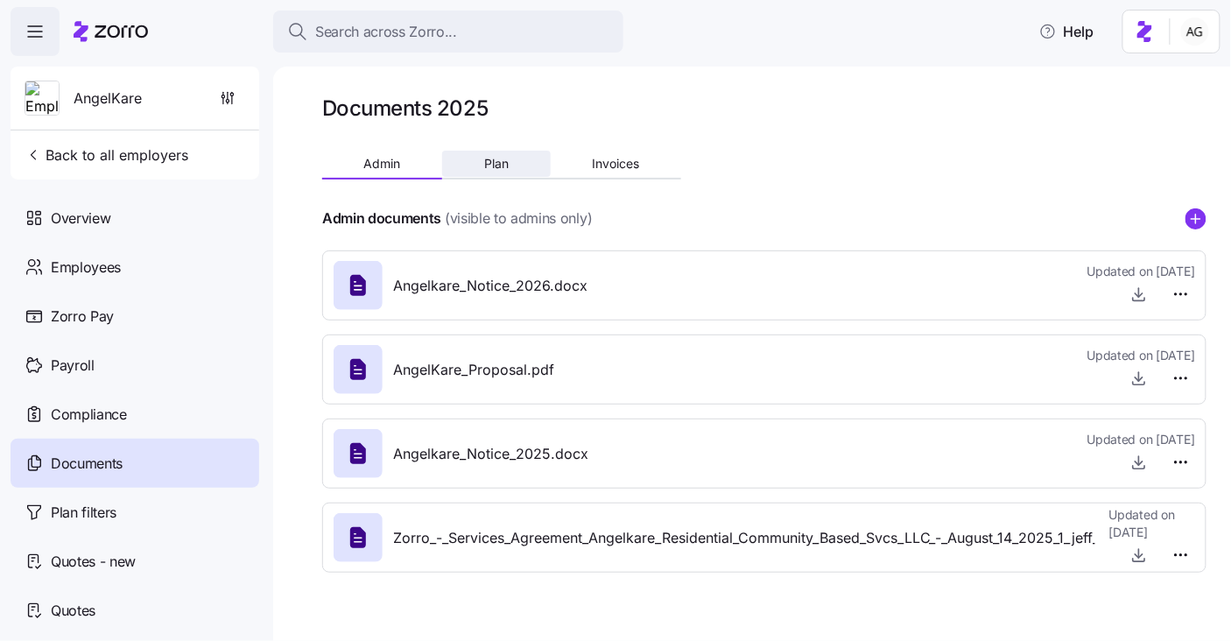
click at [483, 152] on button "Plan" at bounding box center [496, 164] width 108 height 26
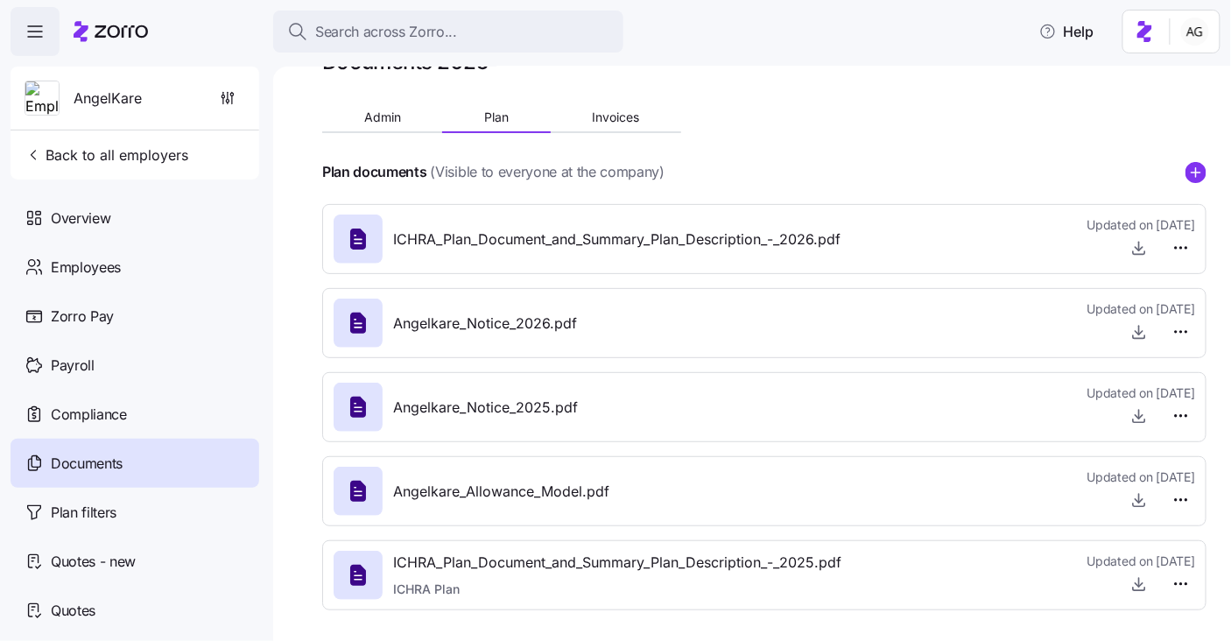
scroll to position [50, 0]
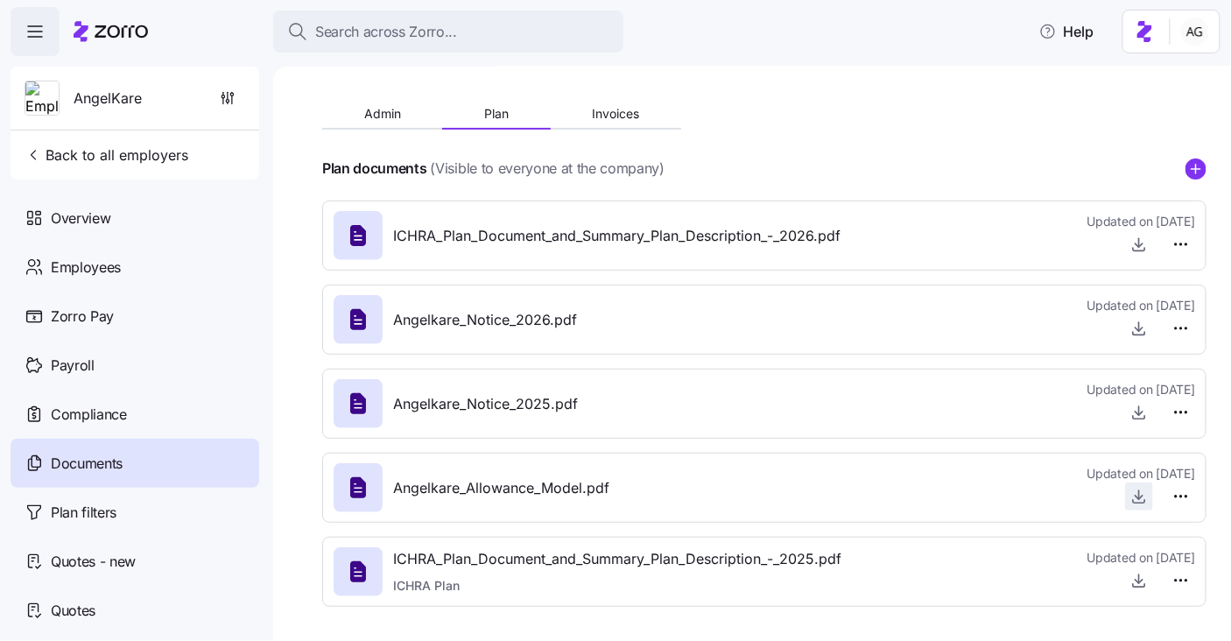
click at [1148, 491] on icon "button" at bounding box center [1140, 497] width 18 height 18
click at [1136, 483] on div at bounding box center [1142, 497] width 108 height 28
click at [1141, 492] on icon "button" at bounding box center [1140, 497] width 18 height 18
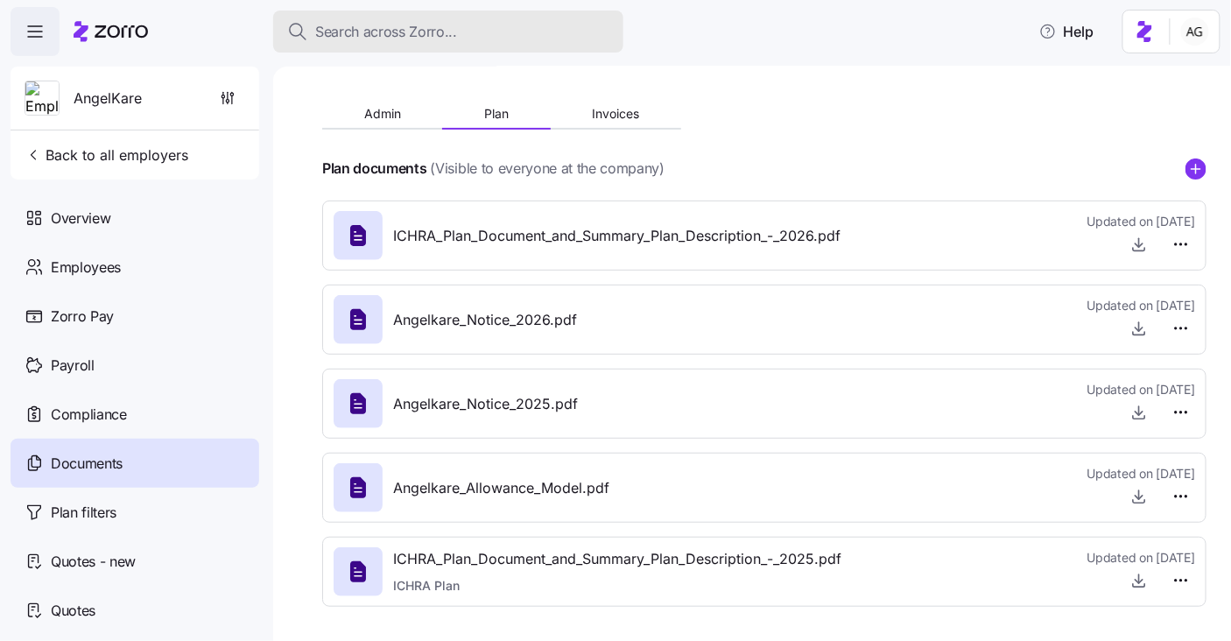
click at [372, 34] on span "Search across Zorro..." at bounding box center [386, 32] width 142 height 22
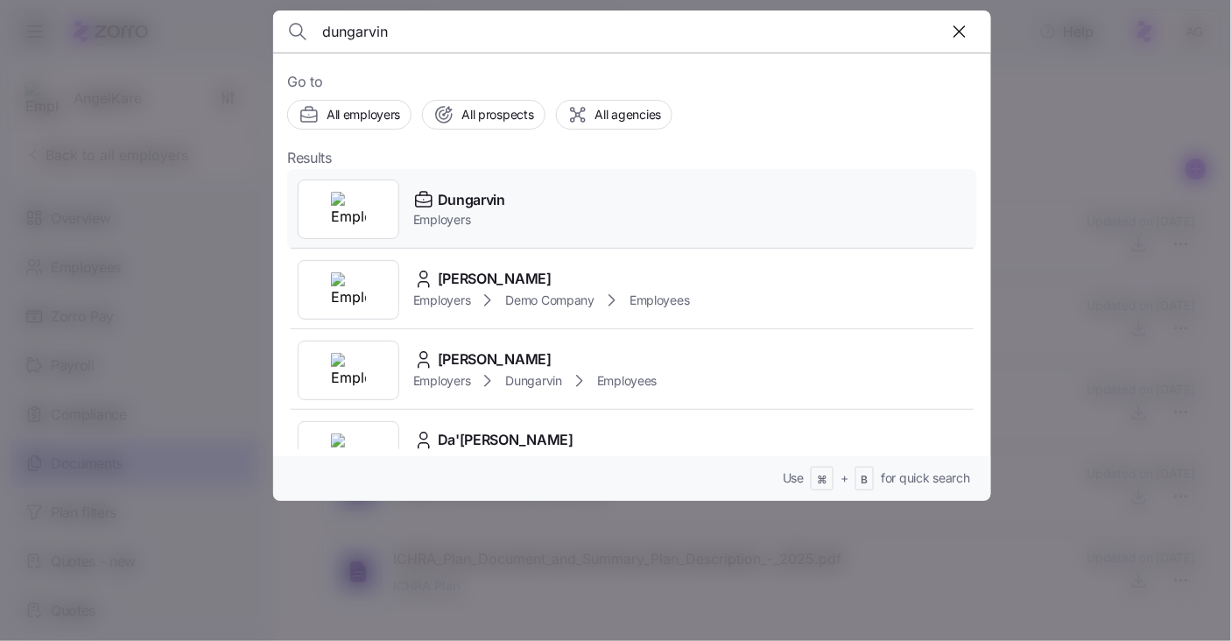
type input "dungarvin"
click at [465, 202] on span "Dungarvin" at bounding box center [471, 200] width 67 height 22
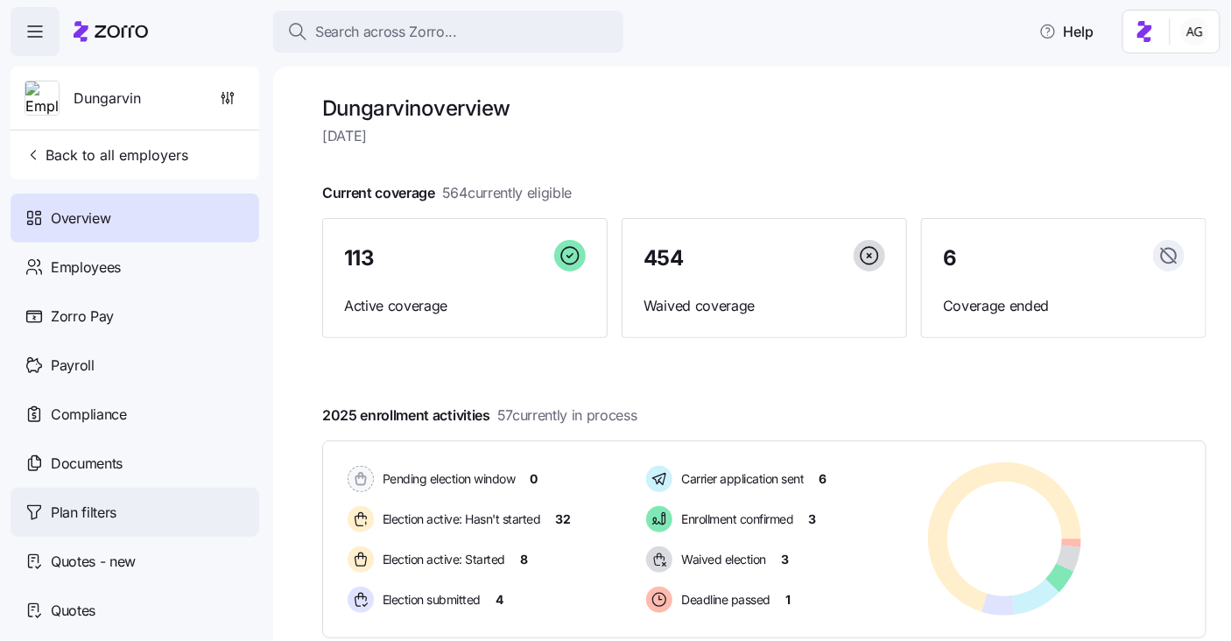
click at [108, 525] on div "Plan filters" at bounding box center [135, 512] width 249 height 49
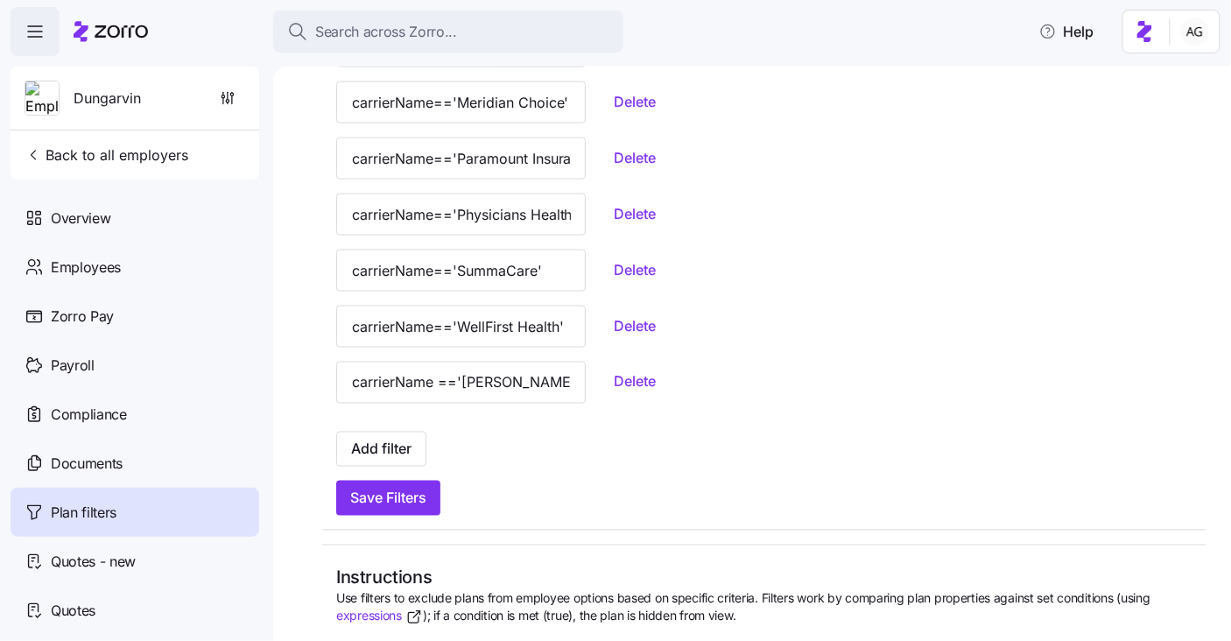
scroll to position [617, 0]
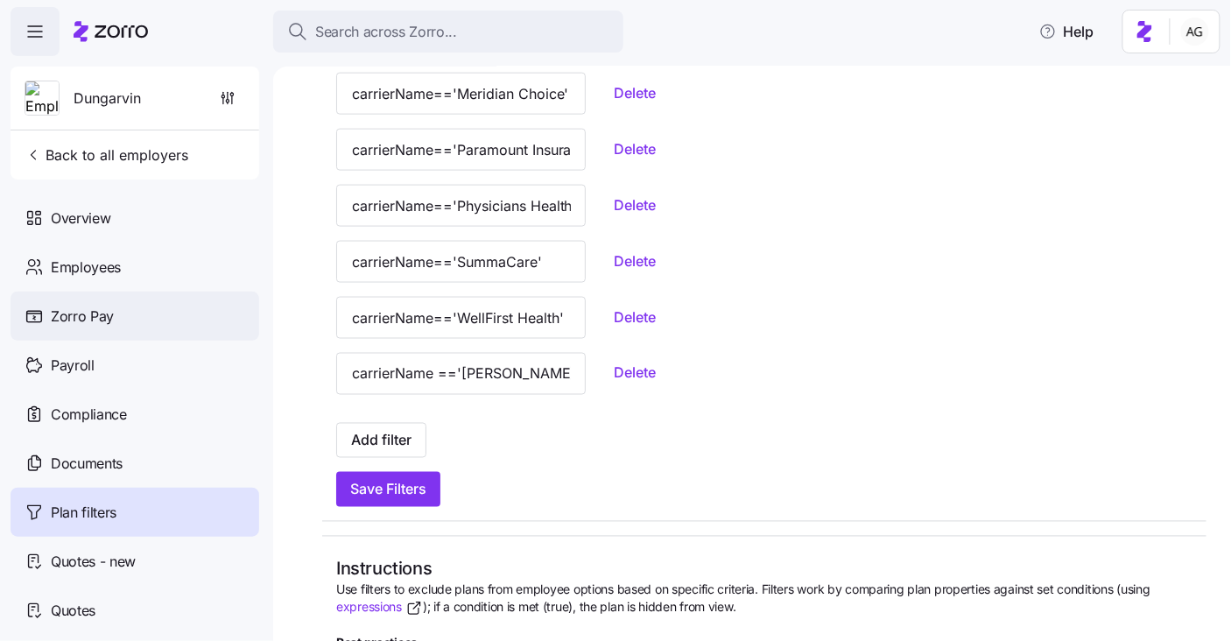
click at [117, 323] on div "Zorro Pay" at bounding box center [135, 316] width 249 height 49
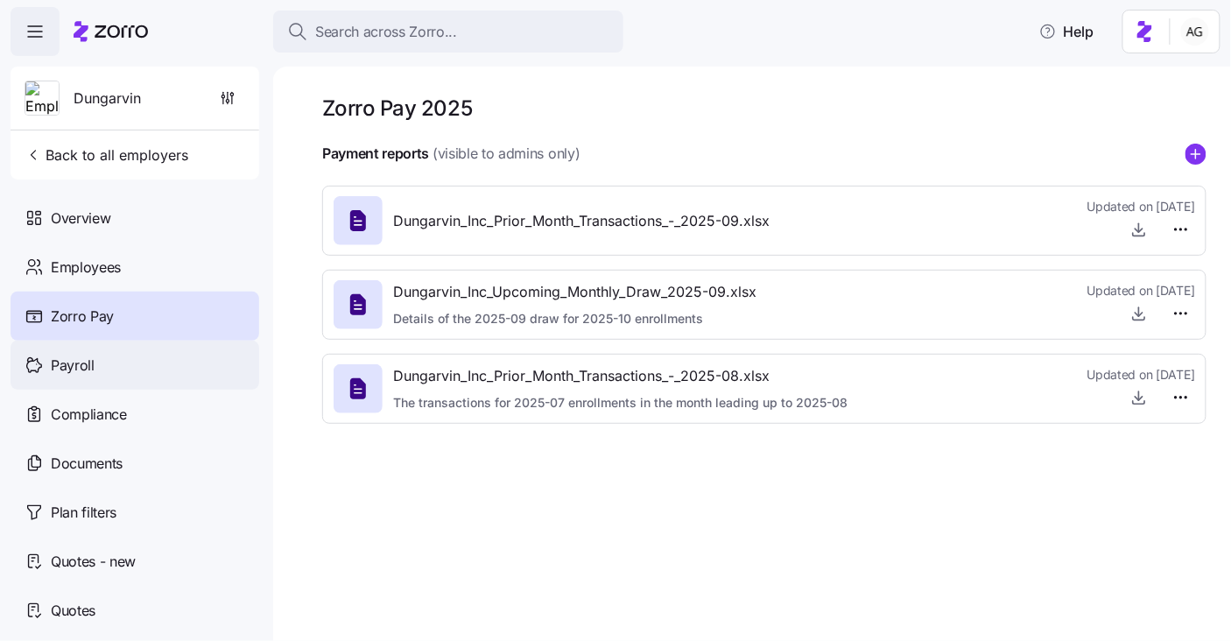
click at [134, 380] on div "Payroll" at bounding box center [135, 365] width 249 height 49
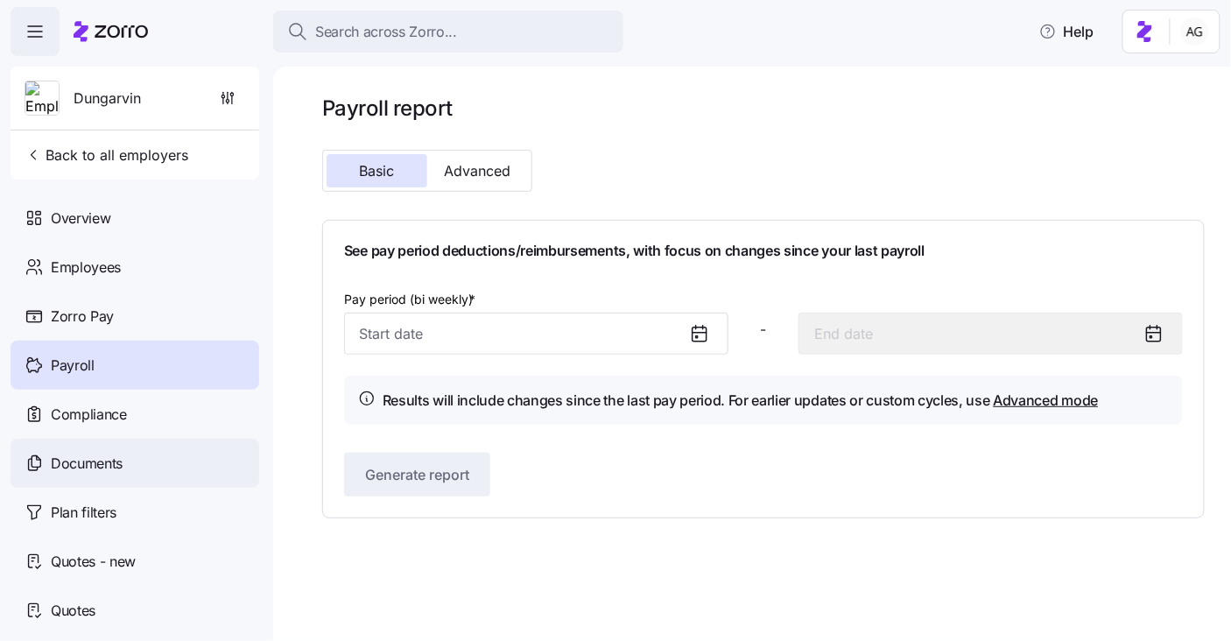
click at [167, 448] on div "Documents" at bounding box center [135, 463] width 249 height 49
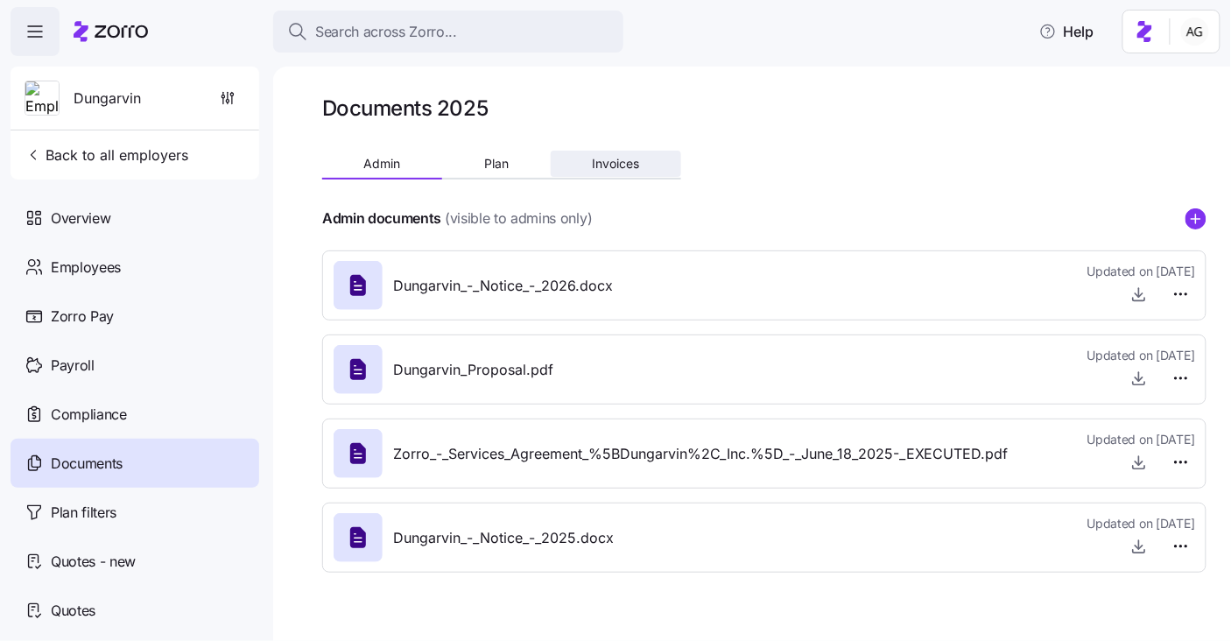
click at [625, 160] on span "Invoices" at bounding box center [615, 164] width 47 height 12
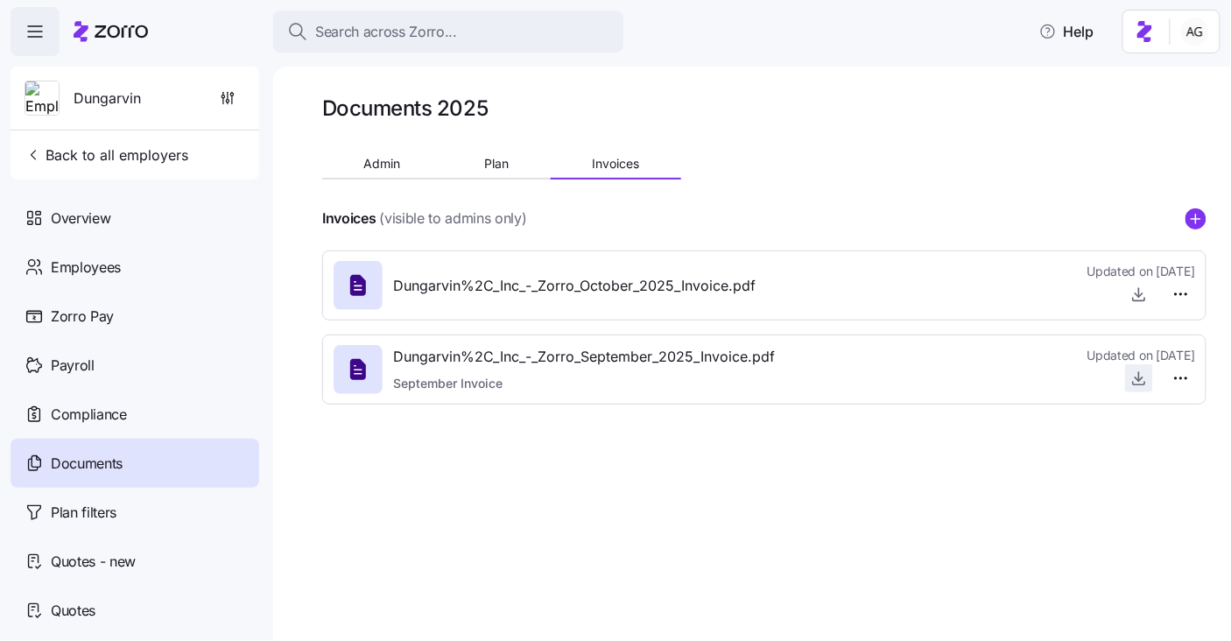
click at [1135, 377] on icon "button" at bounding box center [1140, 379] width 18 height 18
click at [1133, 291] on icon "button" at bounding box center [1140, 294] width 18 height 18
